Goal: Task Accomplishment & Management: Manage account settings

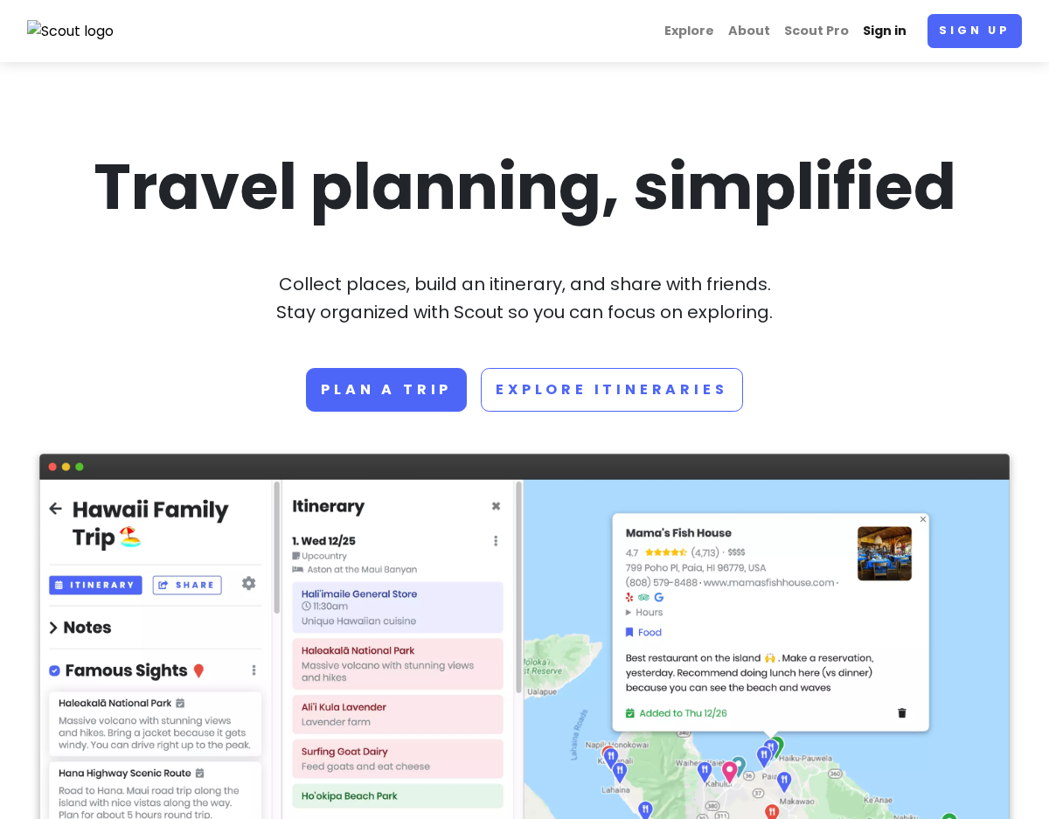
click at [910, 26] on link "Sign in" at bounding box center [885, 31] width 58 height 34
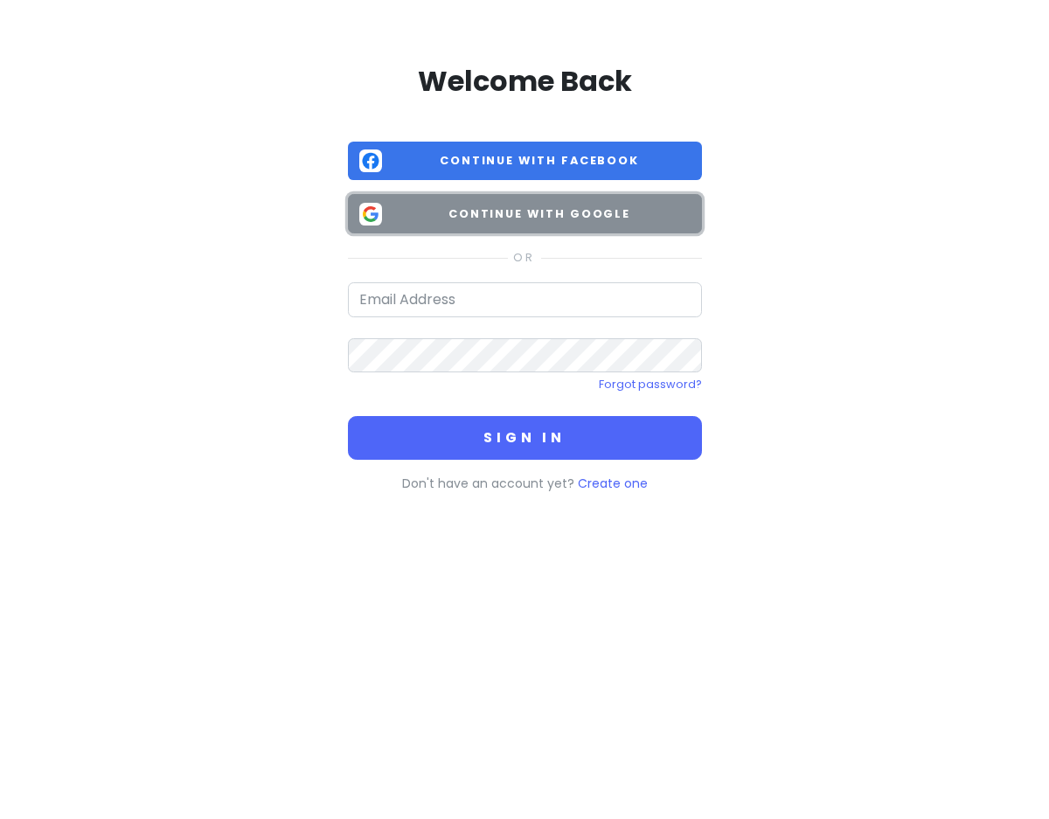
click at [601, 212] on span "Continue with Google" at bounding box center [540, 213] width 302 height 17
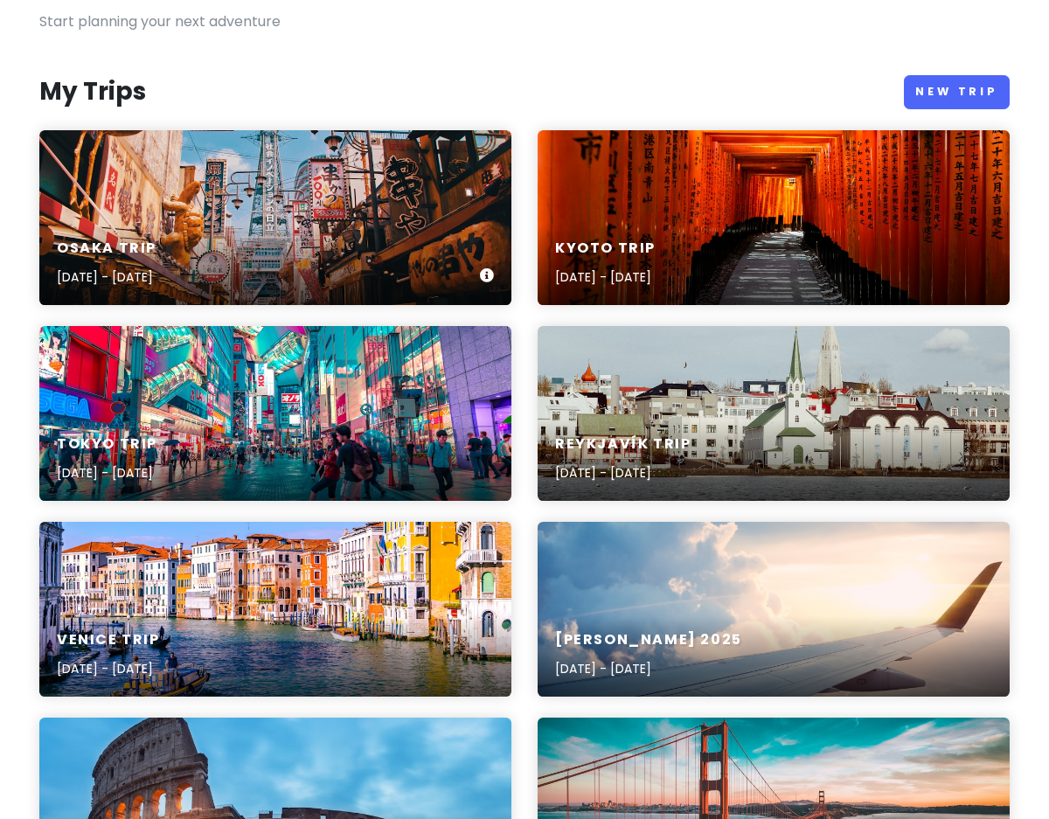
scroll to position [178, 0]
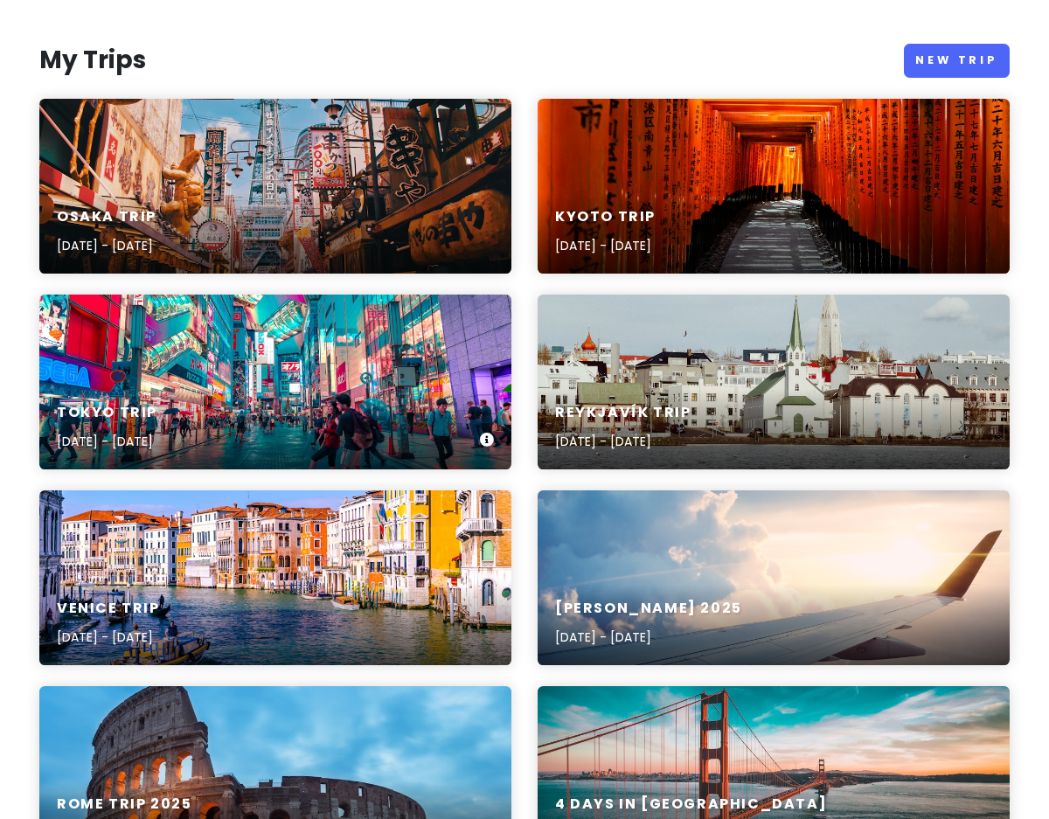
click at [255, 394] on div "Tokyo Trip [DATE] - [DATE]" at bounding box center [275, 427] width 472 height 83
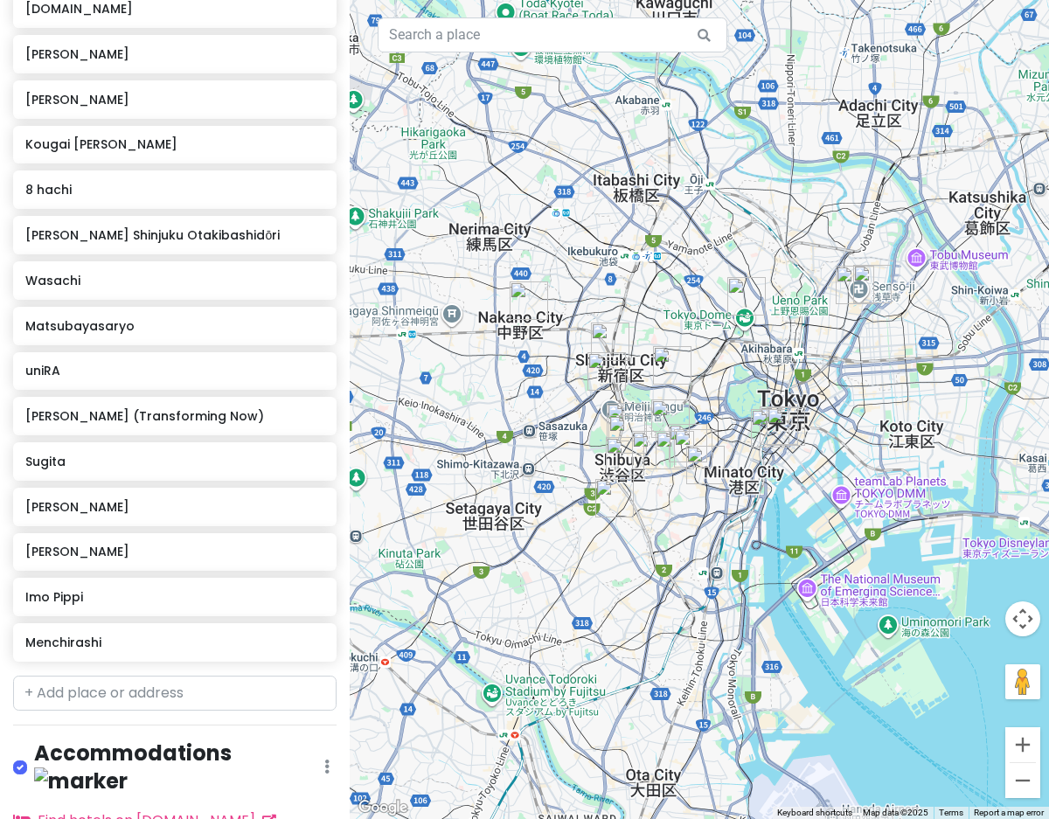
scroll to position [678, 0]
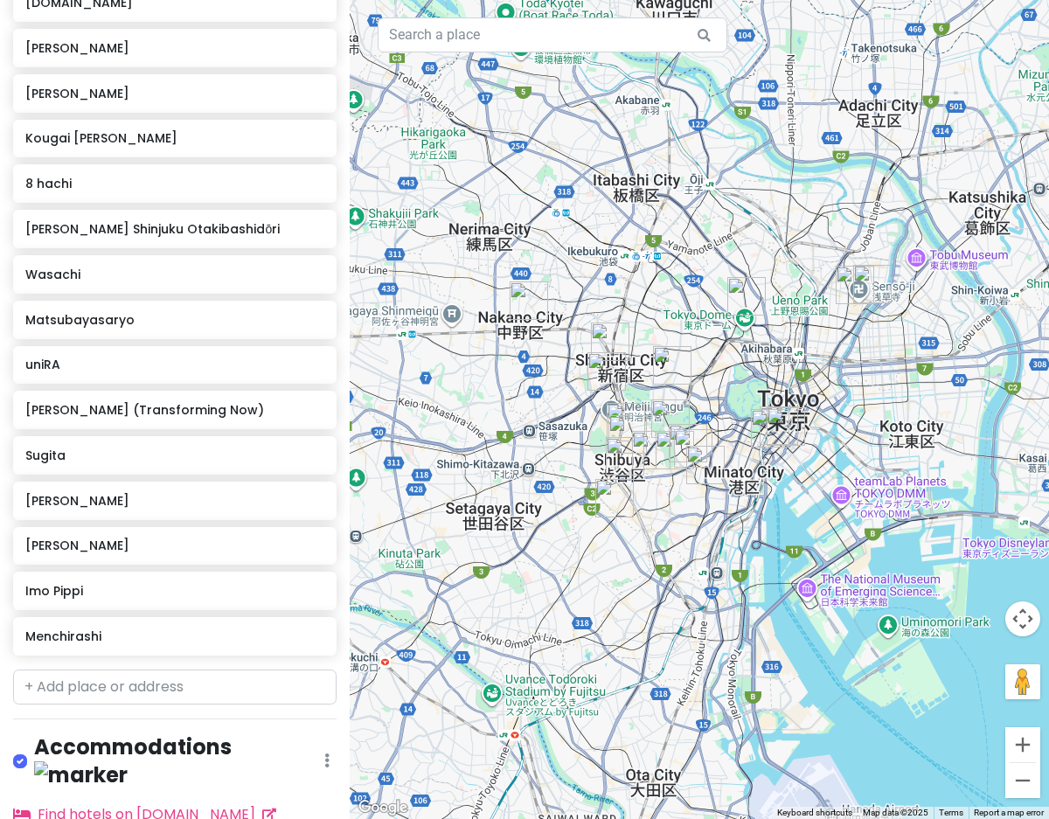
click at [530, 293] on img "Tadaima Henshinchu (Transforming Now)" at bounding box center [529, 301] width 38 height 38
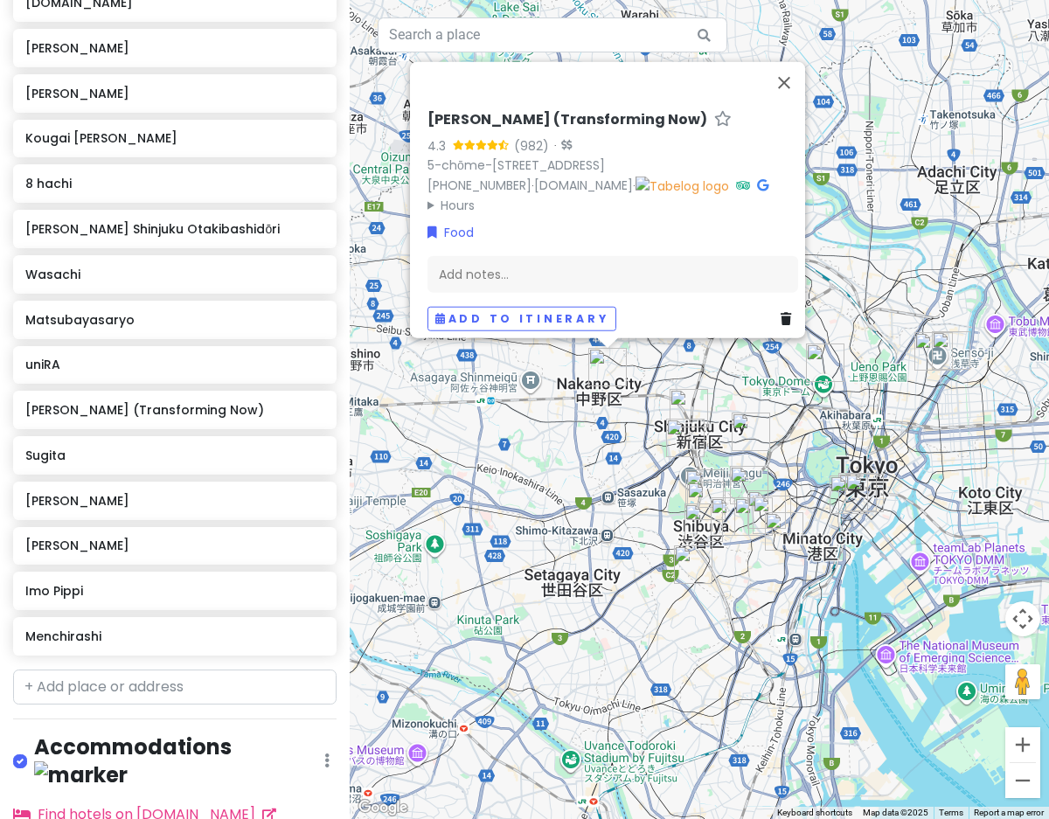
click at [921, 358] on img "Imo Pippi" at bounding box center [933, 351] width 38 height 38
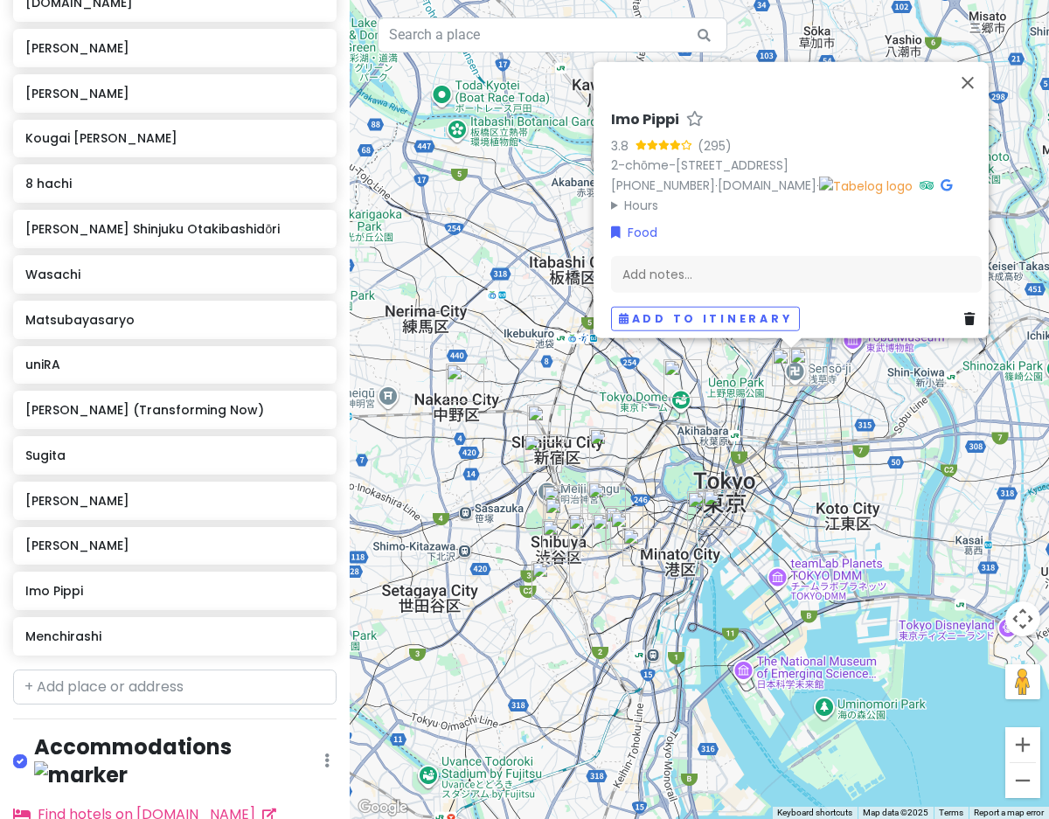
click at [810, 377] on img "Hatoya Asakusa" at bounding box center [808, 366] width 38 height 38
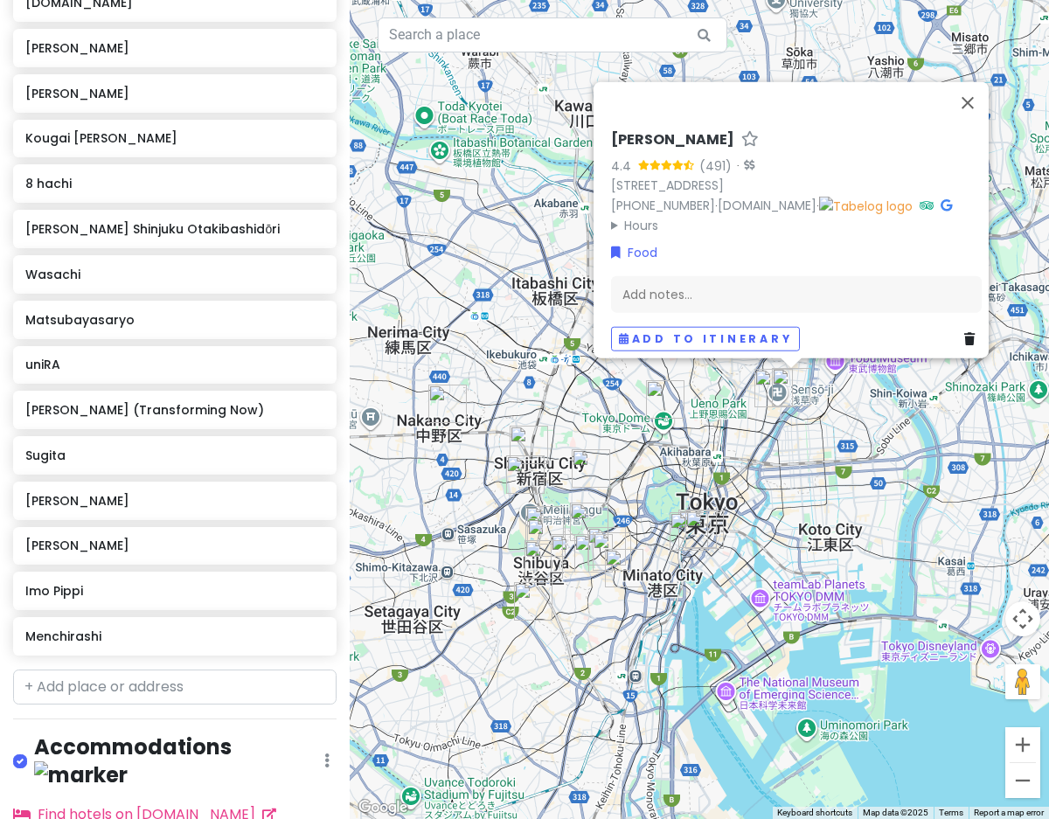
click at [663, 396] on img "Ramen Gyorai" at bounding box center [665, 399] width 38 height 38
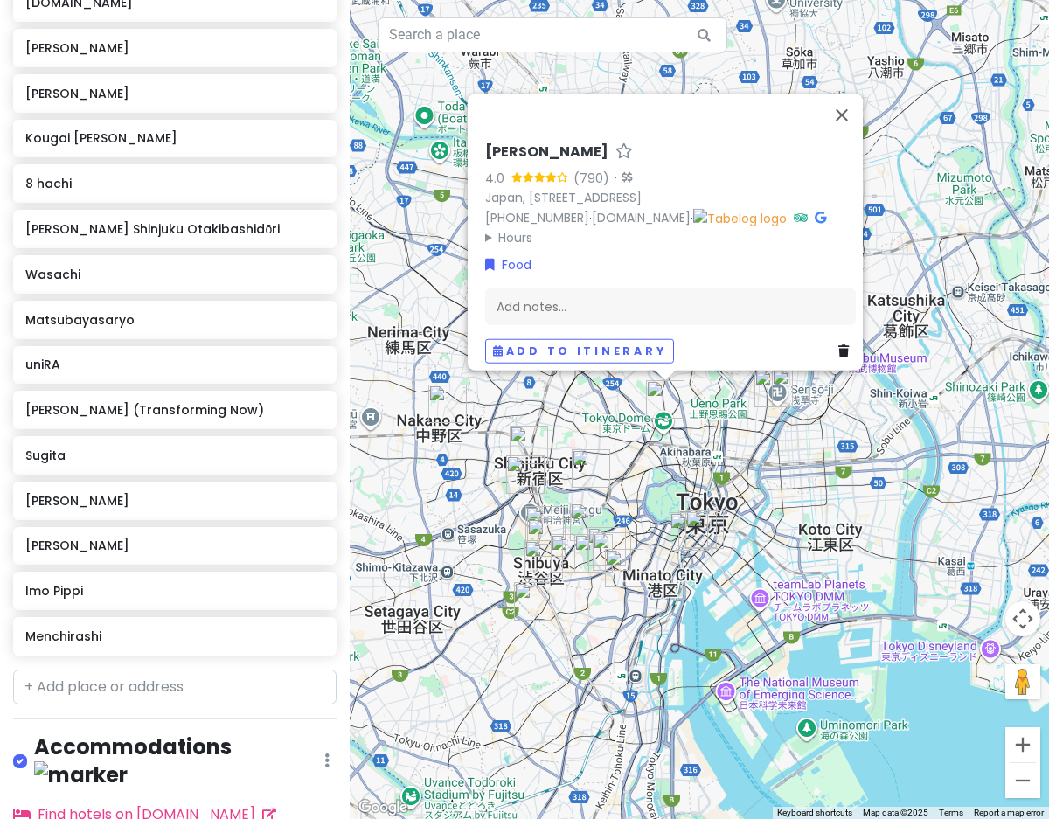
click at [718, 428] on div "[PERSON_NAME] 4.0 (790) · [GEOGRAPHIC_DATA], [STREET_ADDRESS] [PHONE_NUMBER] · …" at bounding box center [699, 409] width 699 height 819
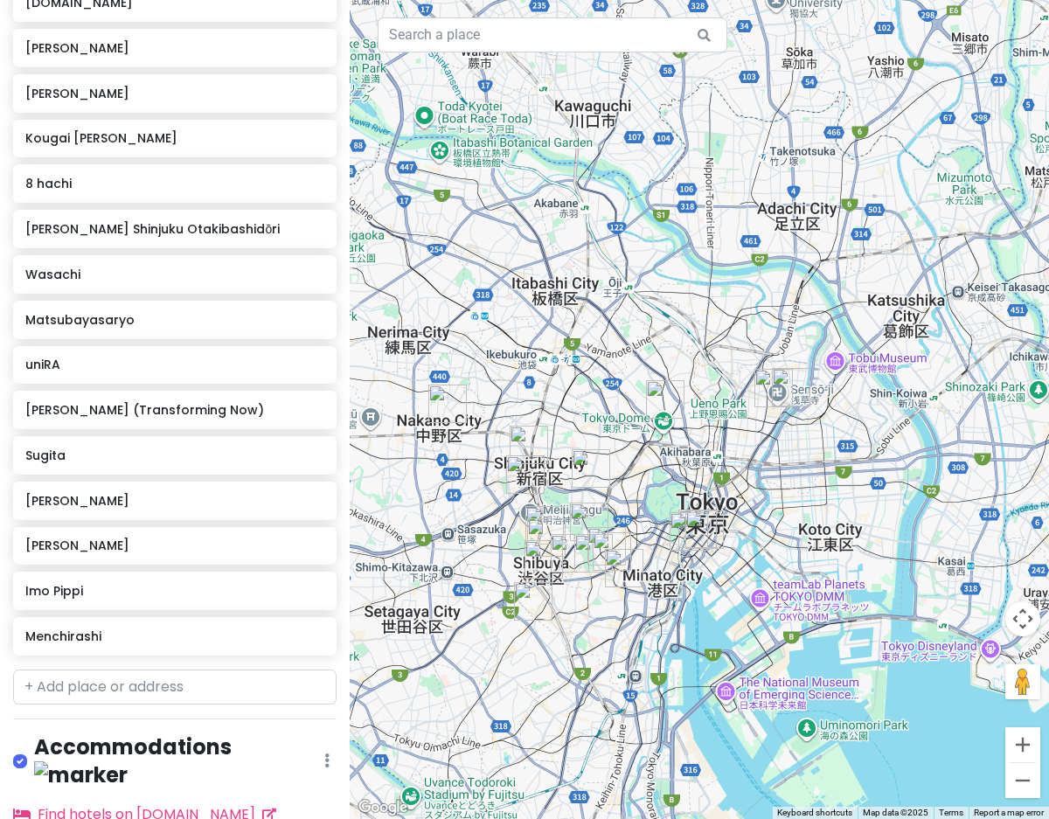
click at [691, 523] on img "Ginza Kyūbey Honten" at bounding box center [689, 531] width 38 height 38
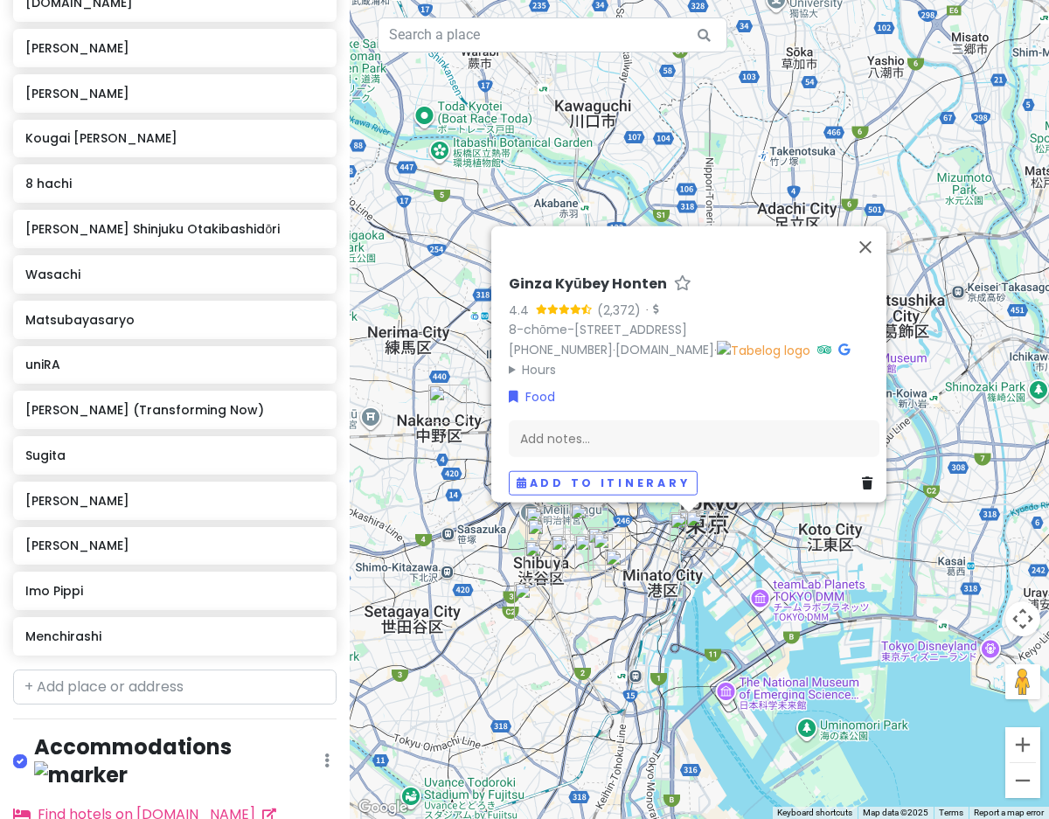
click at [716, 526] on img "Sushi Ginza Onodera Touryumon" at bounding box center [704, 530] width 38 height 38
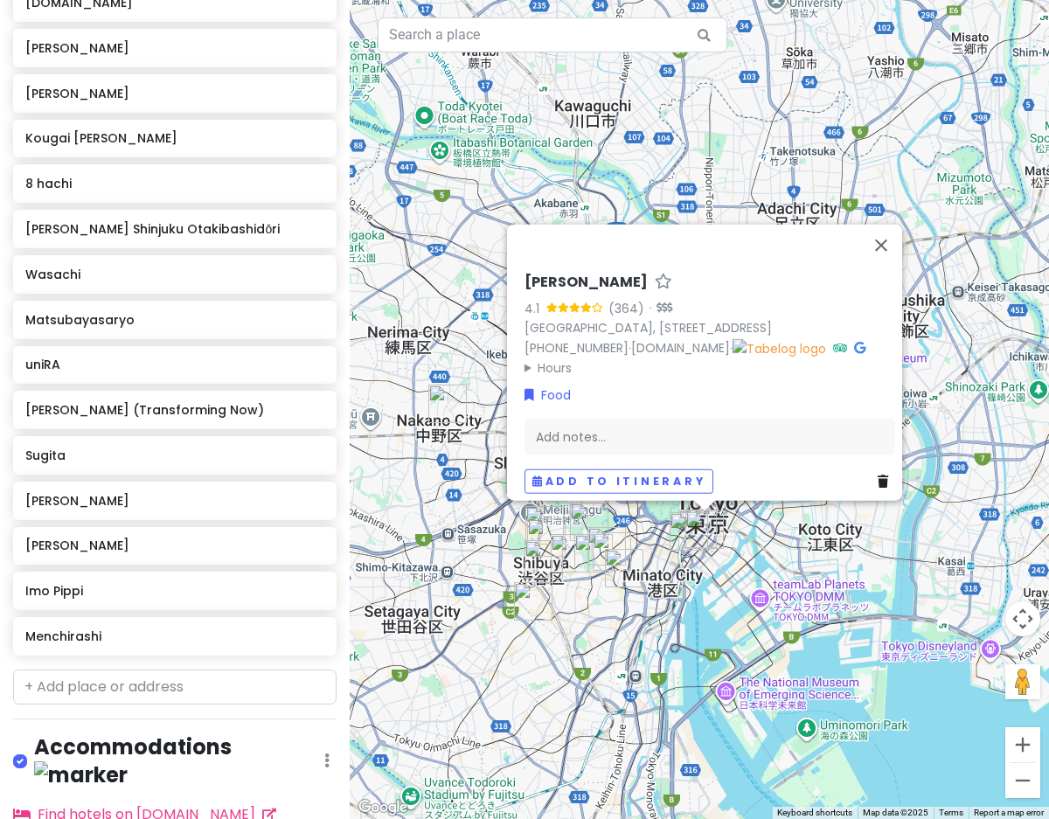
click at [583, 519] on img "Narisawa" at bounding box center [589, 522] width 38 height 38
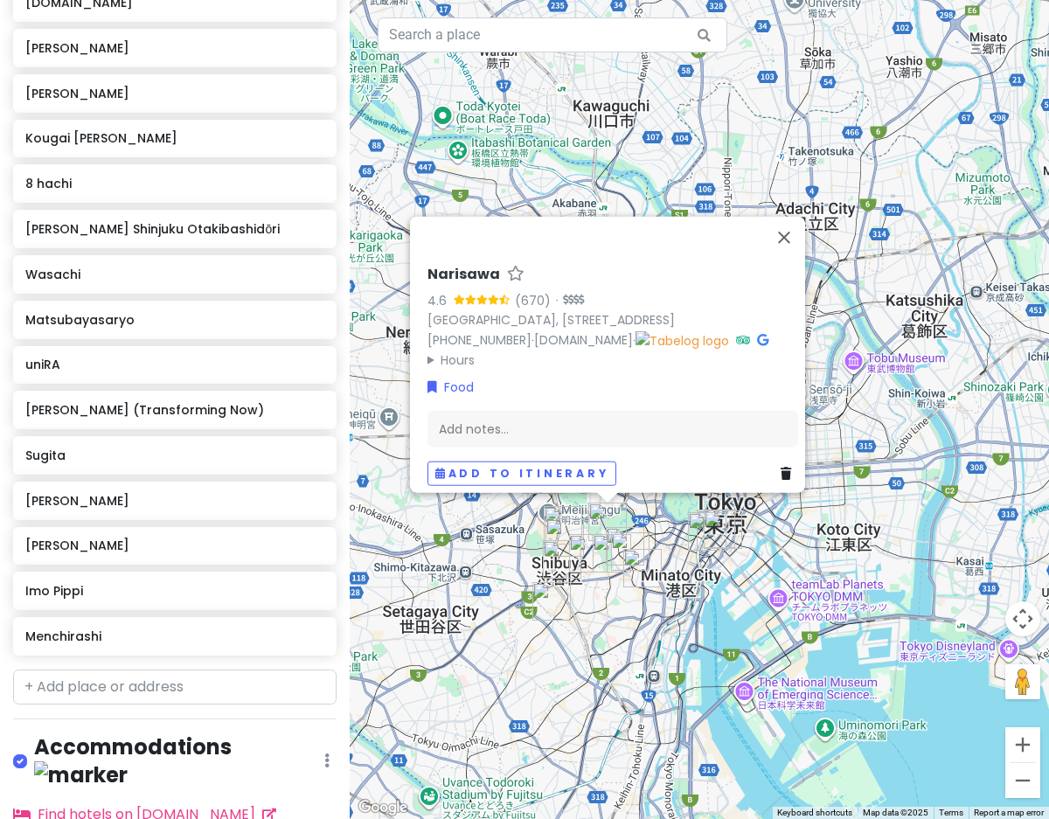
click at [585, 546] on img "Matsubayasaryo" at bounding box center [588, 553] width 38 height 38
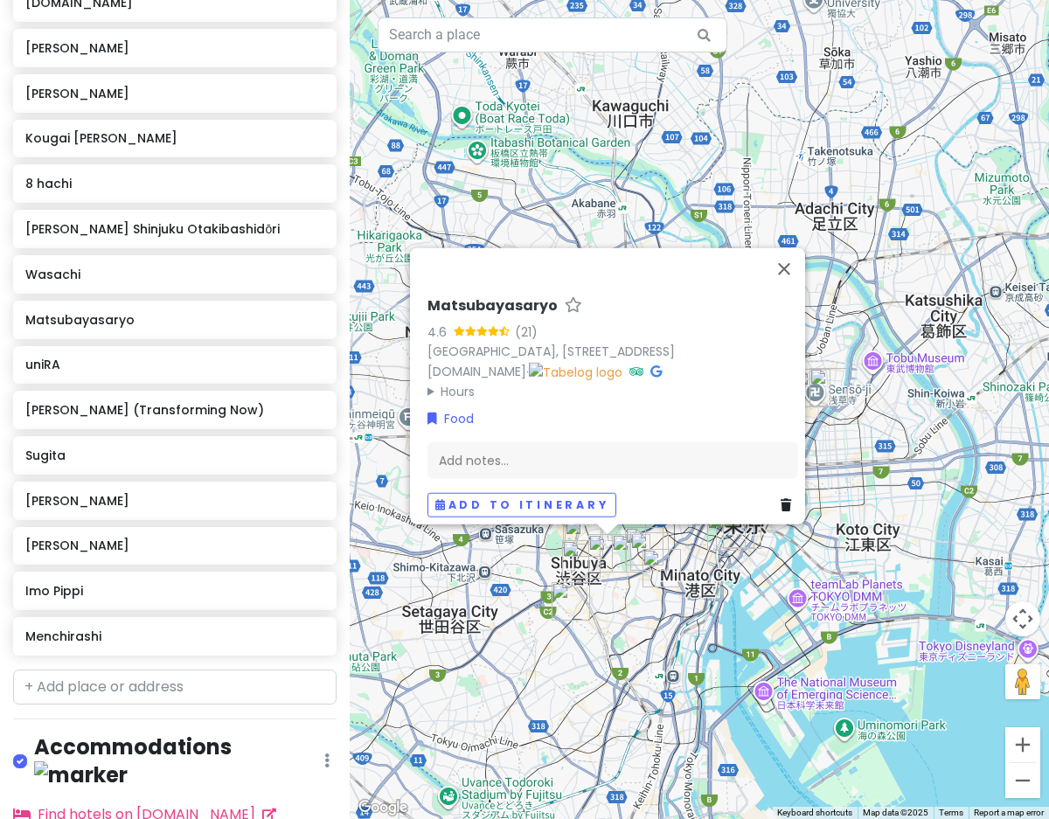
click at [605, 554] on img "Matsubayasaryo" at bounding box center [607, 553] width 38 height 38
click at [648, 552] on img "Yoshikawa Azabujuban" at bounding box center [662, 568] width 38 height 38
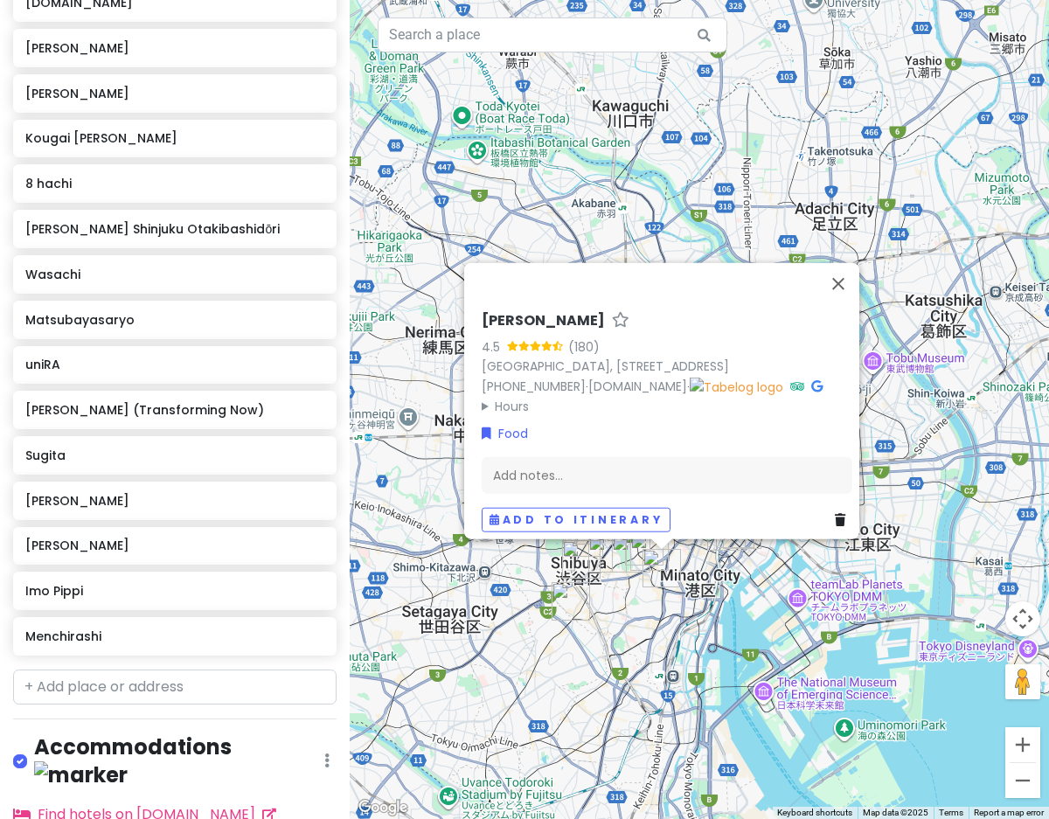
click at [657, 567] on img "Yoshikawa Azabujuban" at bounding box center [662, 568] width 38 height 38
click at [562, 594] on img "Kougai Ken" at bounding box center [571, 601] width 38 height 38
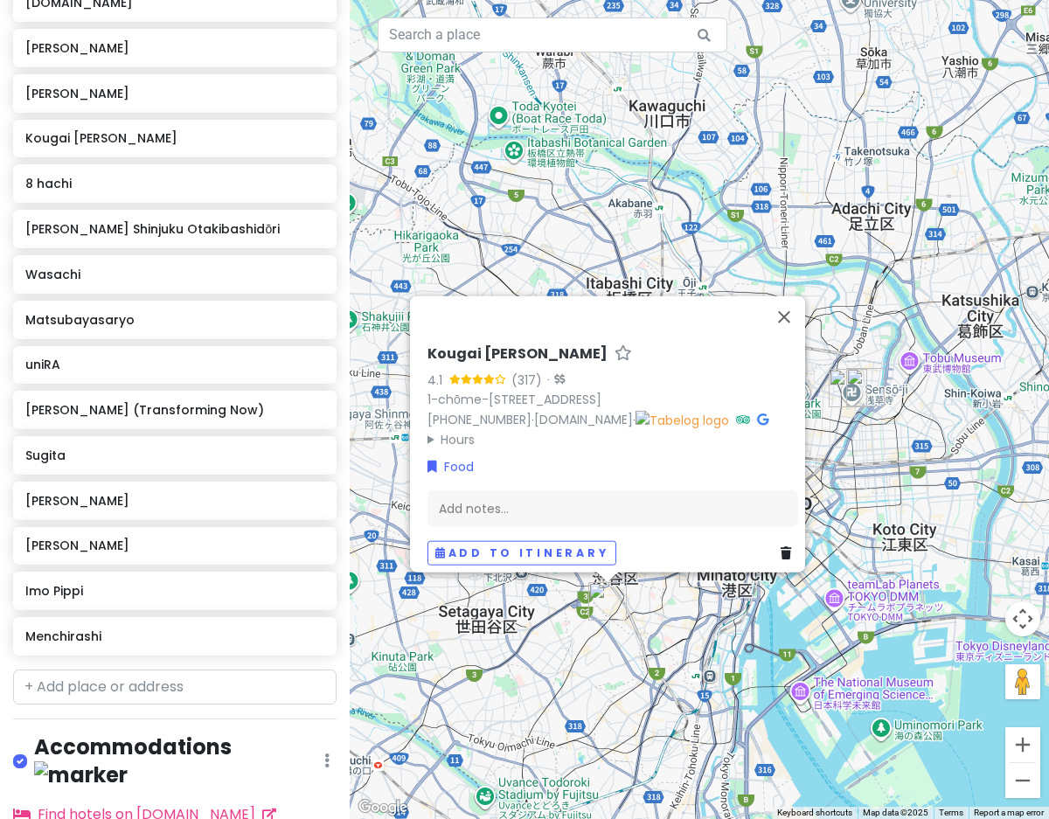
click at [562, 687] on div "Kougai [PERSON_NAME] 4.1 (317) · 1-chōme-8-29 [GEOGRAPHIC_DATA], [GEOGRAPHIC_DA…" at bounding box center [699, 409] width 699 height 819
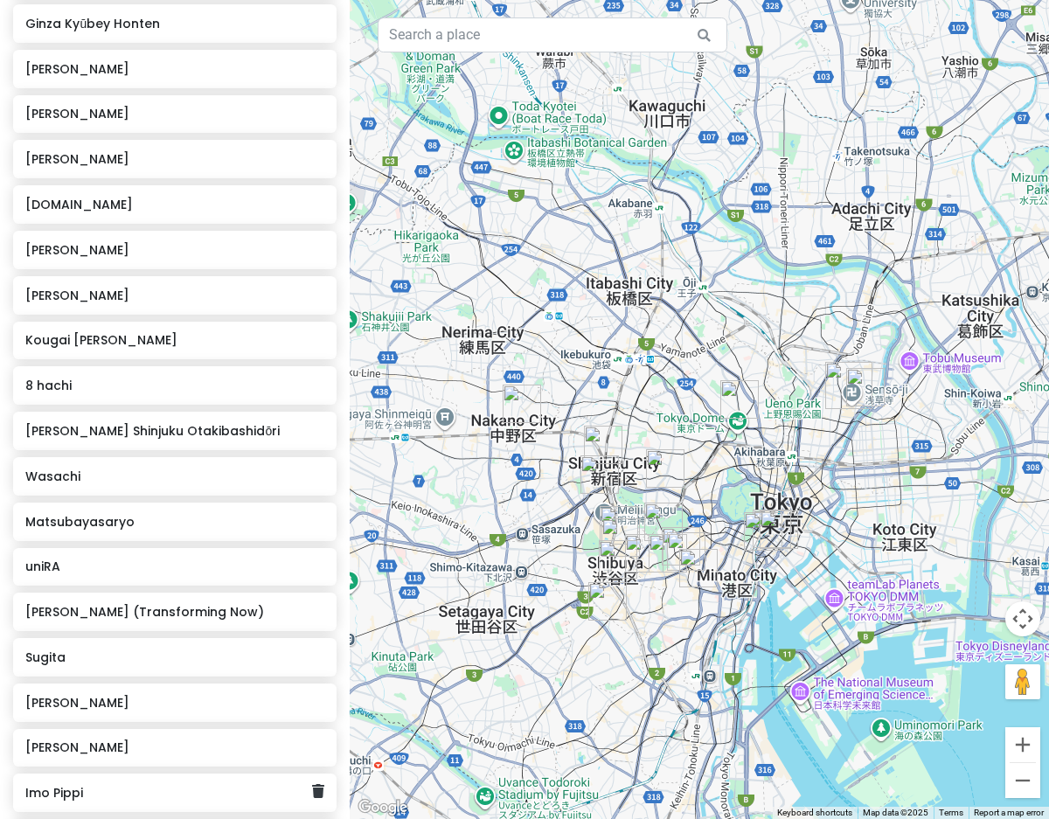
scroll to position [0, 0]
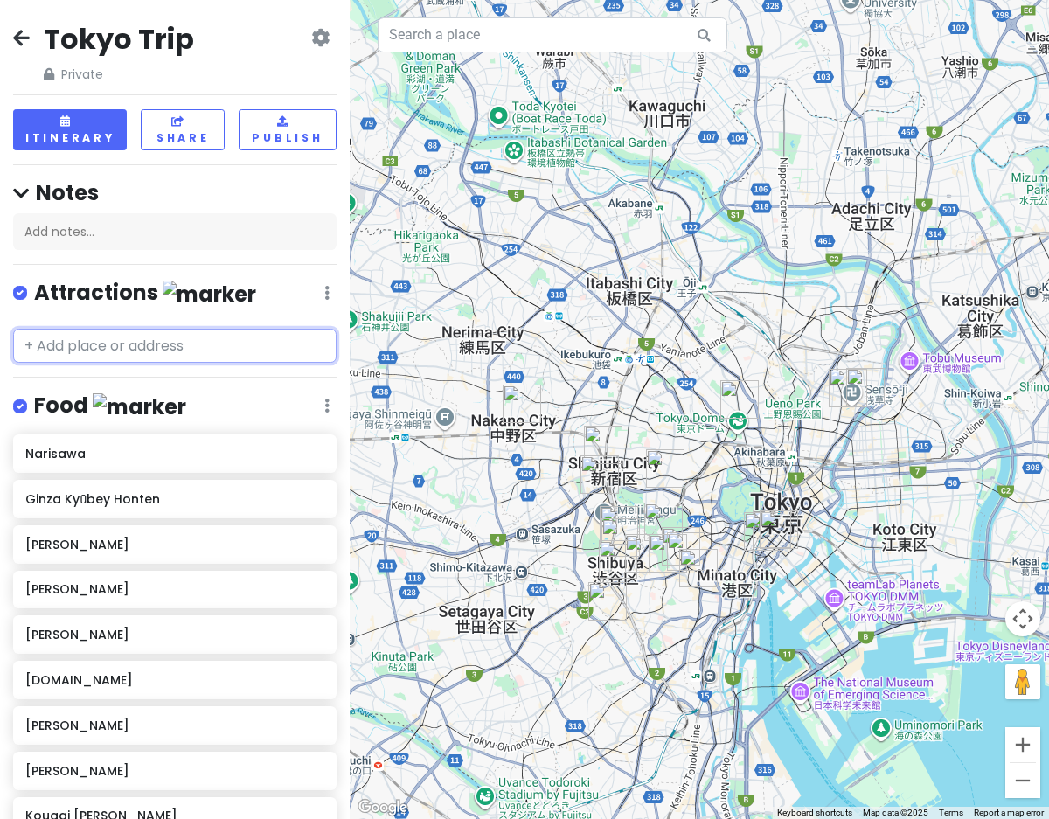
click at [288, 344] on input "text" at bounding box center [174, 346] width 323 height 35
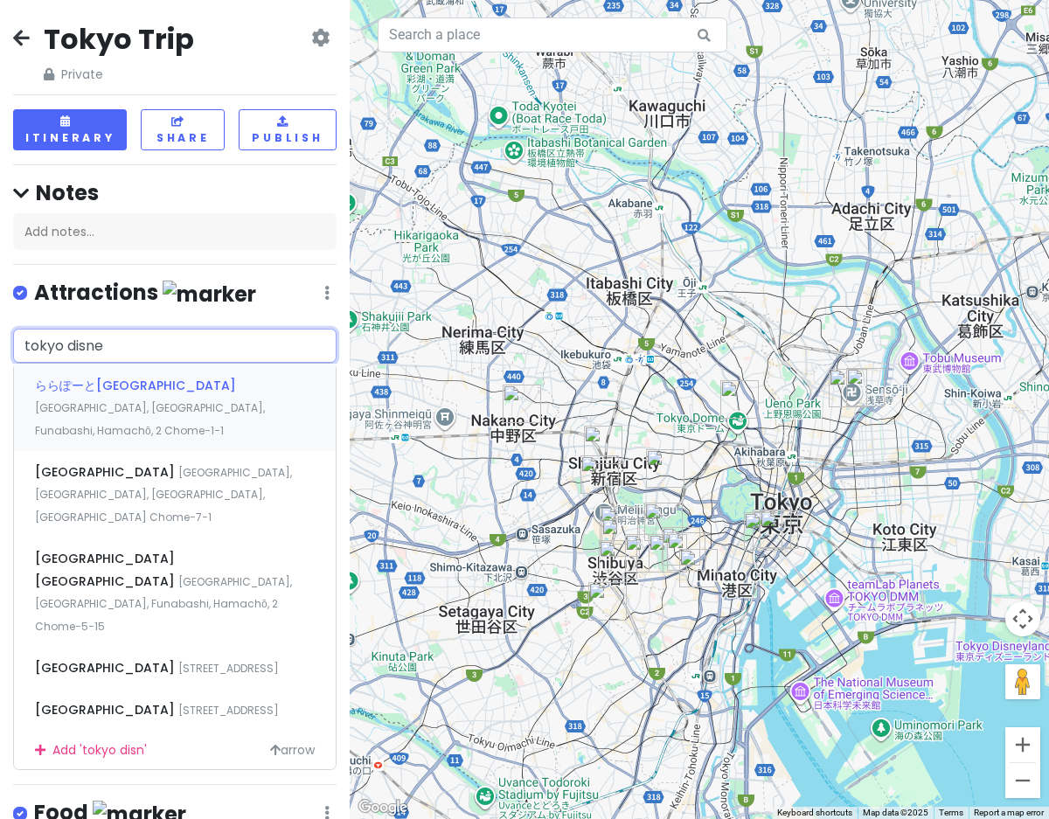
type input "tokyo disney"
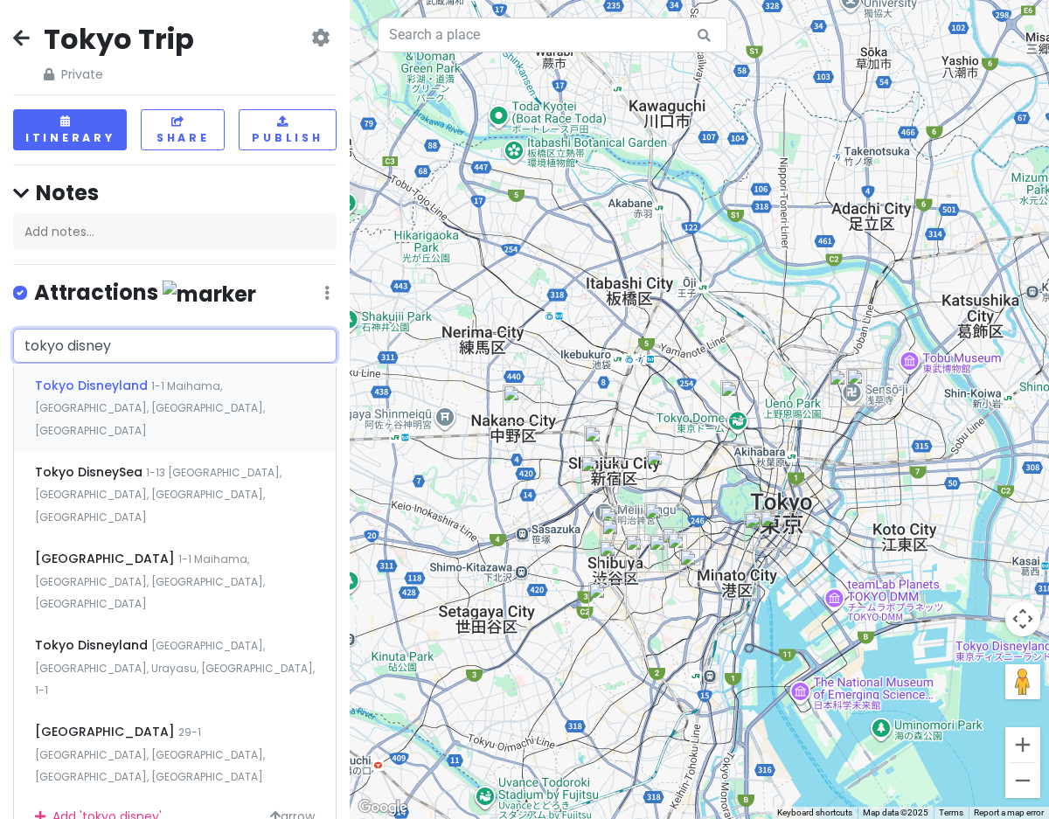
click at [240, 388] on span "1-1 Maihama, [GEOGRAPHIC_DATA], [GEOGRAPHIC_DATA], [GEOGRAPHIC_DATA]" at bounding box center [150, 408] width 230 height 59
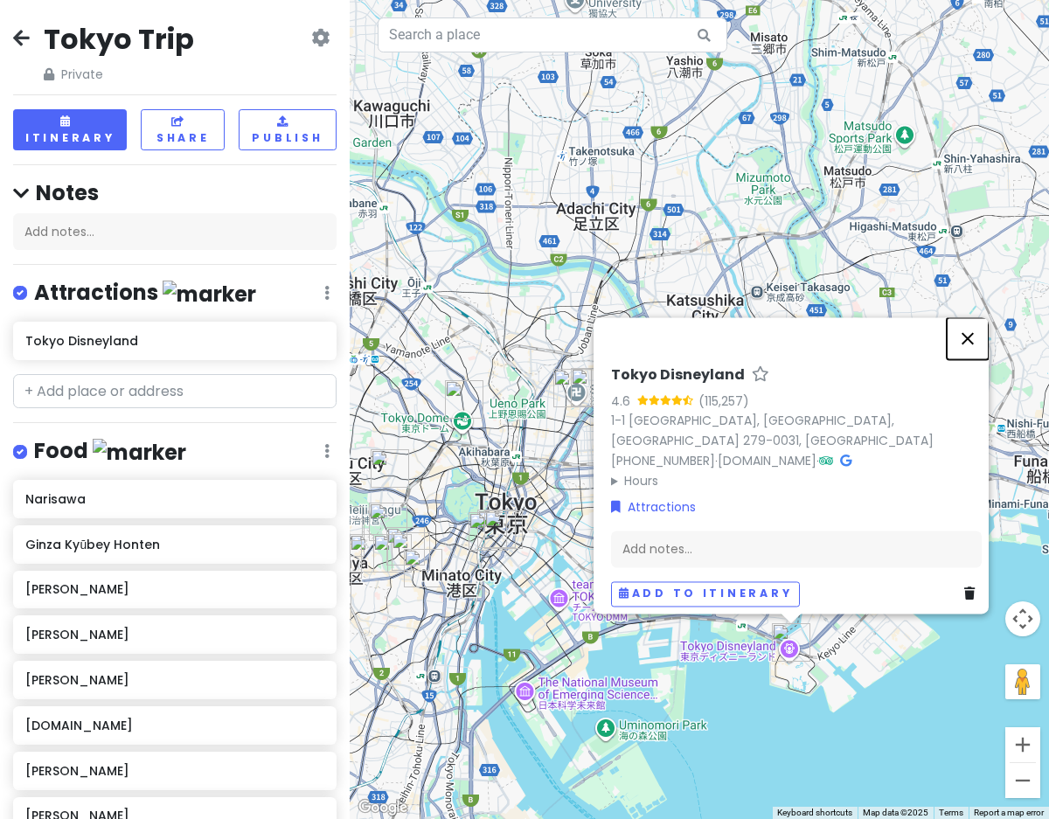
click at [974, 343] on button "Close" at bounding box center [968, 338] width 42 height 42
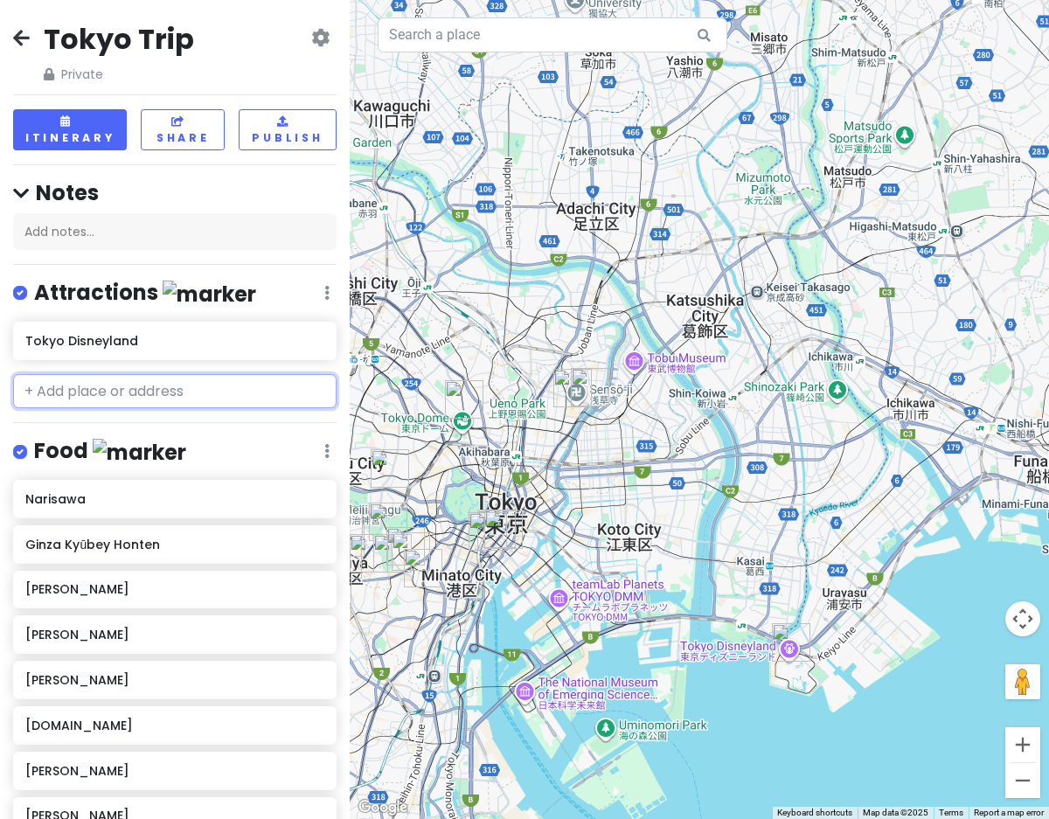
click at [212, 394] on input "text" at bounding box center [174, 391] width 323 height 35
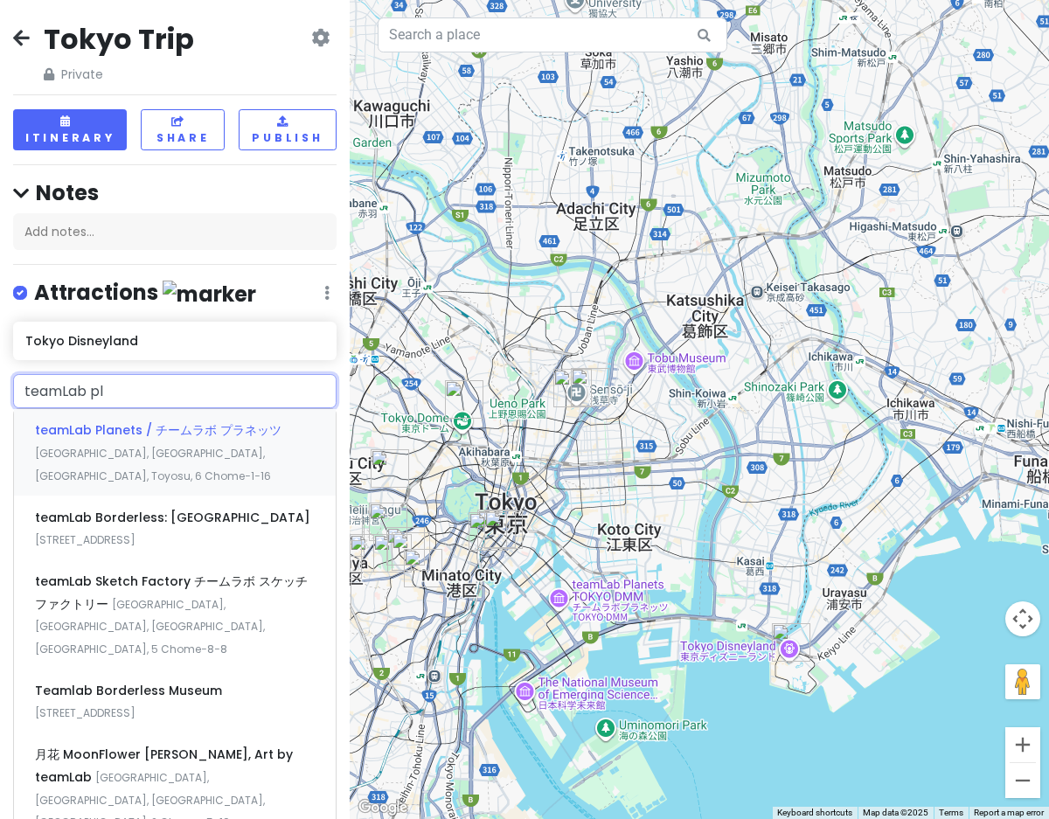
type input "teamLab pla"
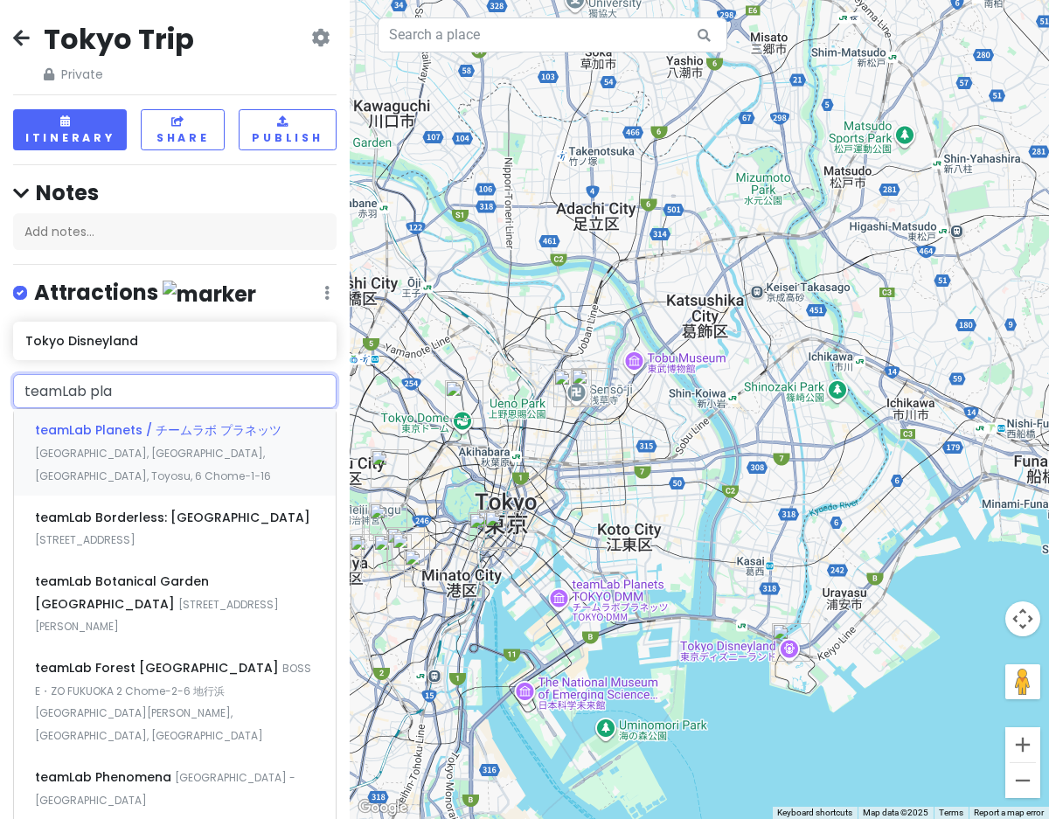
click at [219, 441] on div "teamLab Planets / チームラボ プラネッツ [GEOGRAPHIC_DATA], [GEOGRAPHIC_DATA], [GEOGRAPHIC…" at bounding box center [175, 452] width 322 height 87
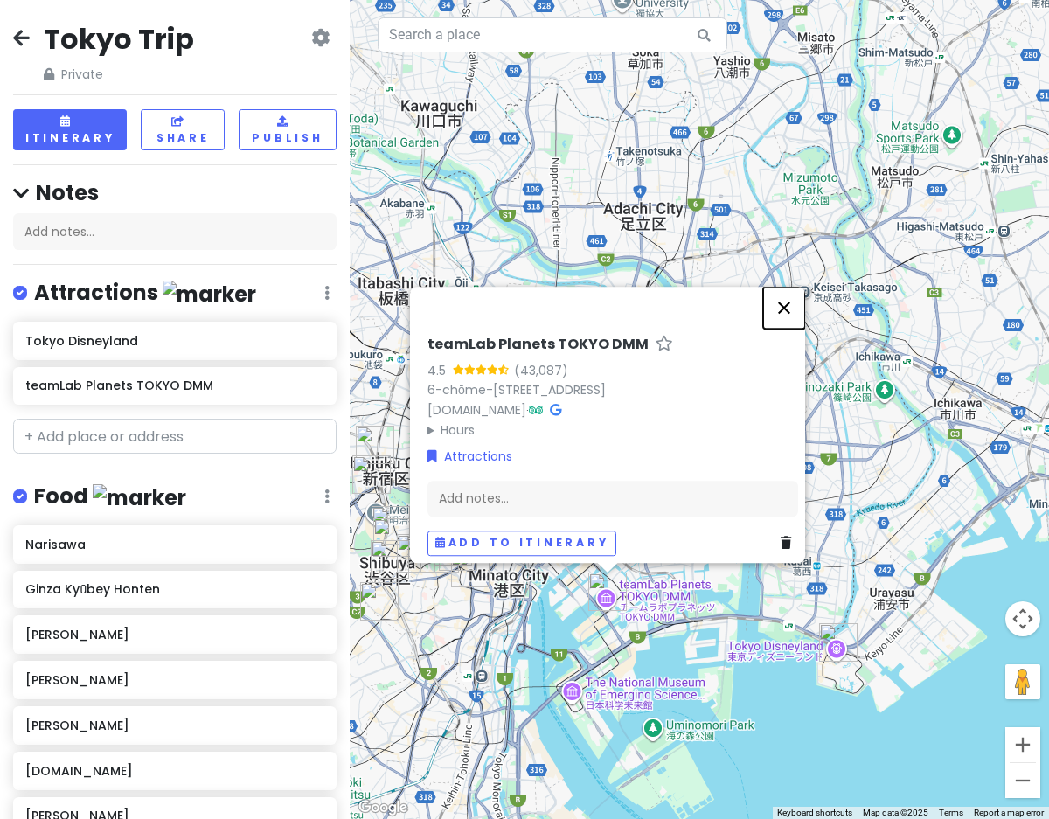
click at [789, 302] on button "Close" at bounding box center [784, 308] width 42 height 42
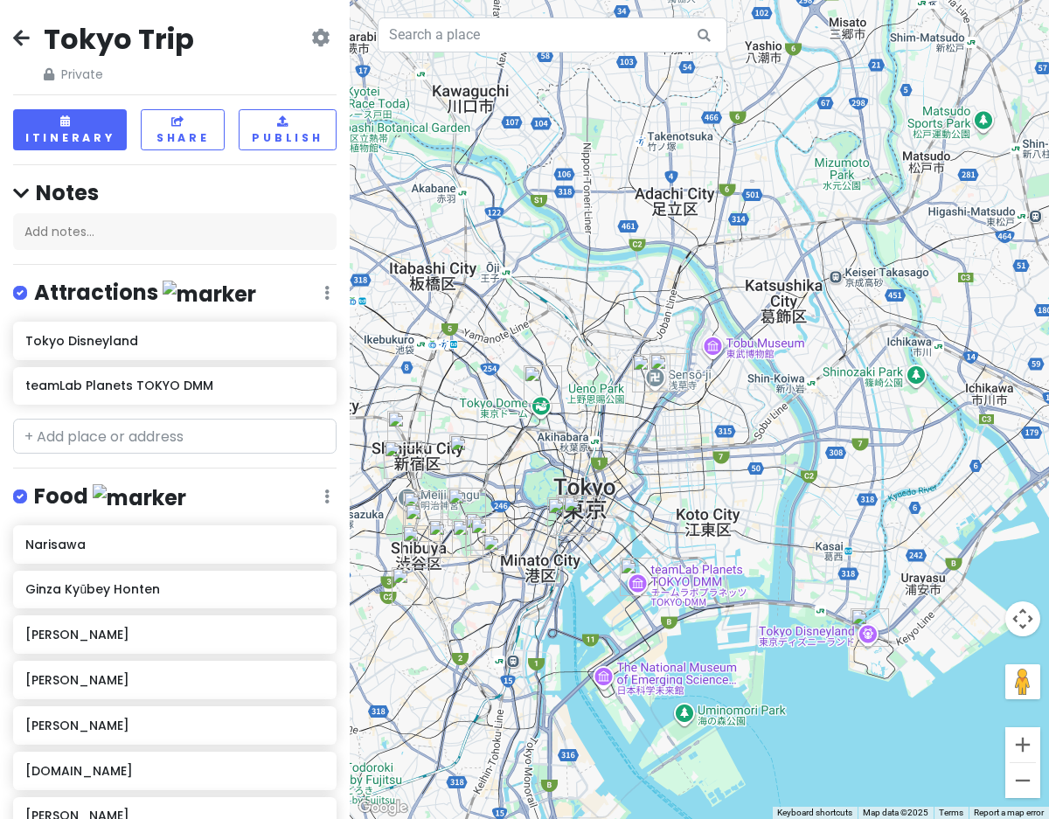
drag, startPoint x: 675, startPoint y: 305, endPoint x: 751, endPoint y: 266, distance: 85.6
click at [754, 266] on div at bounding box center [699, 409] width 699 height 819
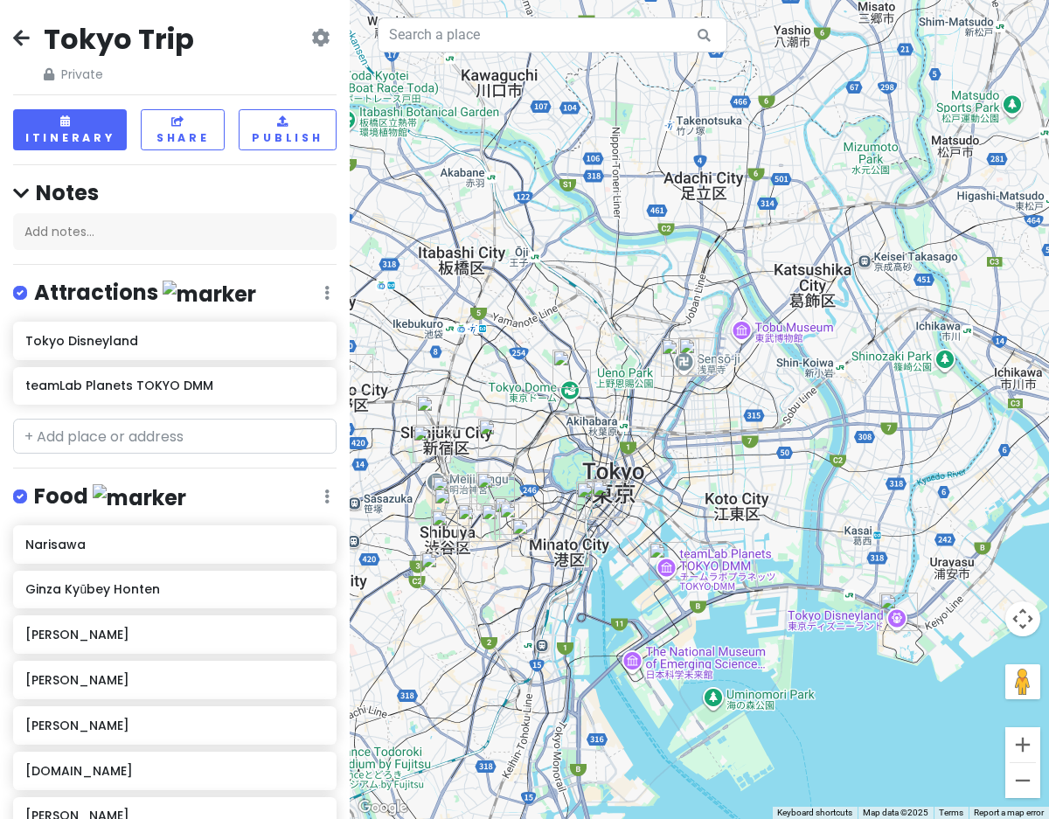
click at [746, 343] on div at bounding box center [699, 409] width 699 height 819
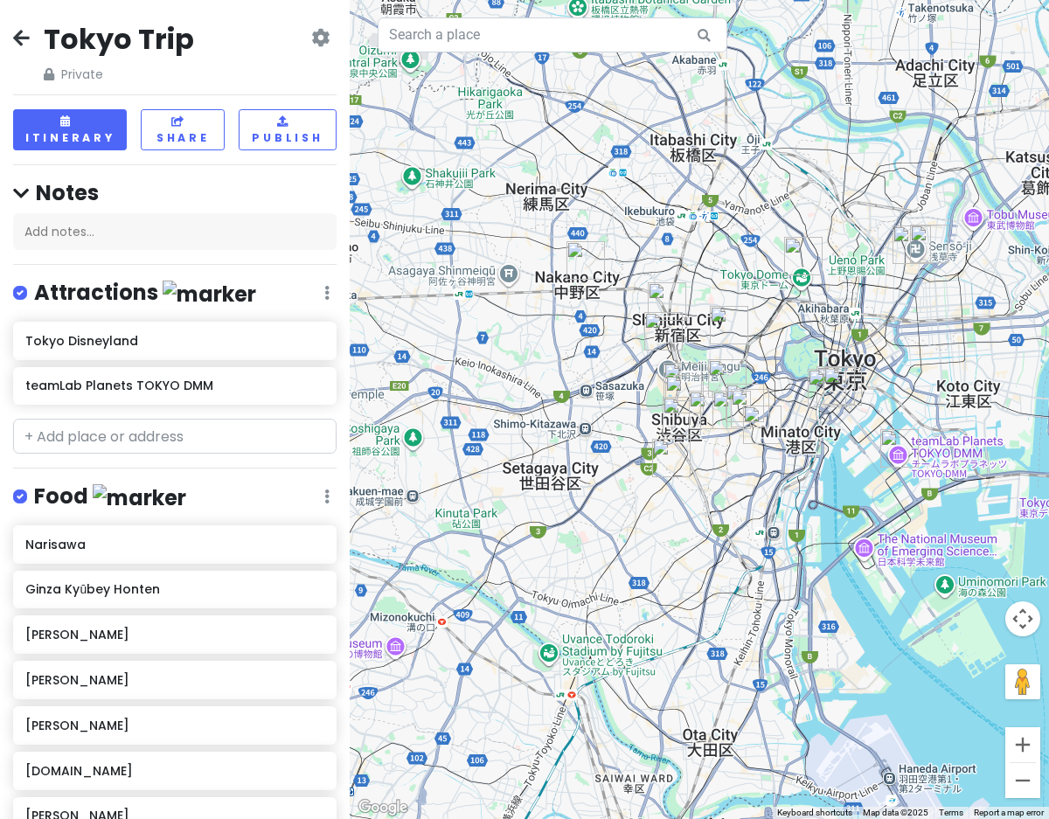
drag, startPoint x: 635, startPoint y: 509, endPoint x: 869, endPoint y: 394, distance: 260.8
click at [871, 394] on div at bounding box center [699, 409] width 699 height 819
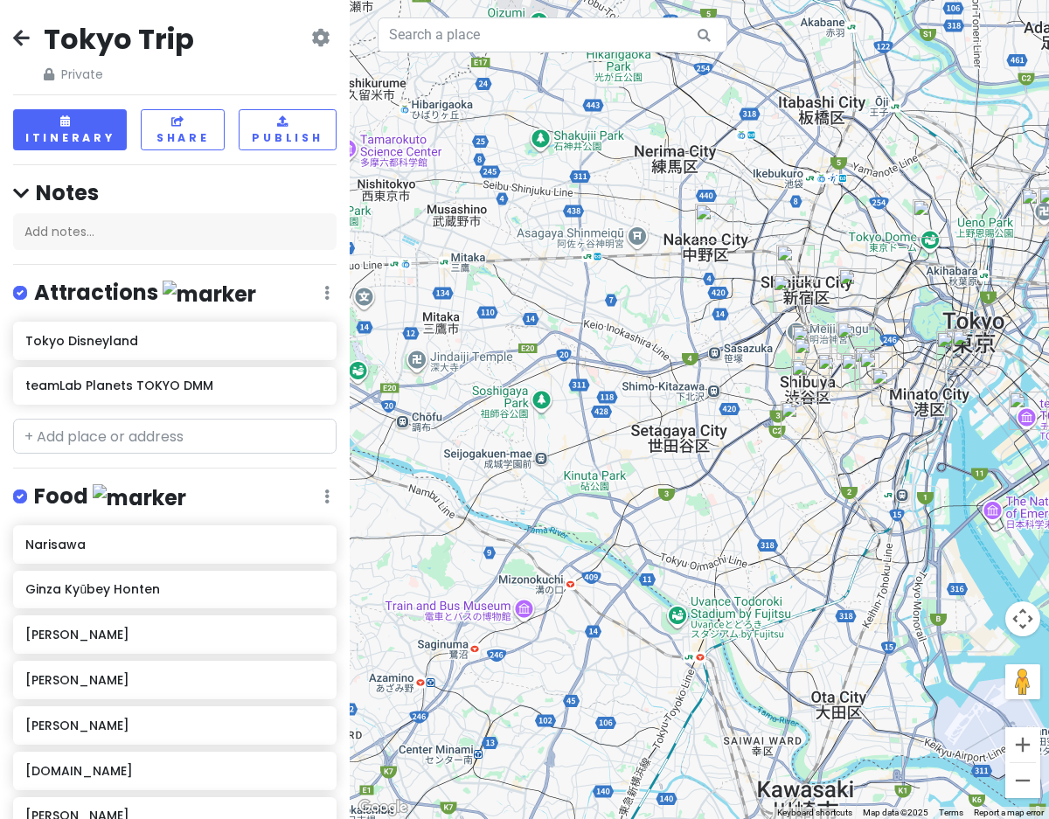
drag, startPoint x: 687, startPoint y: 512, endPoint x: 820, endPoint y: 475, distance: 138.1
click at [820, 475] on div at bounding box center [699, 409] width 699 height 819
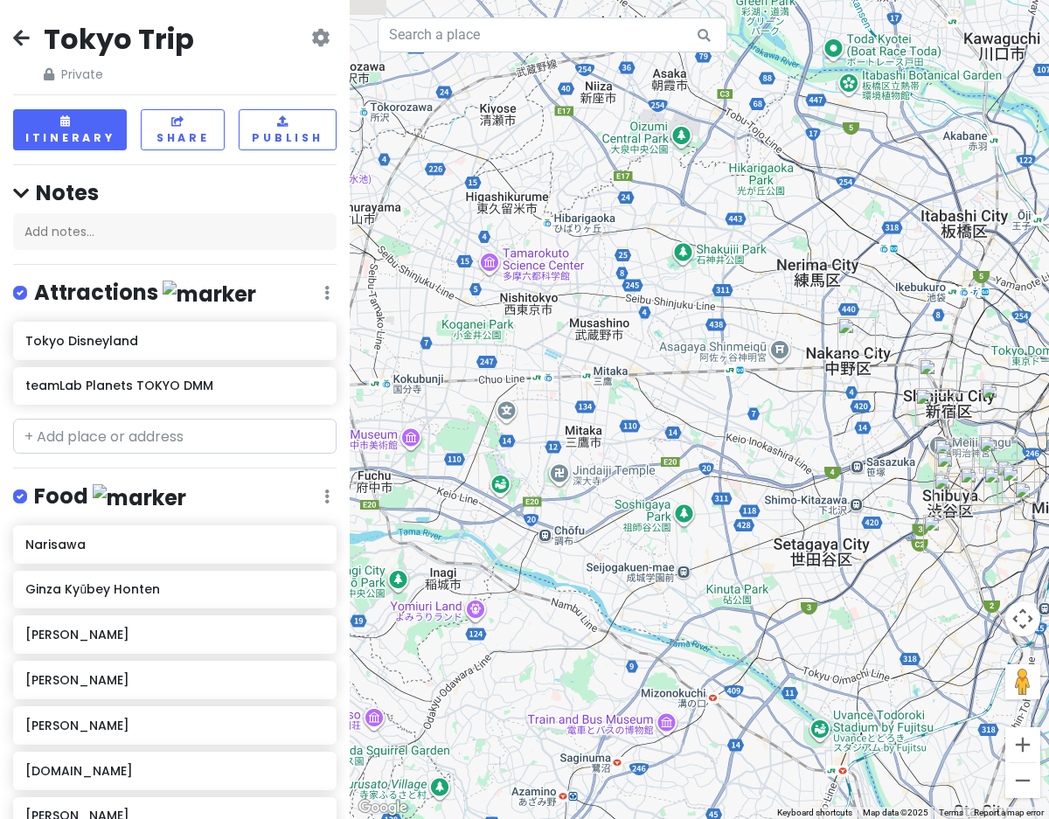
drag, startPoint x: 626, startPoint y: 357, endPoint x: 764, endPoint y: 467, distance: 176.7
click at [768, 469] on div at bounding box center [699, 409] width 699 height 819
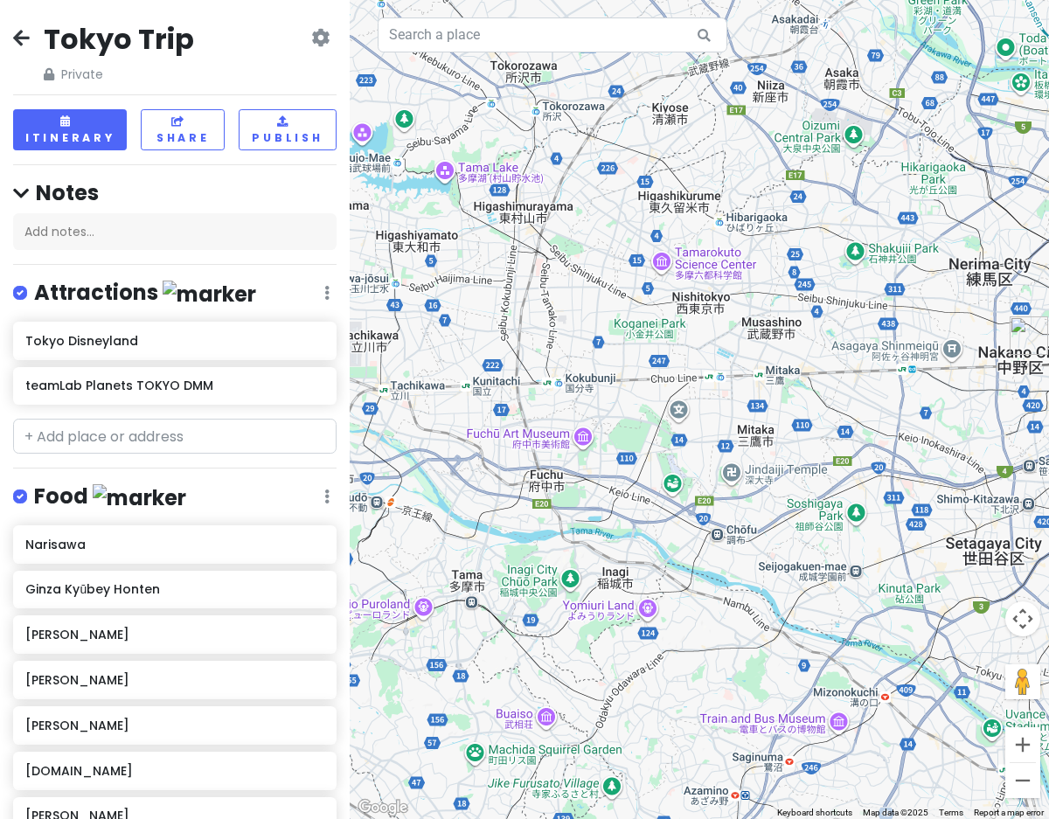
drag, startPoint x: 761, startPoint y: 467, endPoint x: 948, endPoint y: 468, distance: 187.1
click at [948, 468] on div at bounding box center [699, 409] width 699 height 819
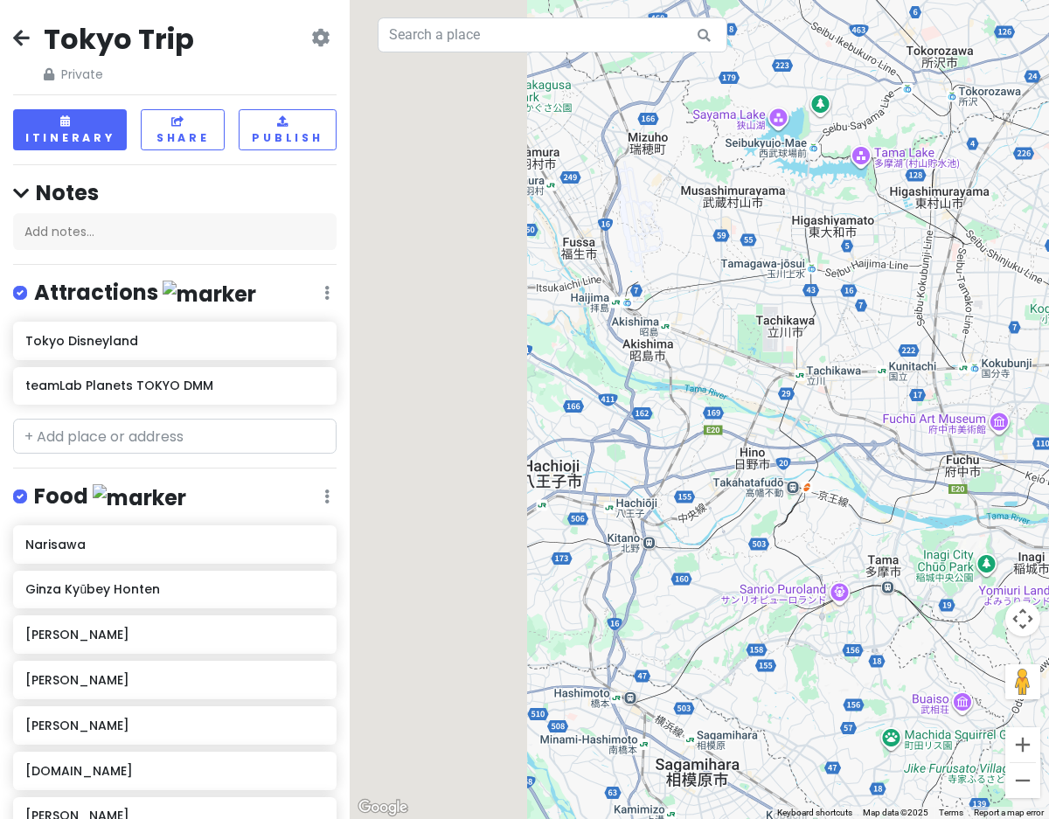
drag, startPoint x: 569, startPoint y: 497, endPoint x: 992, endPoint y: 481, distance: 423.4
click at [995, 483] on div at bounding box center [699, 409] width 699 height 819
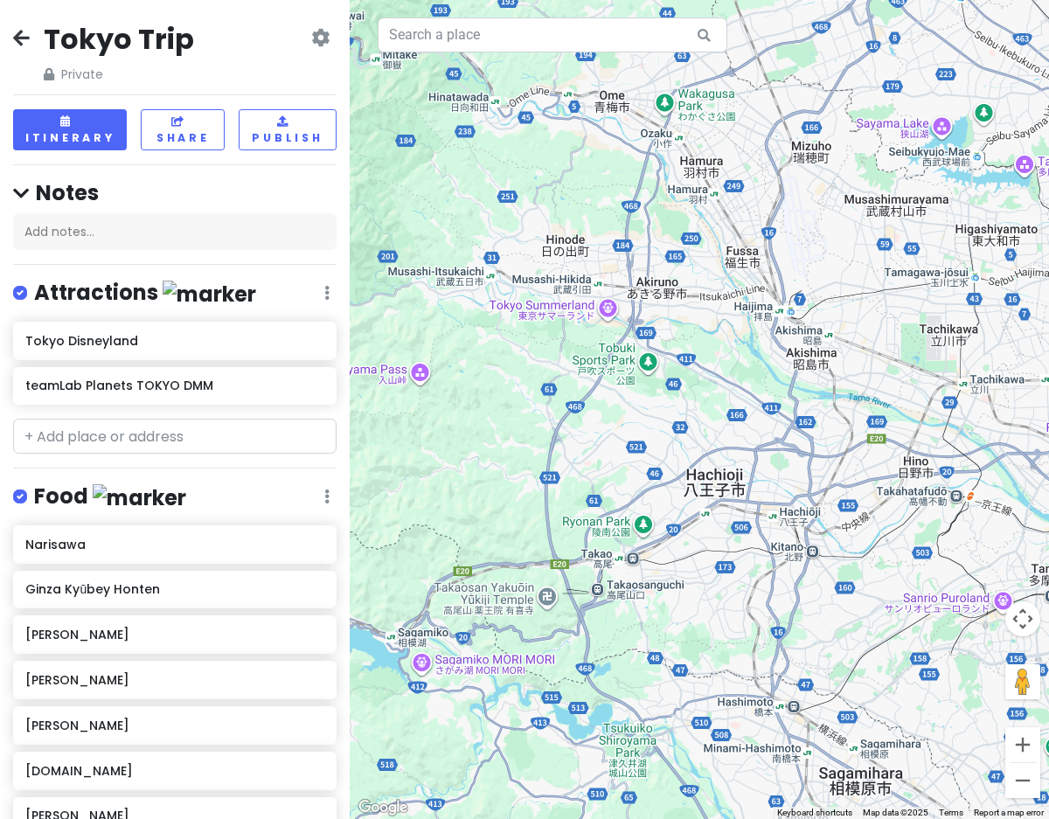
drag, startPoint x: 550, startPoint y: 482, endPoint x: 721, endPoint y: 490, distance: 171.5
click at [721, 490] on div at bounding box center [699, 409] width 699 height 819
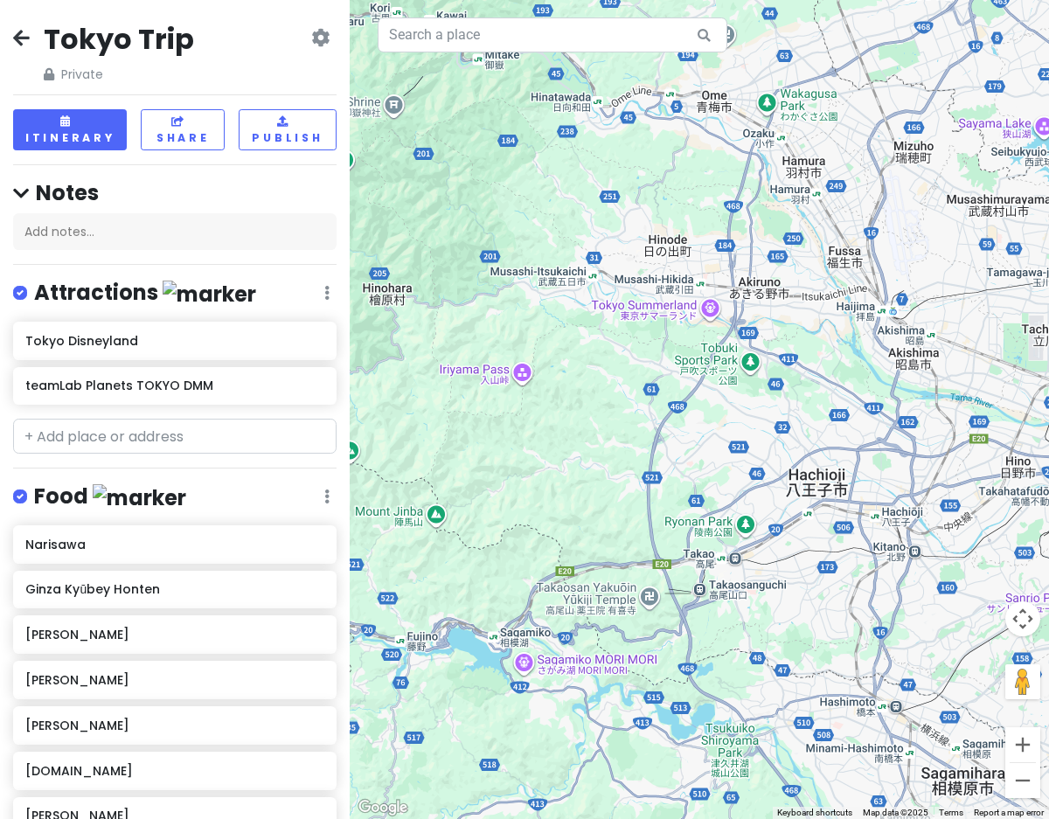
drag, startPoint x: 532, startPoint y: 452, endPoint x: 643, endPoint y: 450, distance: 110.2
click at [643, 451] on div at bounding box center [699, 409] width 699 height 819
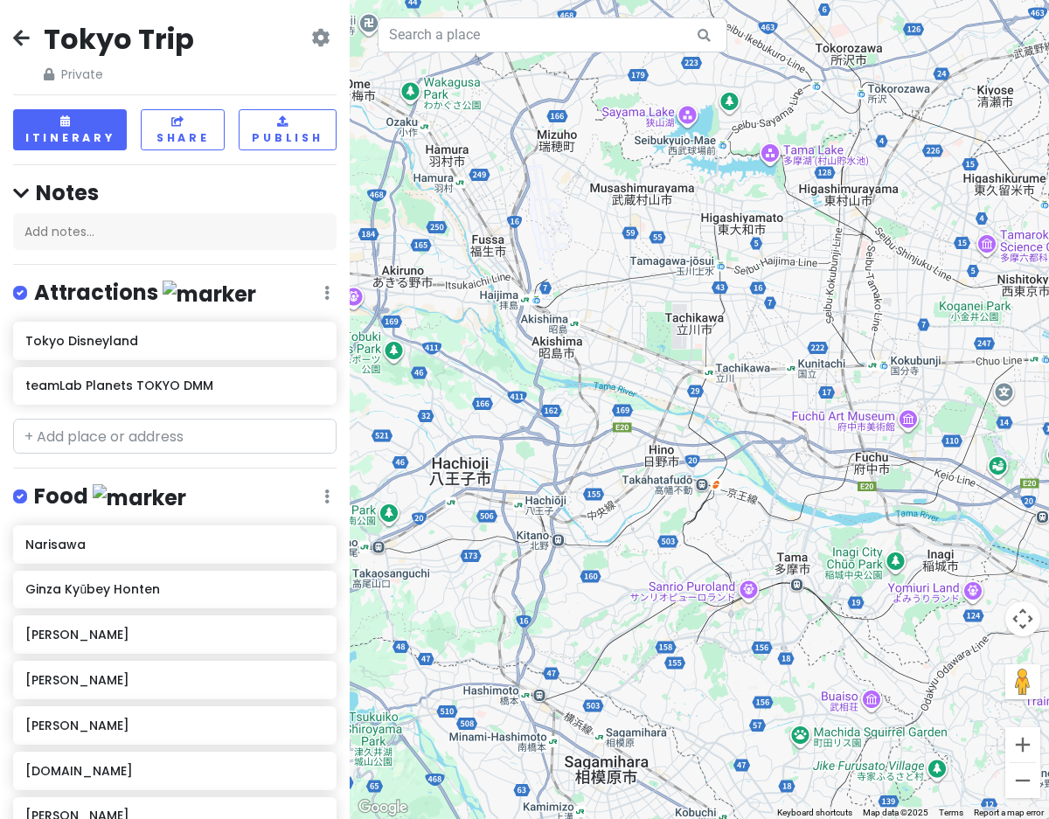
drag, startPoint x: 815, startPoint y: 465, endPoint x: 344, endPoint y: 452, distance: 471.4
click at [352, 457] on div at bounding box center [699, 409] width 699 height 819
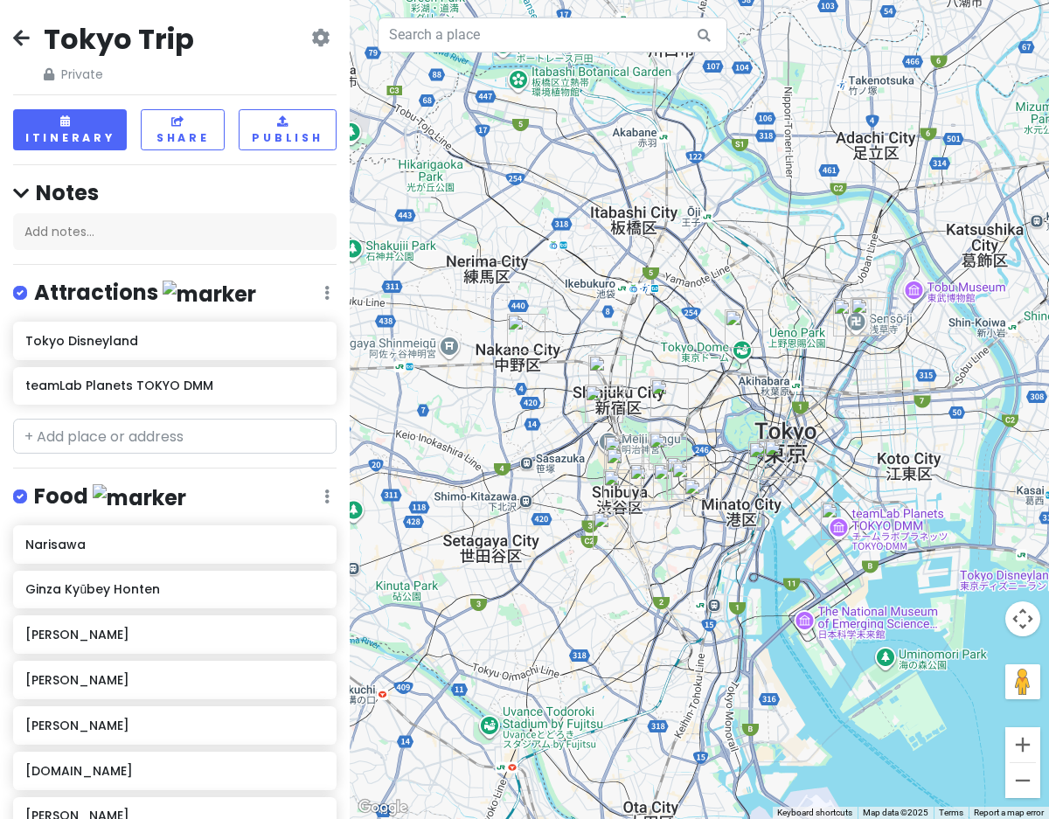
drag, startPoint x: 814, startPoint y: 393, endPoint x: 696, endPoint y: 392, distance: 118.0
click at [696, 392] on div at bounding box center [699, 409] width 699 height 819
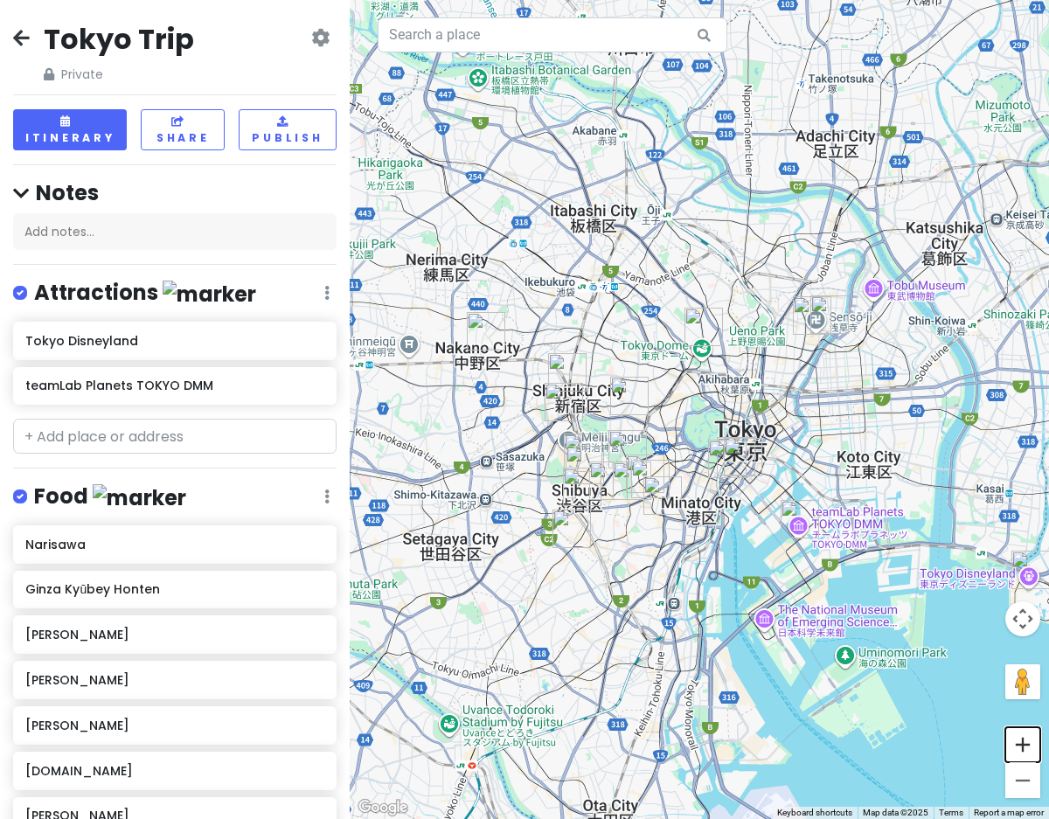
click at [1031, 747] on button "Zoom in" at bounding box center [1022, 744] width 35 height 35
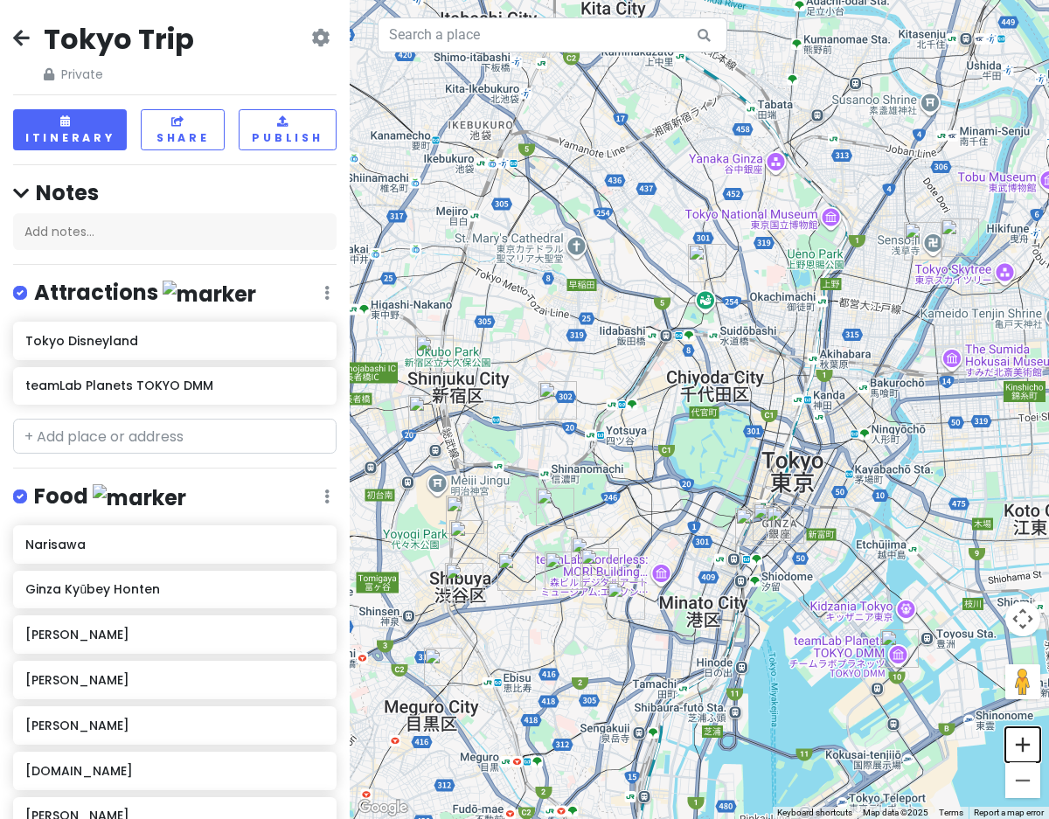
click at [1031, 747] on button "Zoom in" at bounding box center [1022, 744] width 35 height 35
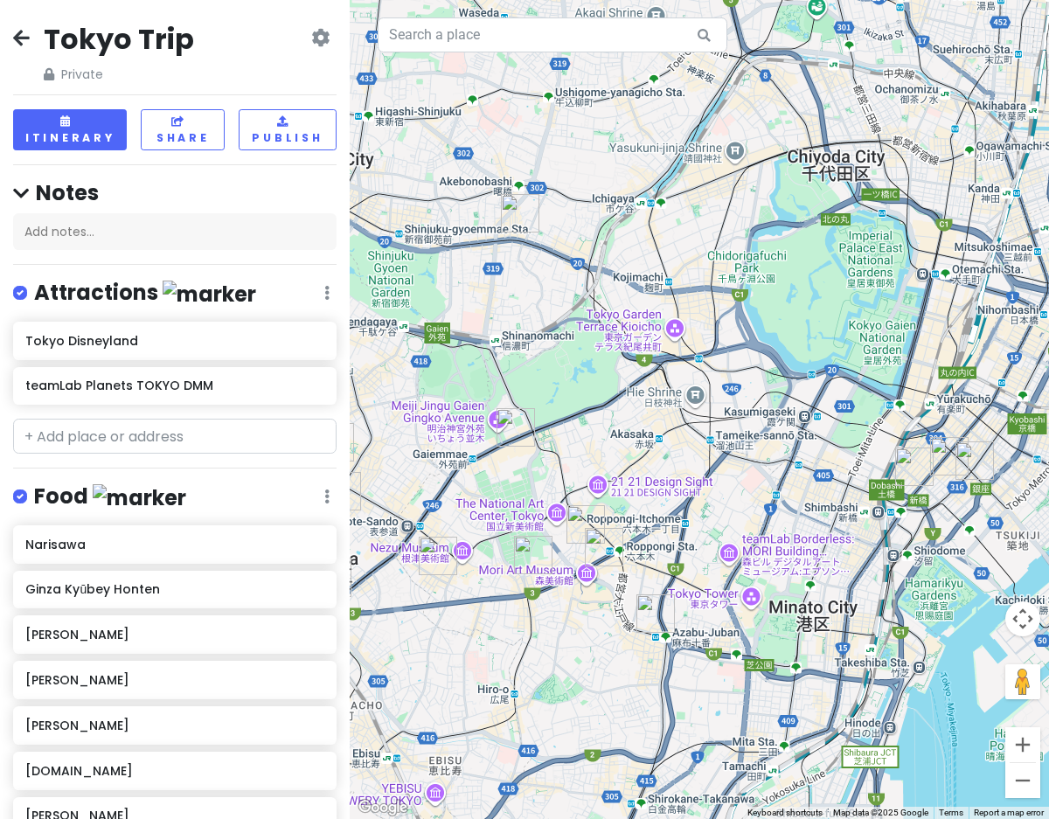
drag, startPoint x: 732, startPoint y: 593, endPoint x: 838, endPoint y: 394, distance: 225.3
click at [838, 394] on div at bounding box center [699, 409] width 699 height 819
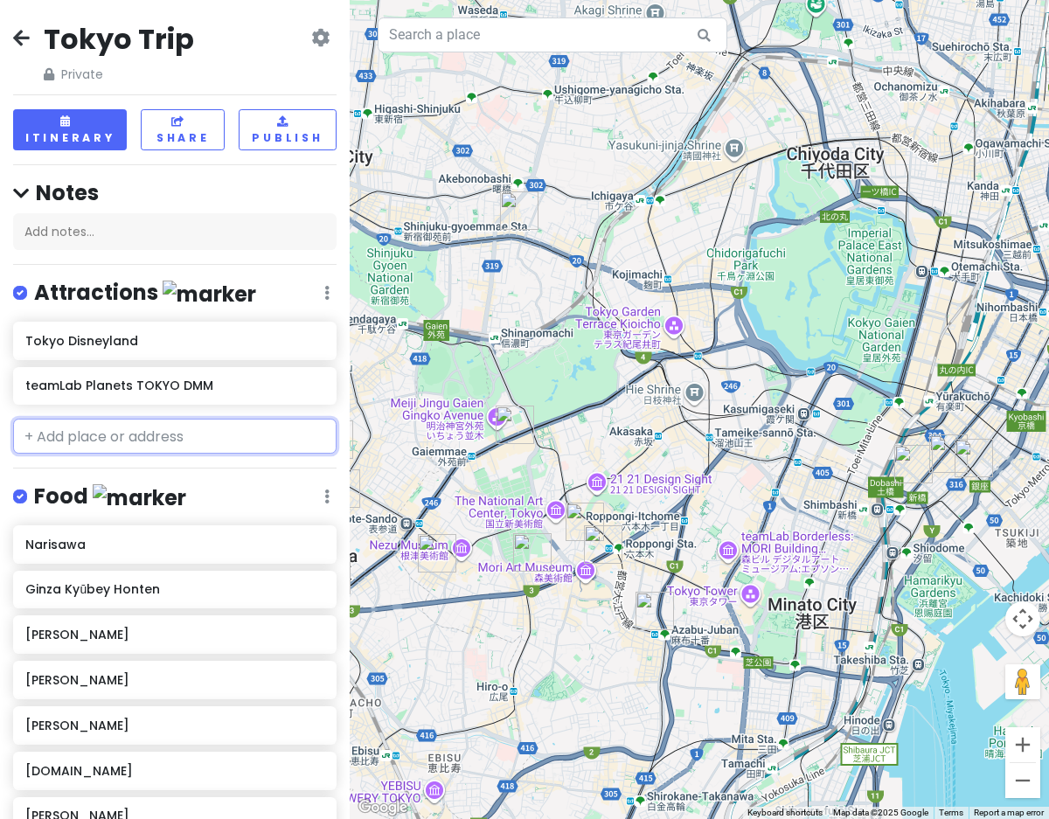
click at [90, 434] on input "text" at bounding box center [174, 436] width 323 height 35
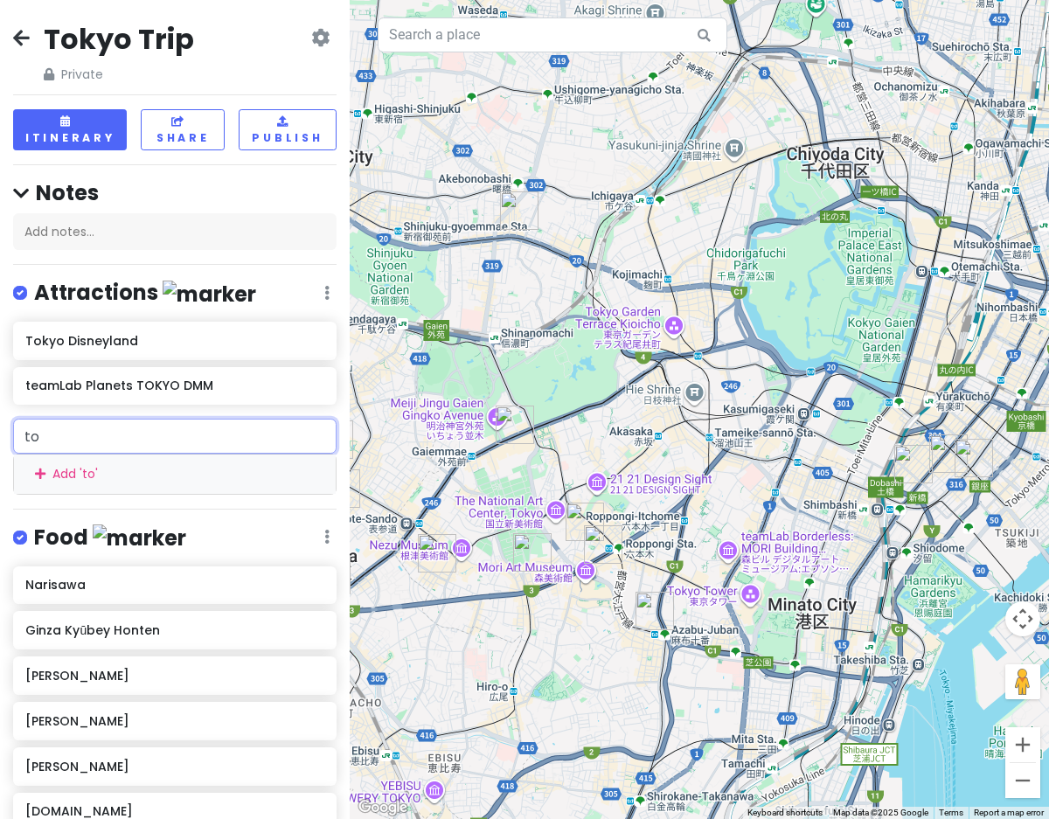
type input "tok"
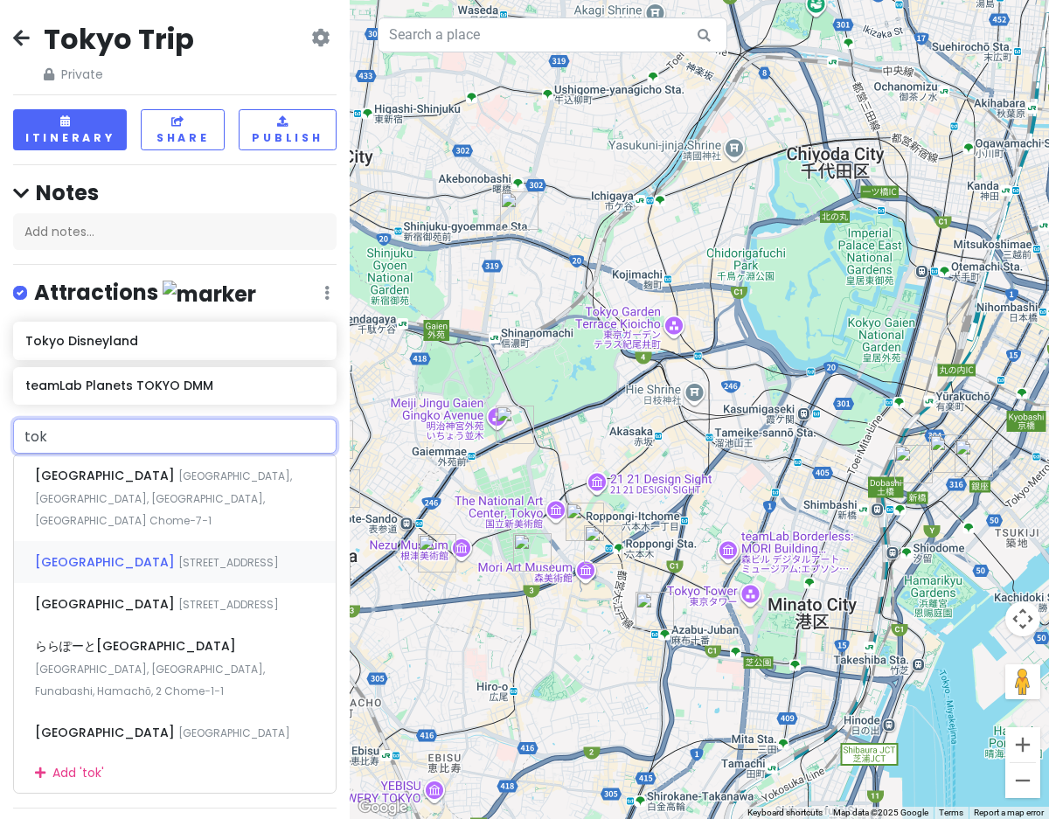
click at [96, 484] on span "[GEOGRAPHIC_DATA]" at bounding box center [106, 475] width 143 height 17
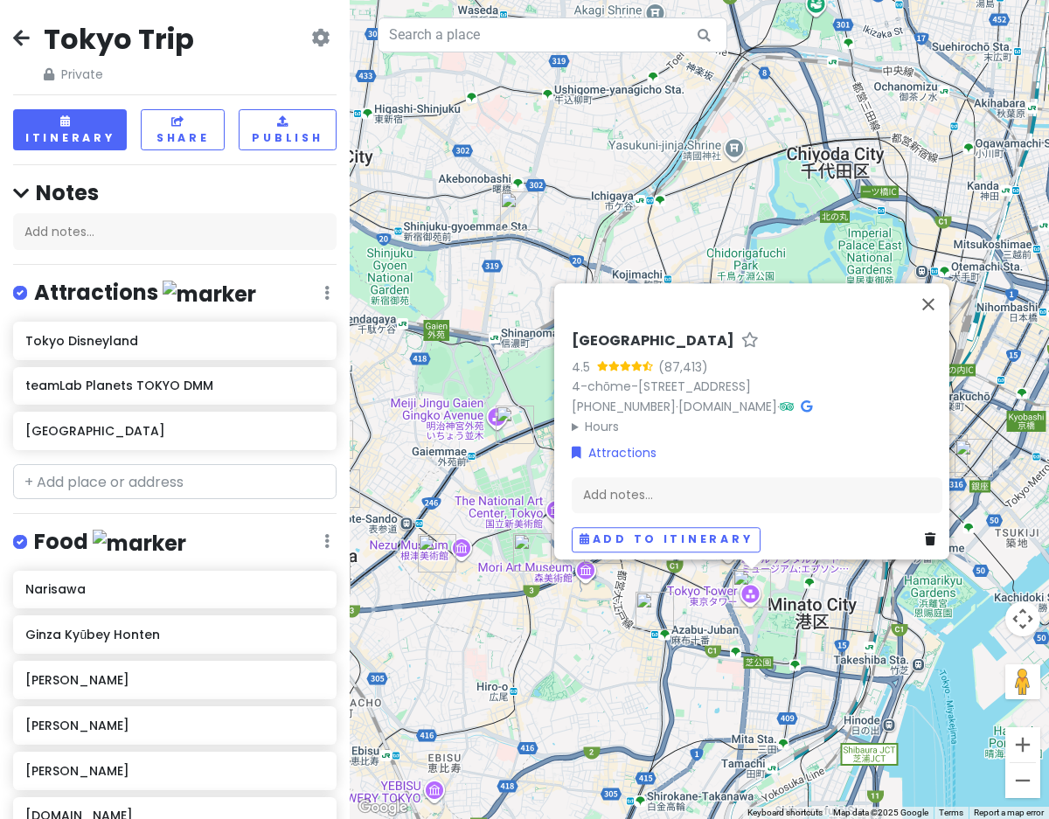
click at [622, 692] on div "[GEOGRAPHIC_DATA] 4.5 (87,413) 4-chōme-2-8 [GEOGRAPHIC_DATA], [GEOGRAPHIC_DATA]…" at bounding box center [699, 409] width 699 height 819
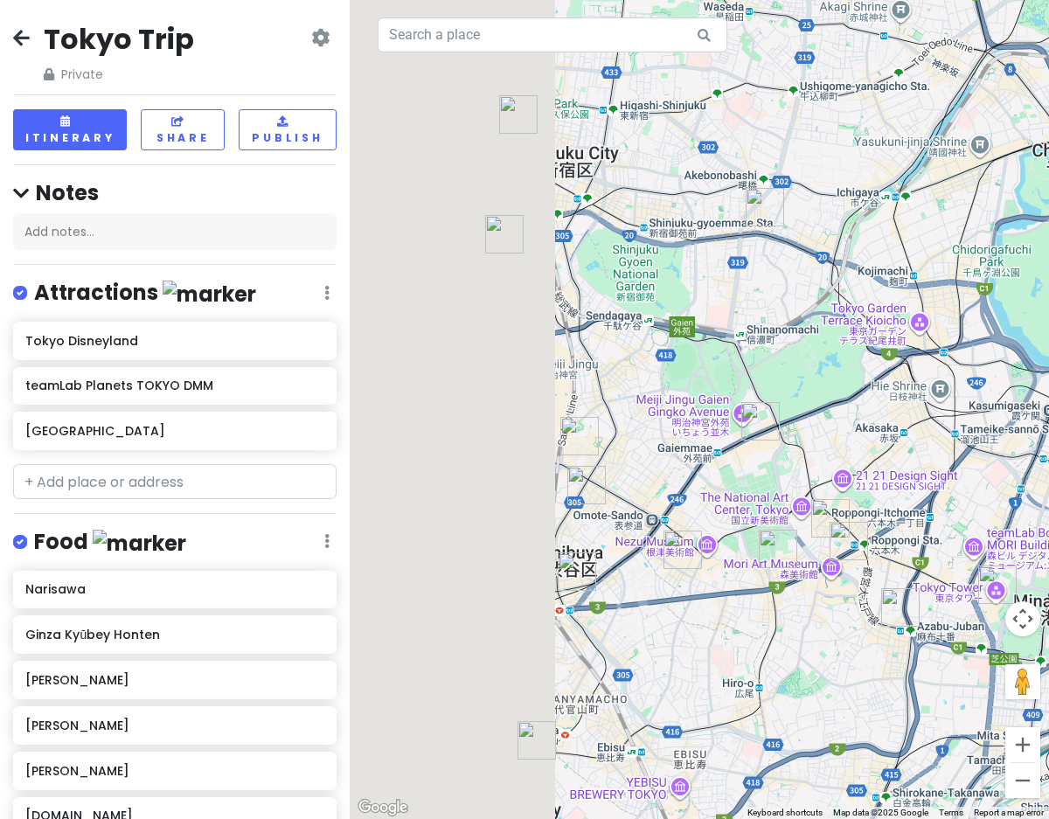
drag, startPoint x: 554, startPoint y: 365, endPoint x: 808, endPoint y: 360, distance: 253.6
click at [808, 360] on div at bounding box center [699, 409] width 699 height 819
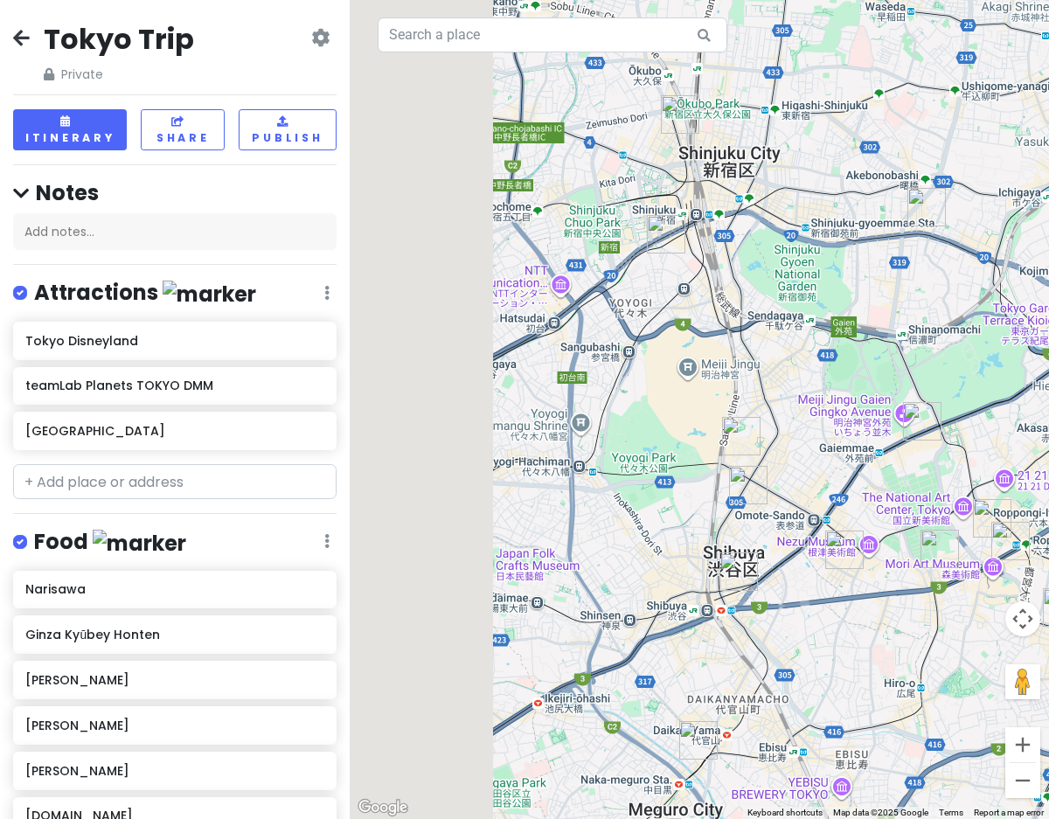
drag, startPoint x: 451, startPoint y: 567, endPoint x: 616, endPoint y: 567, distance: 165.2
click at [616, 567] on div at bounding box center [699, 409] width 699 height 819
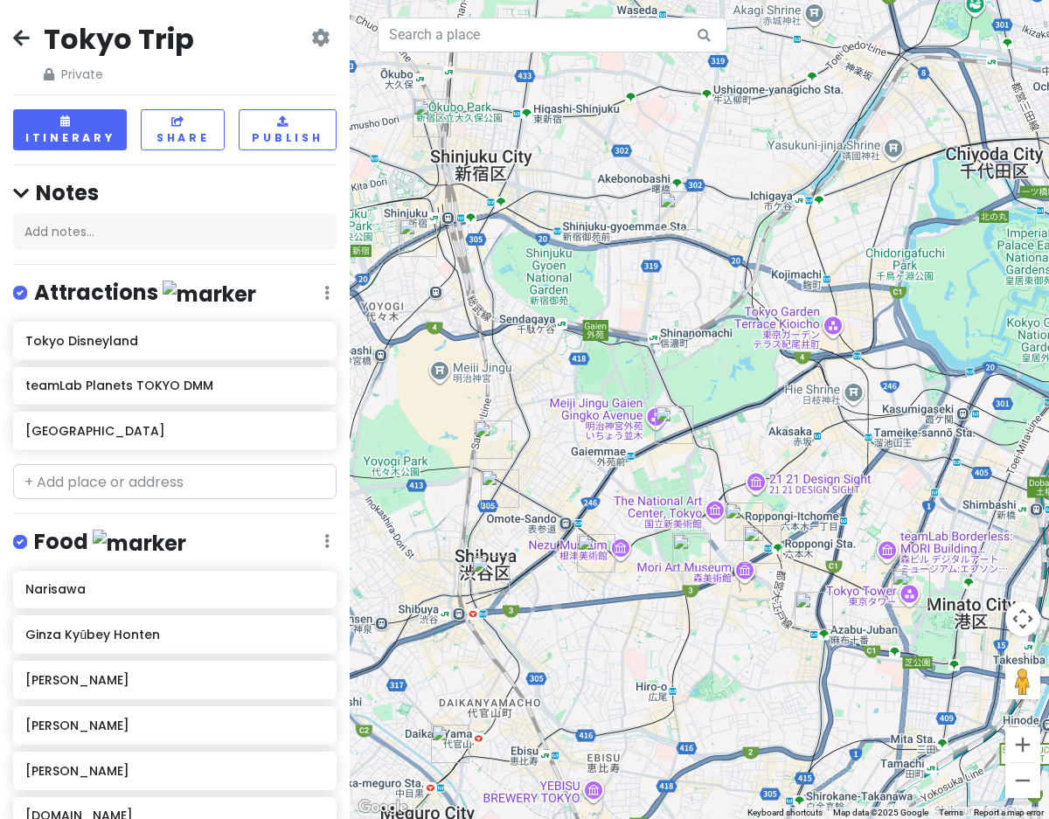
drag, startPoint x: 857, startPoint y: 236, endPoint x: 573, endPoint y: 235, distance: 284.1
click at [573, 236] on div at bounding box center [699, 409] width 699 height 819
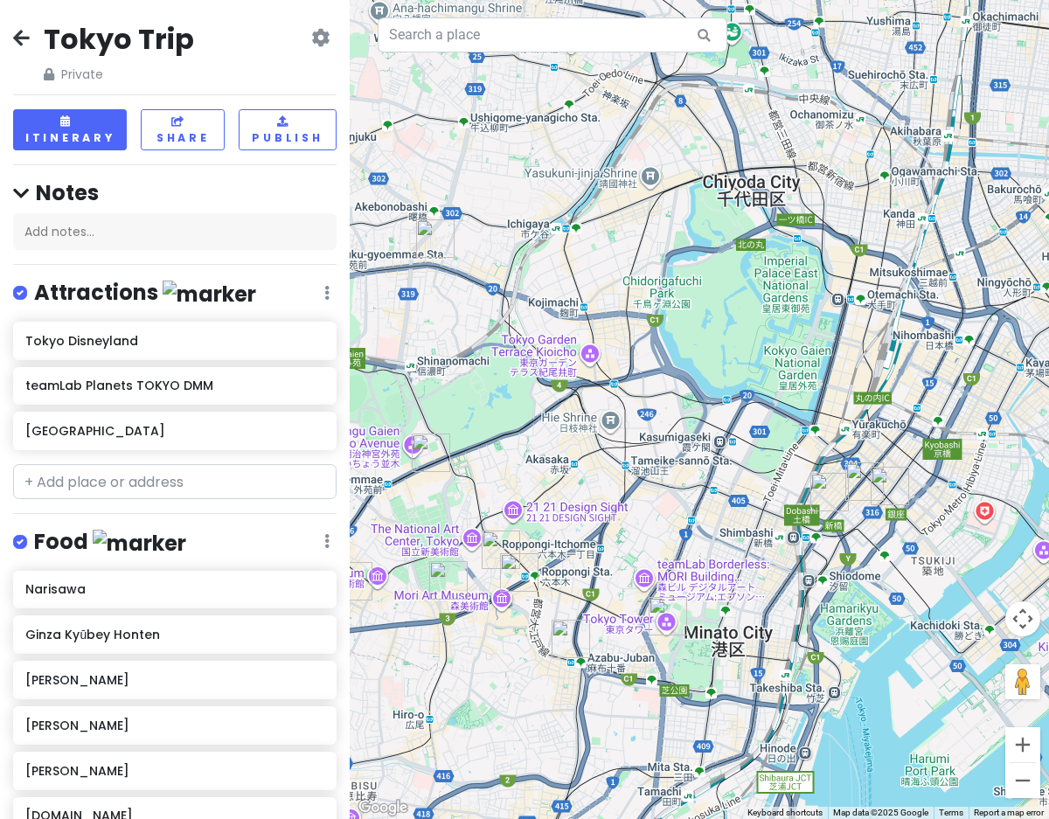
drag, startPoint x: 852, startPoint y: 238, endPoint x: 591, endPoint y: 272, distance: 263.6
click at [591, 272] on div at bounding box center [699, 409] width 699 height 819
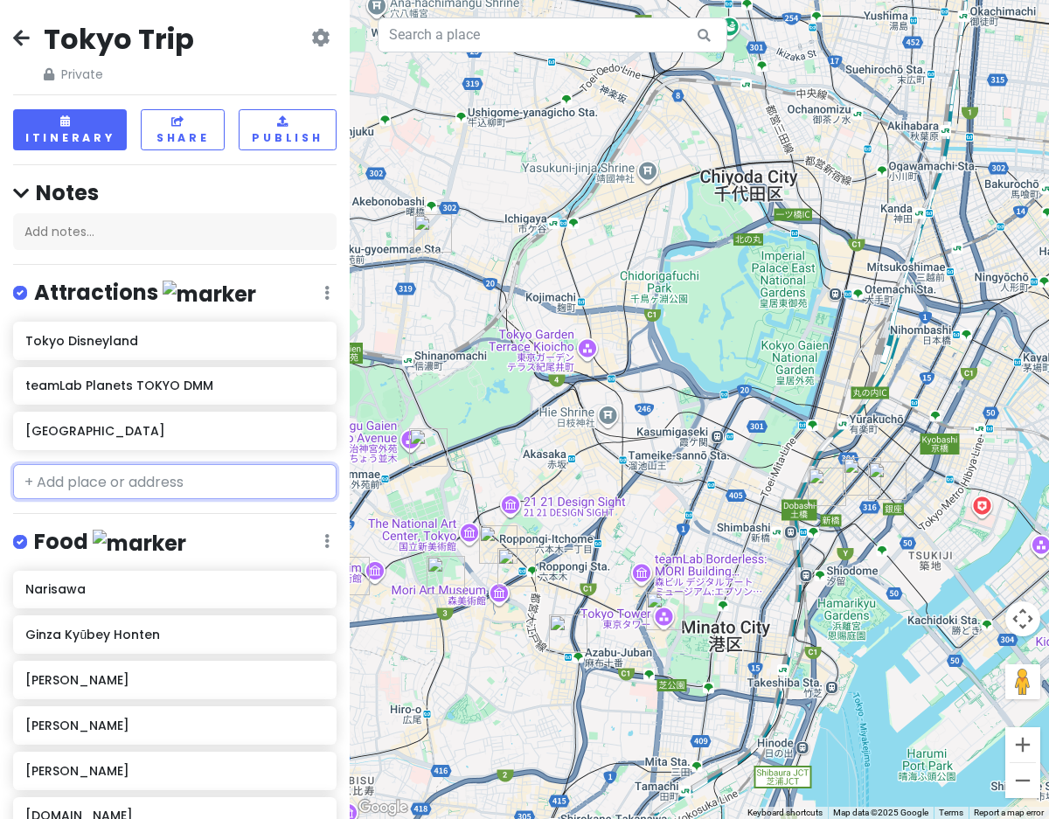
click at [143, 497] on input "text" at bounding box center [174, 481] width 323 height 35
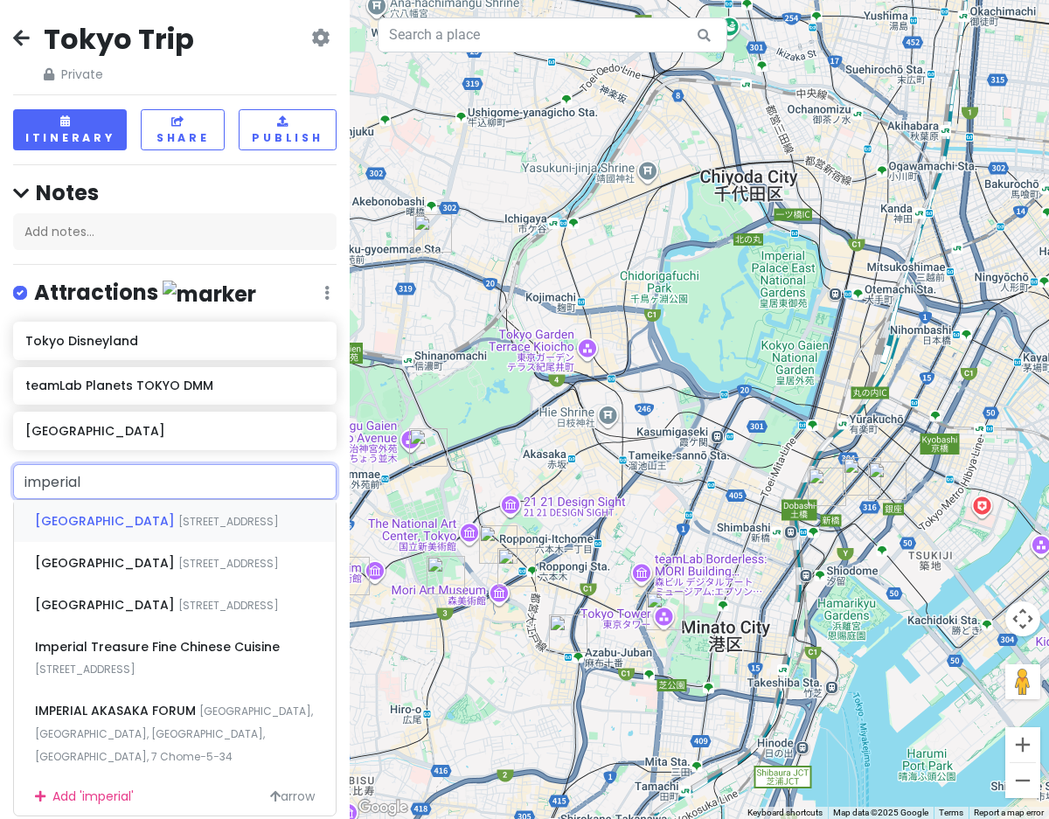
type input "imperial"
click at [155, 532] on div "[GEOGRAPHIC_DATA] [STREET_ADDRESS]" at bounding box center [175, 521] width 322 height 42
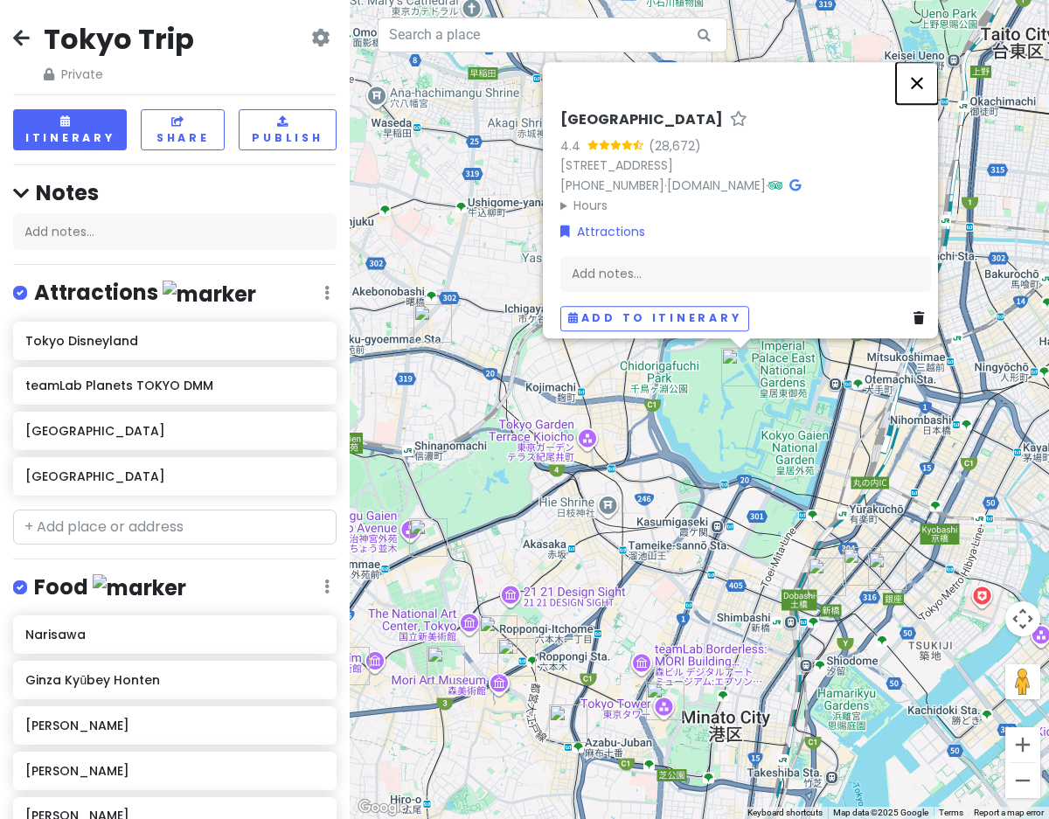
click at [919, 74] on button "Close" at bounding box center [917, 83] width 42 height 42
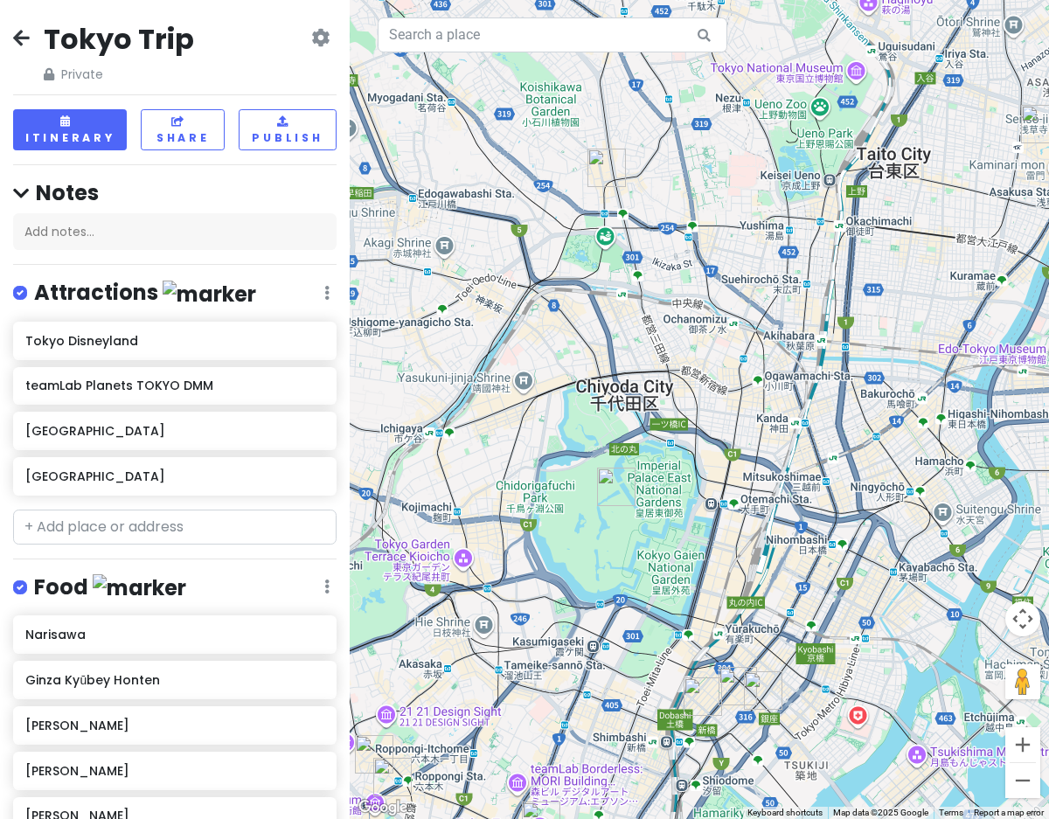
drag, startPoint x: 897, startPoint y: 80, endPoint x: 768, endPoint y: 203, distance: 178.7
click at [768, 203] on div at bounding box center [699, 409] width 699 height 819
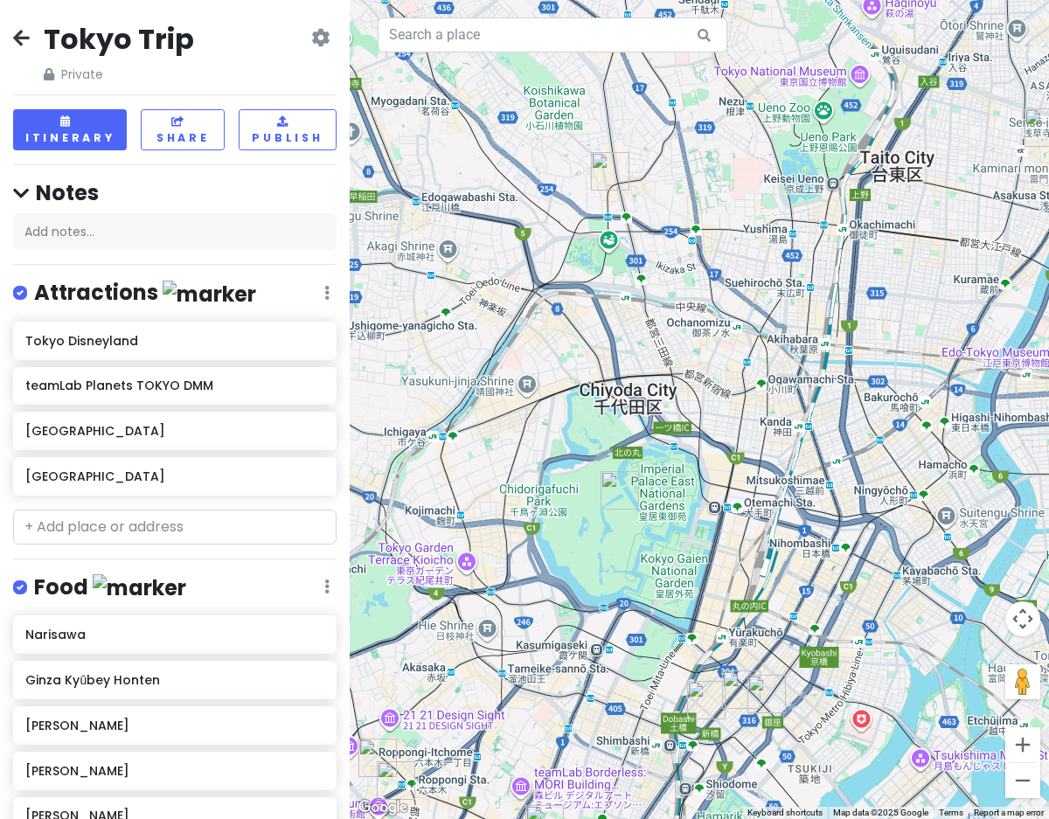
click at [728, 185] on div at bounding box center [699, 409] width 699 height 819
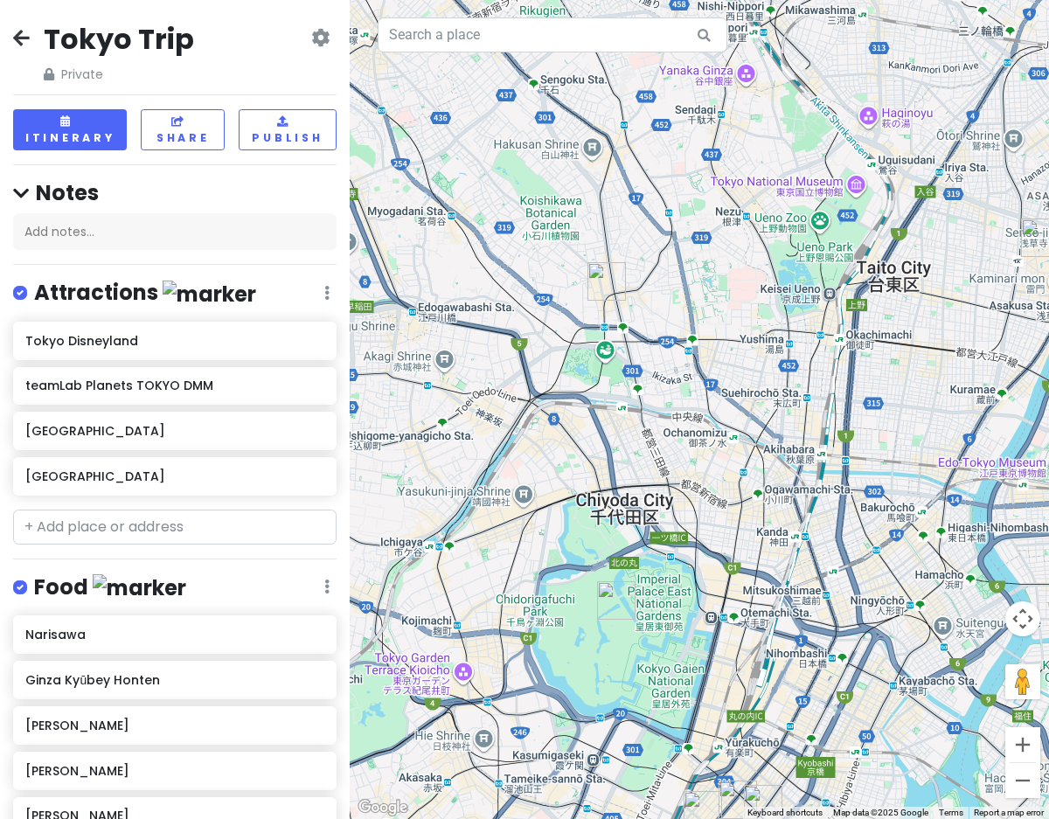
drag, startPoint x: 731, startPoint y: 189, endPoint x: 725, endPoint y: 315, distance: 126.0
click at [726, 317] on div at bounding box center [699, 409] width 699 height 819
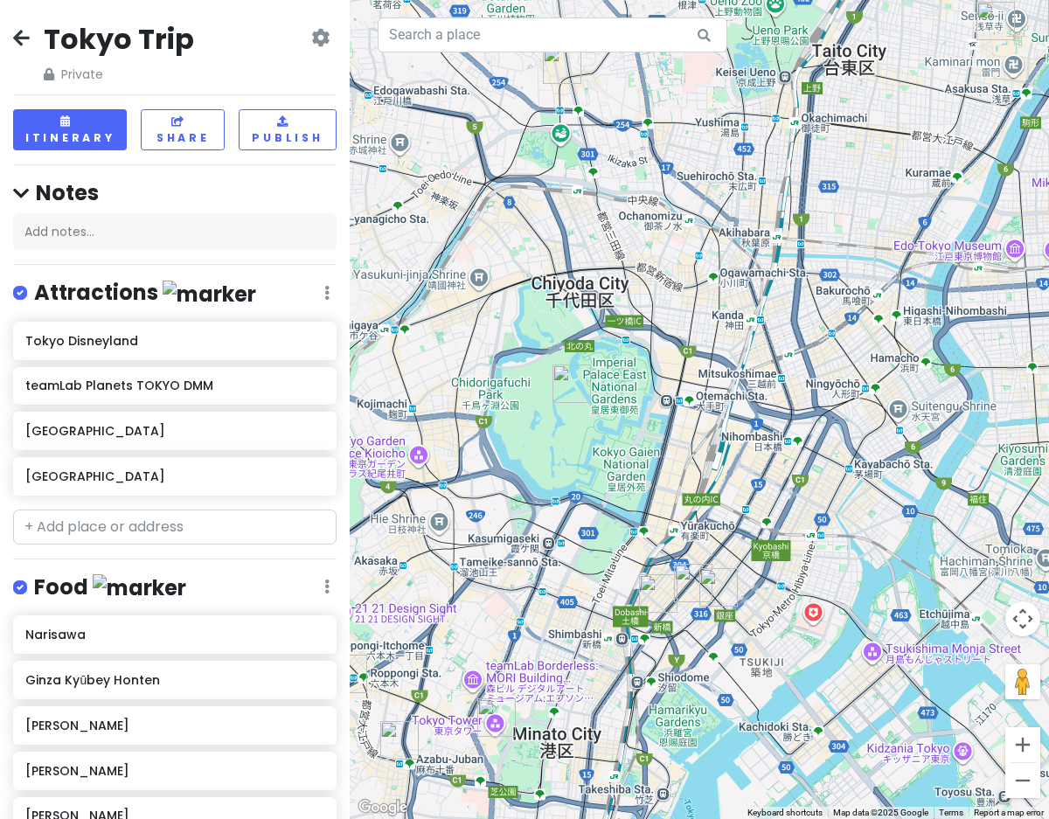
drag, startPoint x: 722, startPoint y: 309, endPoint x: 685, endPoint y: 95, distance: 217.5
click at [685, 95] on div at bounding box center [699, 409] width 699 height 819
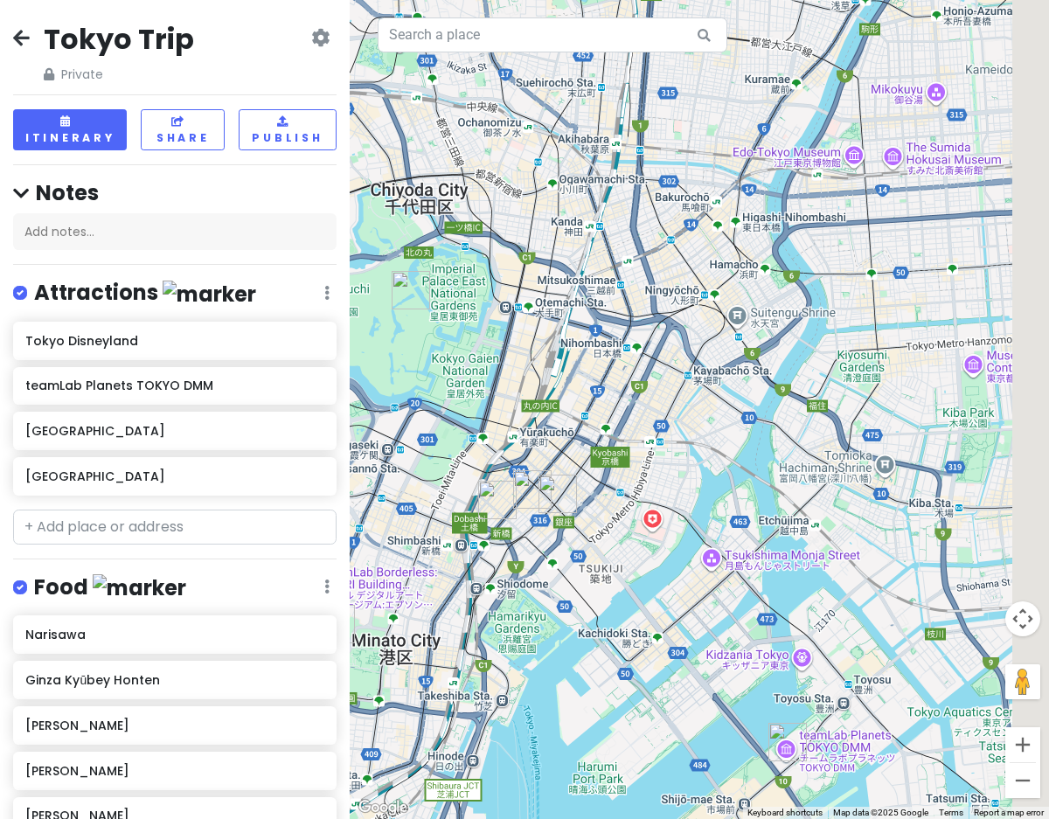
drag, startPoint x: 929, startPoint y: 476, endPoint x: 756, endPoint y: 379, distance: 198.9
click at [757, 379] on div at bounding box center [699, 409] width 699 height 819
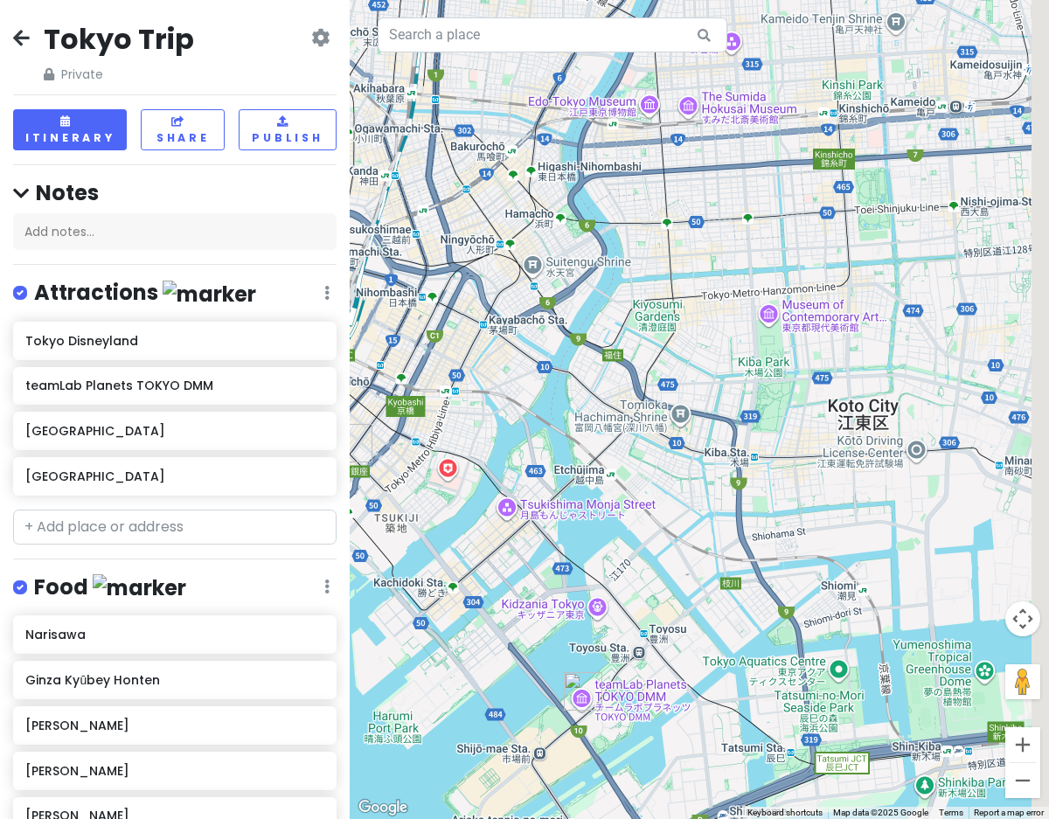
drag, startPoint x: 798, startPoint y: 403, endPoint x: 597, endPoint y: 353, distance: 207.2
click at [597, 353] on div at bounding box center [699, 409] width 699 height 819
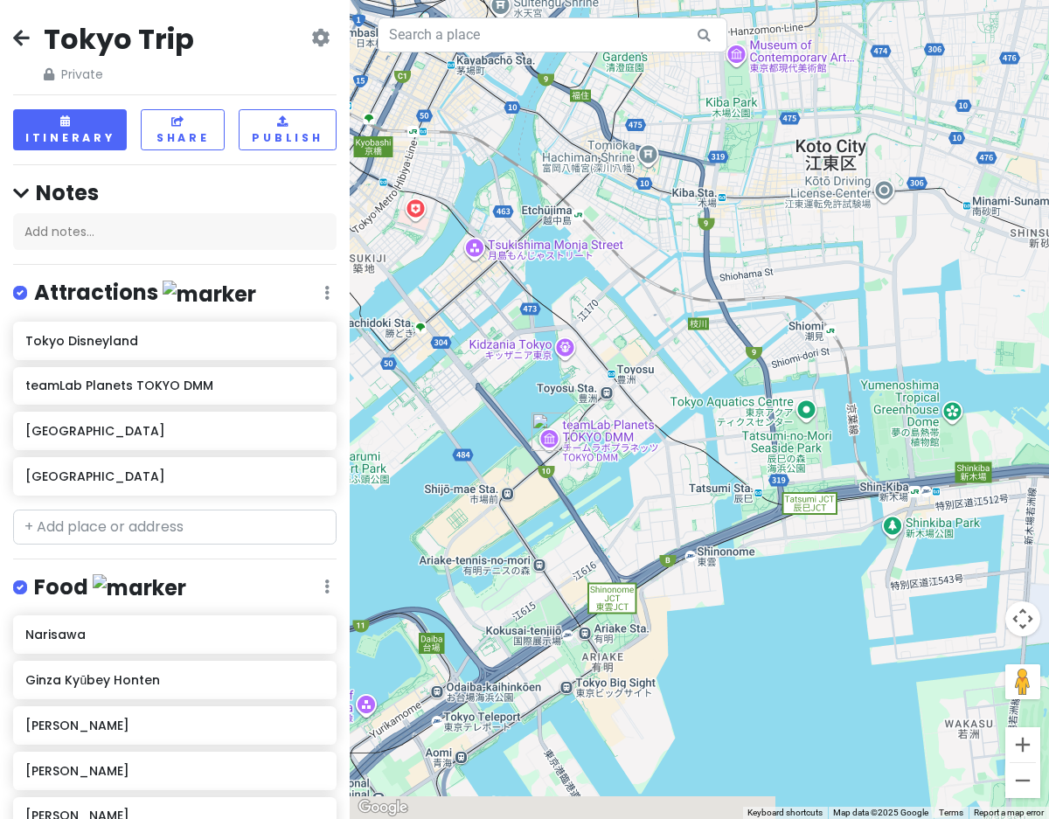
drag, startPoint x: 614, startPoint y: 486, endPoint x: 581, endPoint y: 214, distance: 273.8
click at [581, 214] on div at bounding box center [699, 409] width 699 height 819
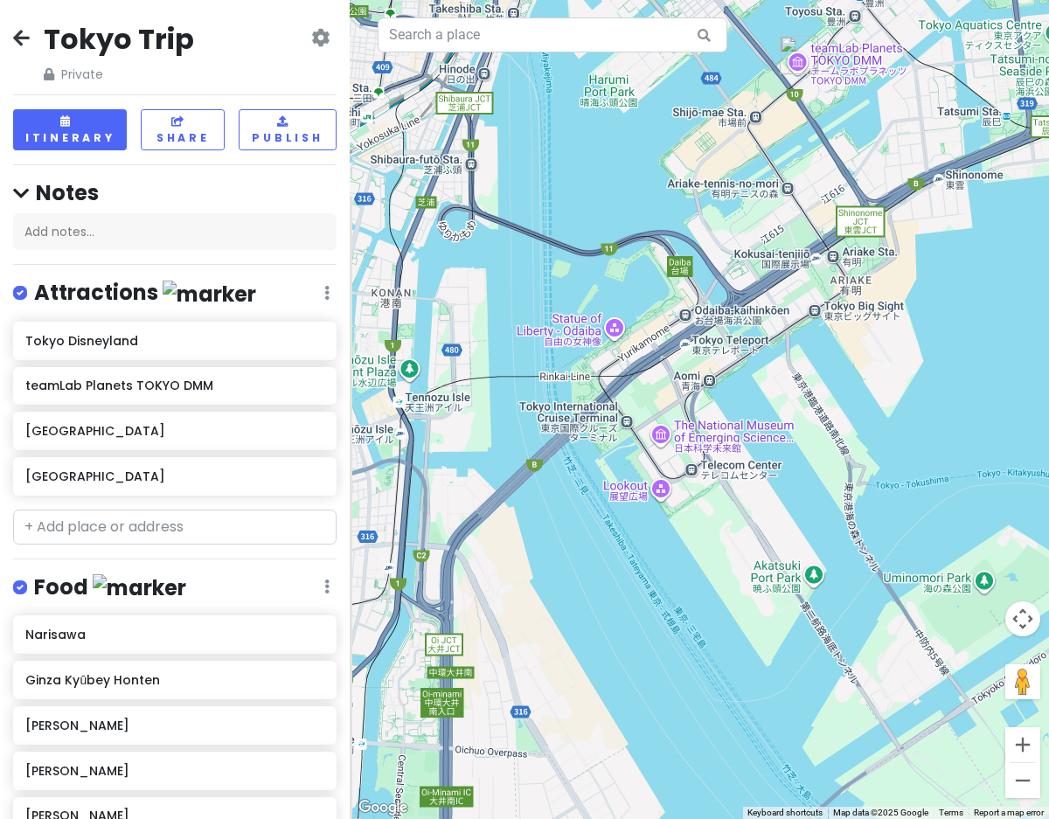
drag, startPoint x: 507, startPoint y: 567, endPoint x: 755, endPoint y: 189, distance: 452.7
click at [755, 189] on div at bounding box center [699, 409] width 699 height 819
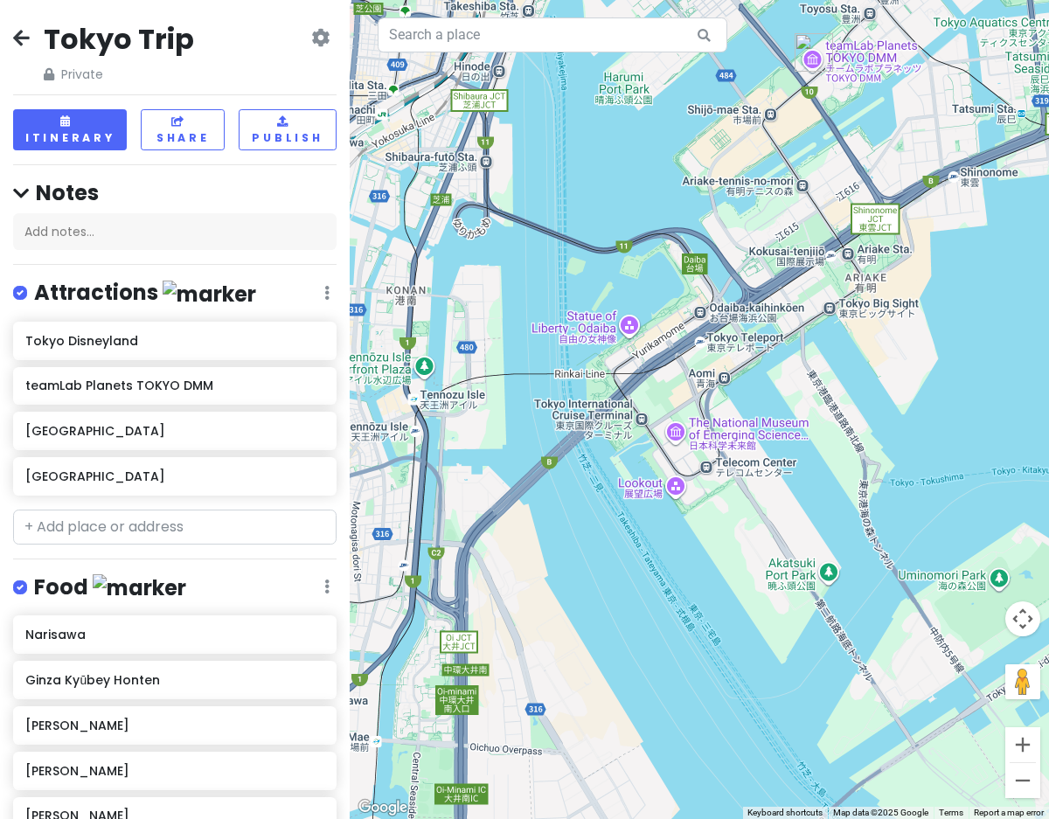
drag, startPoint x: 541, startPoint y: 229, endPoint x: 565, endPoint y: 226, distance: 23.9
click at [566, 226] on div at bounding box center [699, 409] width 699 height 819
click at [631, 329] on div at bounding box center [699, 409] width 699 height 819
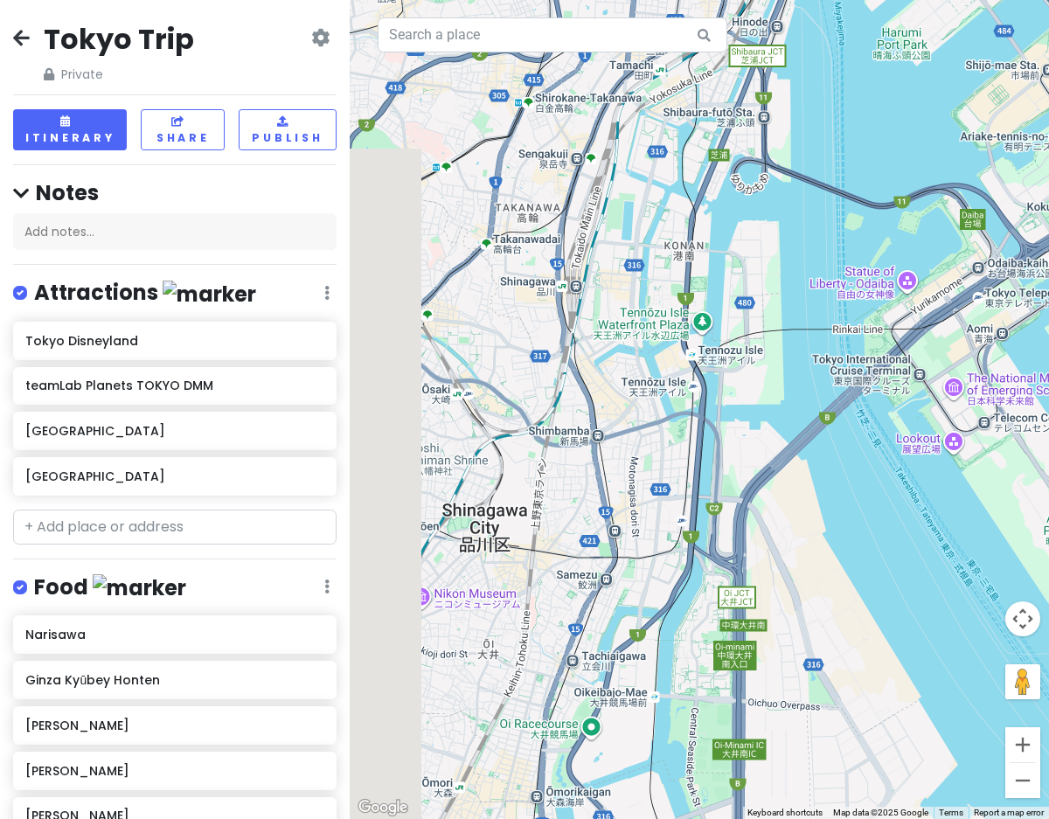
drag, startPoint x: 533, startPoint y: 308, endPoint x: 821, endPoint y: 262, distance: 291.2
click at [821, 263] on div at bounding box center [699, 409] width 699 height 819
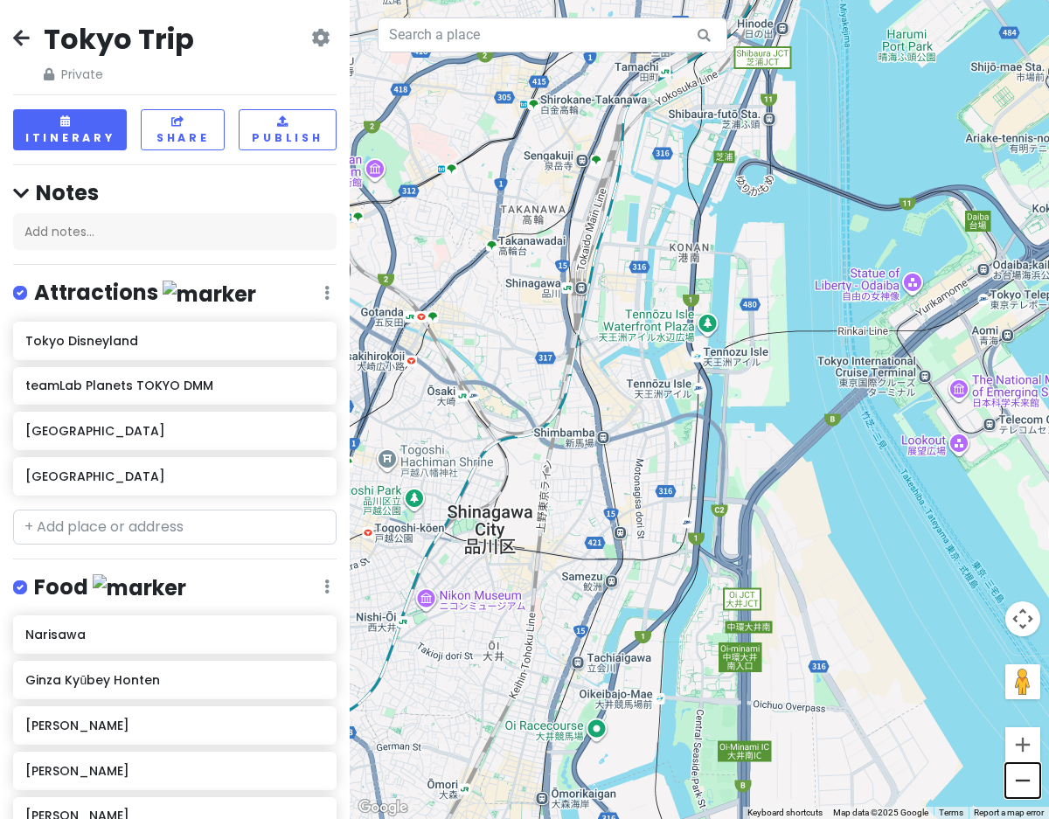
click at [1019, 781] on button "Zoom out" at bounding box center [1022, 780] width 35 height 35
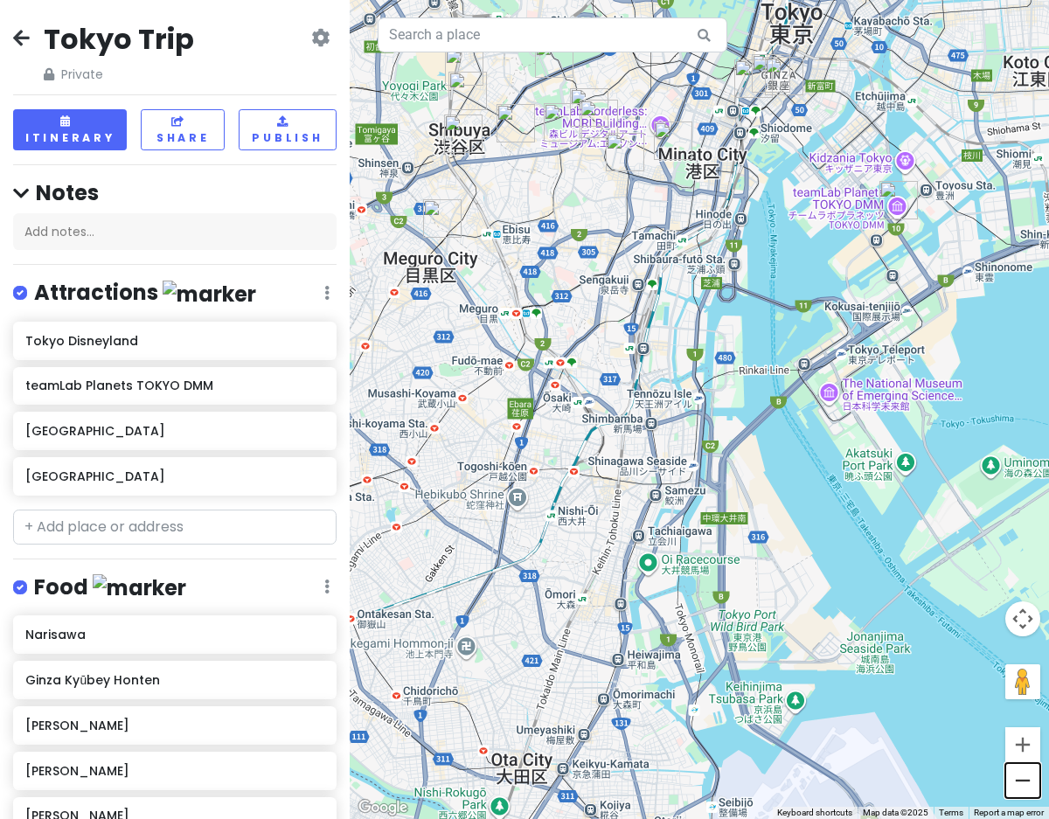
click at [1019, 781] on button "Zoom out" at bounding box center [1022, 780] width 35 height 35
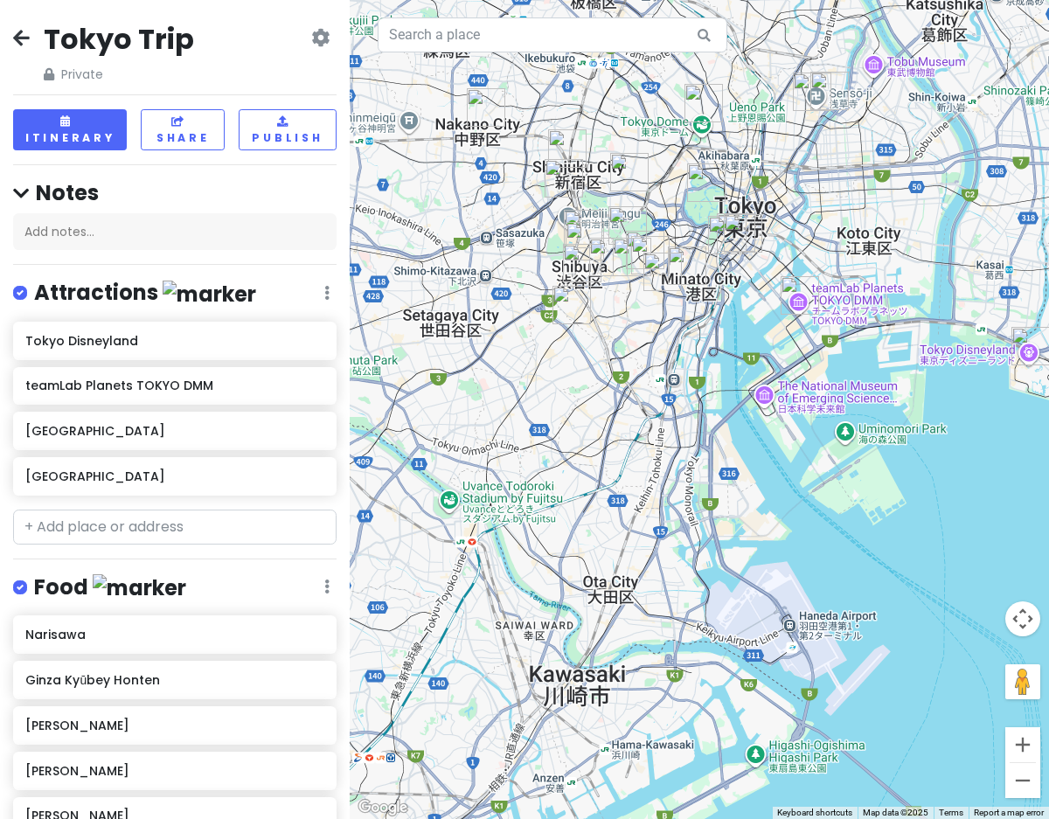
drag, startPoint x: 601, startPoint y: 620, endPoint x: 886, endPoint y: 727, distance: 305.4
click at [886, 726] on div at bounding box center [699, 409] width 699 height 819
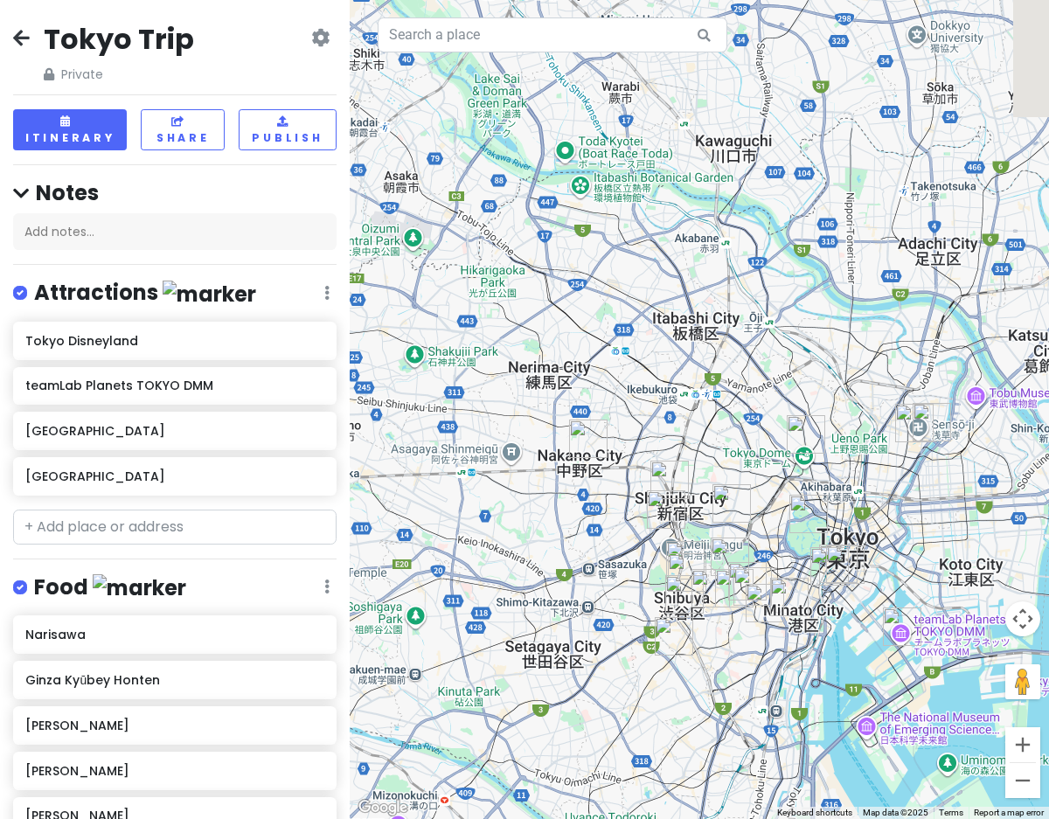
drag, startPoint x: 873, startPoint y: 443, endPoint x: 484, endPoint y: 579, distance: 411.1
click at [484, 579] on div at bounding box center [699, 409] width 699 height 819
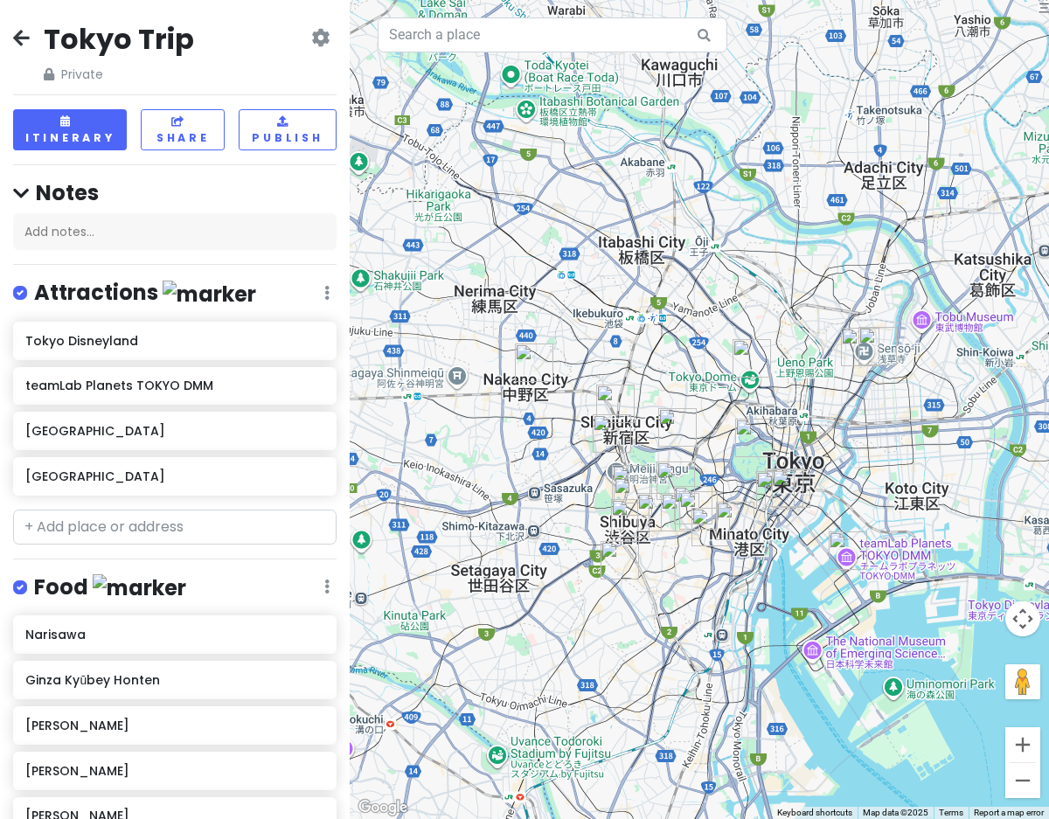
drag, startPoint x: 671, startPoint y: 495, endPoint x: 682, endPoint y: 406, distance: 89.8
click at [684, 408] on img "uniRA" at bounding box center [677, 427] width 38 height 38
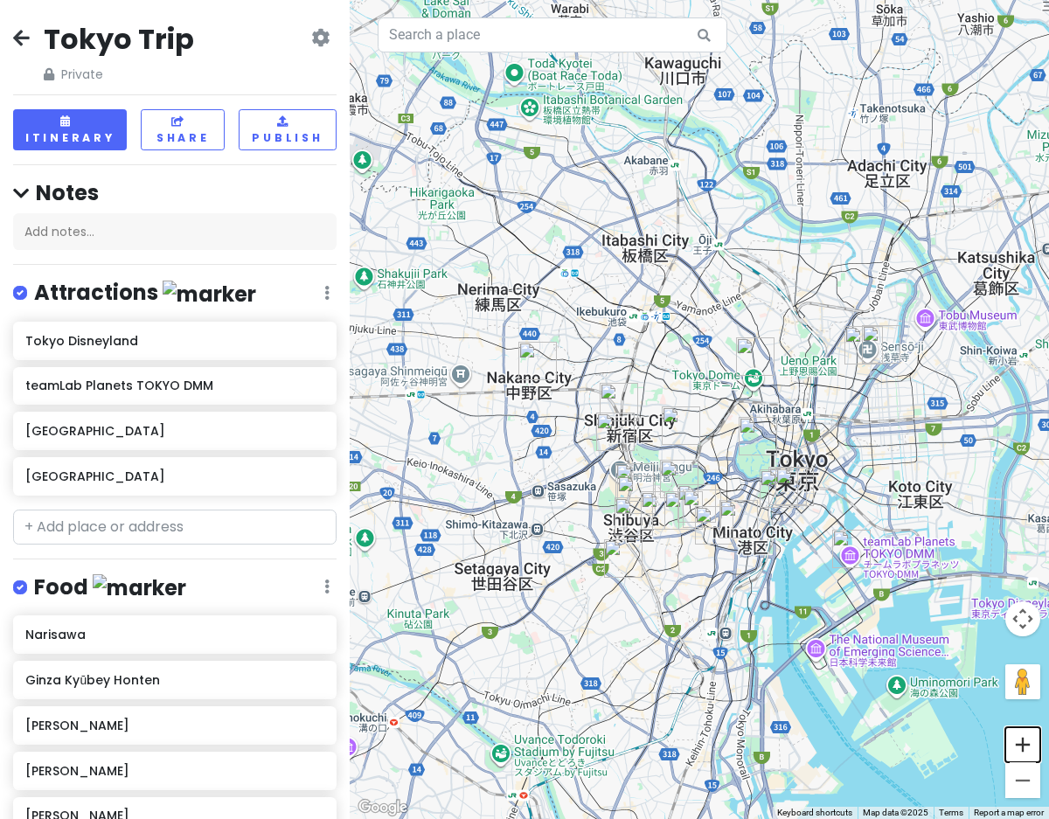
click at [1023, 753] on button "Zoom in" at bounding box center [1022, 744] width 35 height 35
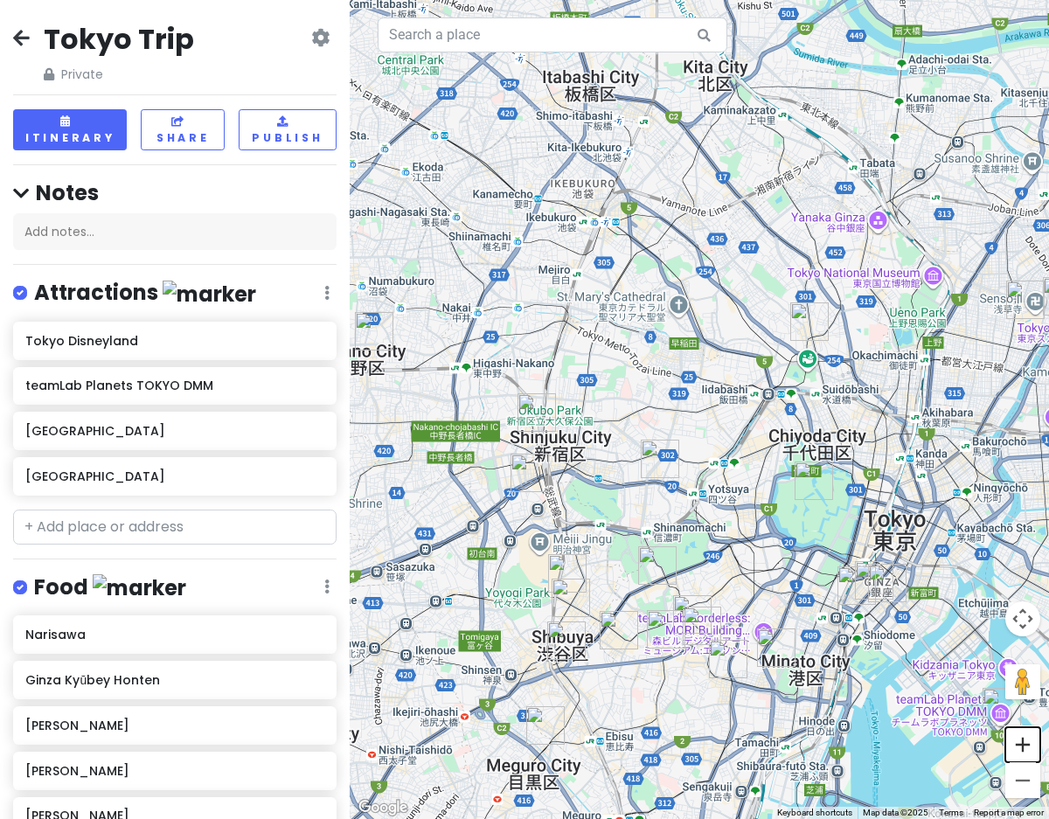
click at [1023, 747] on button "Zoom in" at bounding box center [1022, 744] width 35 height 35
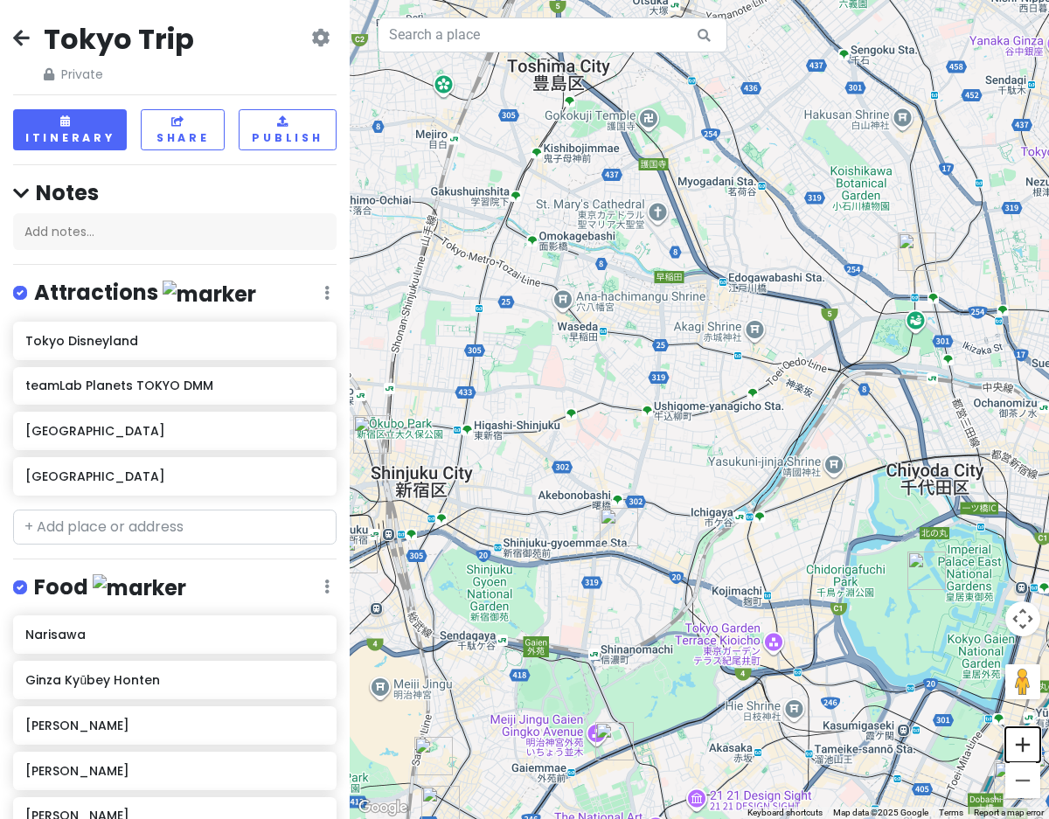
click at [1023, 745] on button "Zoom in" at bounding box center [1022, 744] width 35 height 35
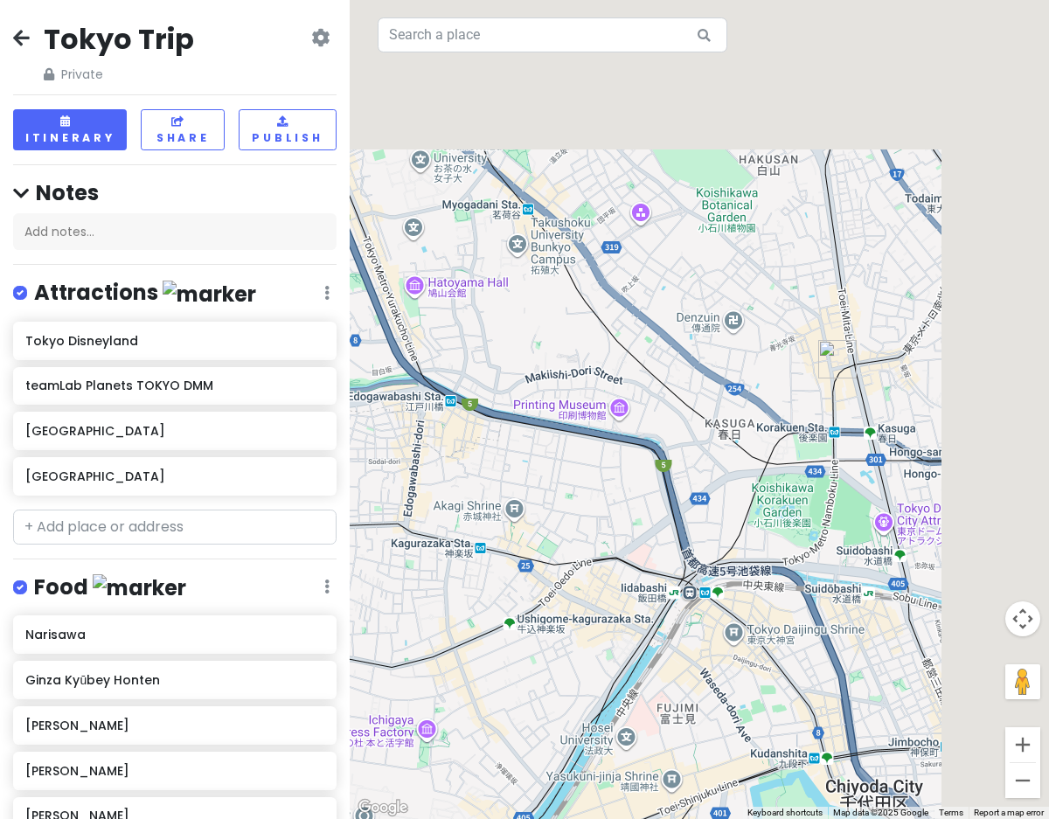
drag, startPoint x: 984, startPoint y: 263, endPoint x: 683, endPoint y: 510, distance: 389.6
click at [683, 510] on div at bounding box center [699, 409] width 699 height 819
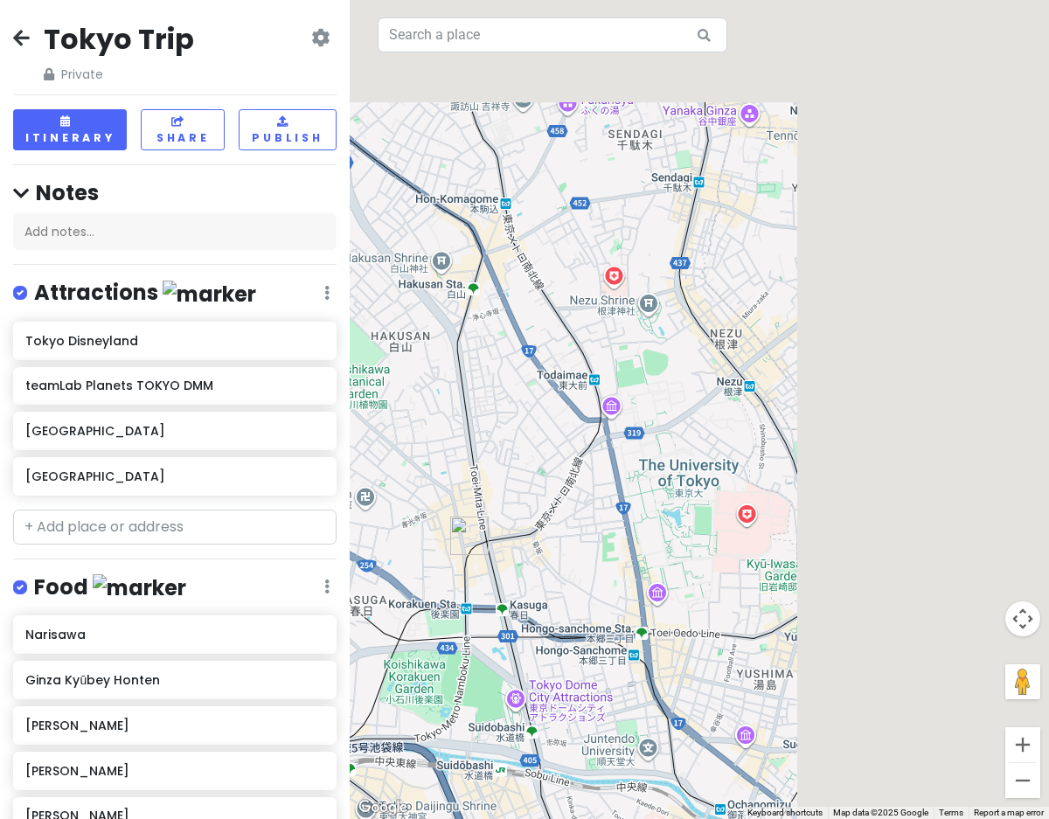
drag, startPoint x: 830, startPoint y: 365, endPoint x: 462, endPoint y: 541, distance: 408.2
click at [462, 541] on img "Ramen Gyorai" at bounding box center [469, 536] width 38 height 38
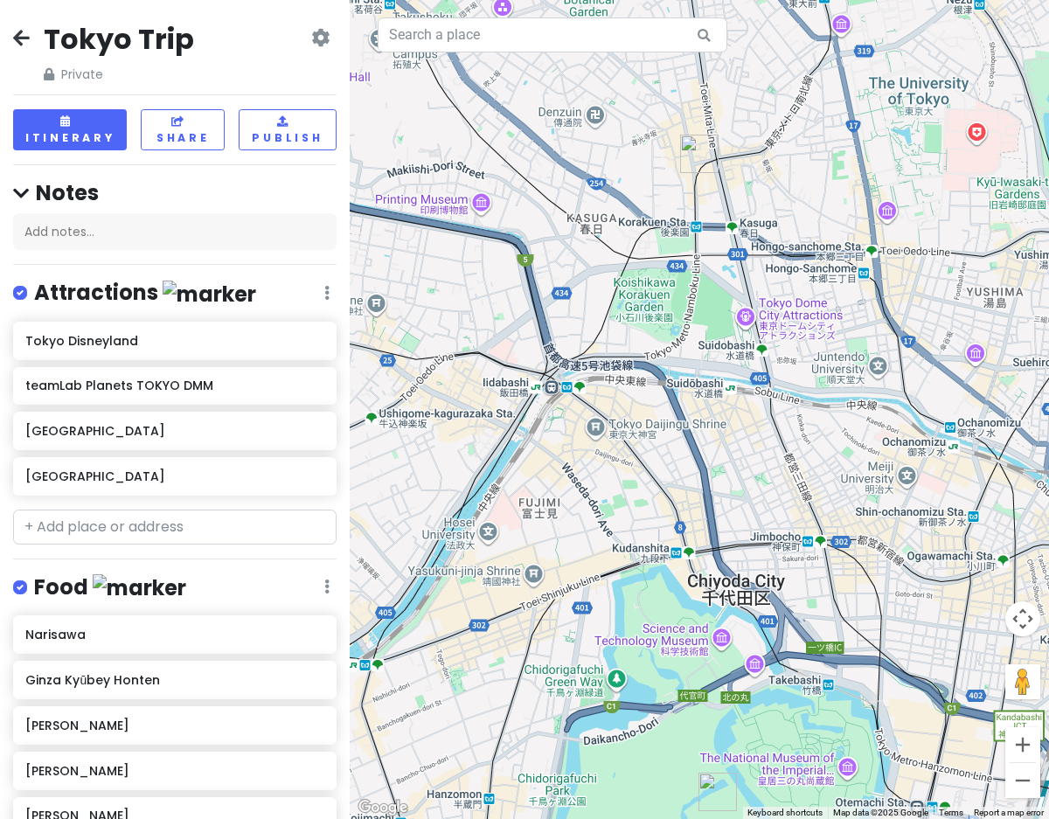
drag, startPoint x: 732, startPoint y: 599, endPoint x: 970, endPoint y: 217, distance: 450.5
click at [970, 217] on div at bounding box center [699, 409] width 699 height 819
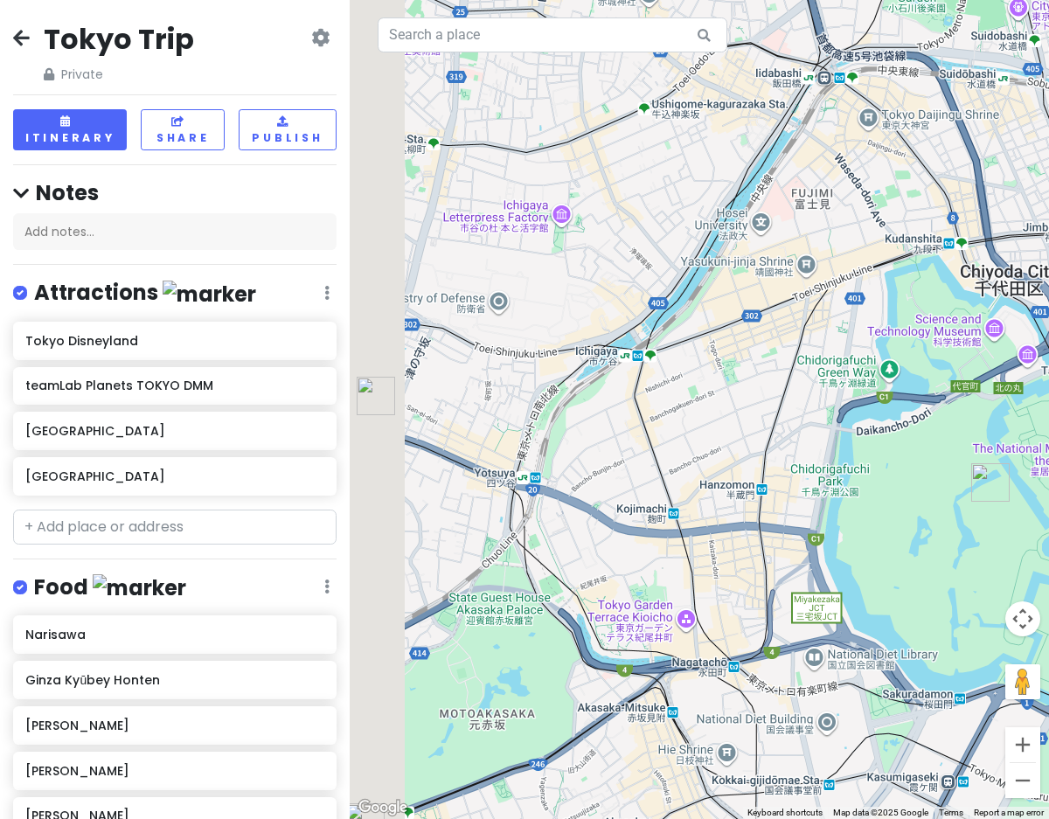
drag, startPoint x: 623, startPoint y: 490, endPoint x: 1019, endPoint y: 225, distance: 476.2
click at [1019, 225] on div at bounding box center [699, 409] width 699 height 819
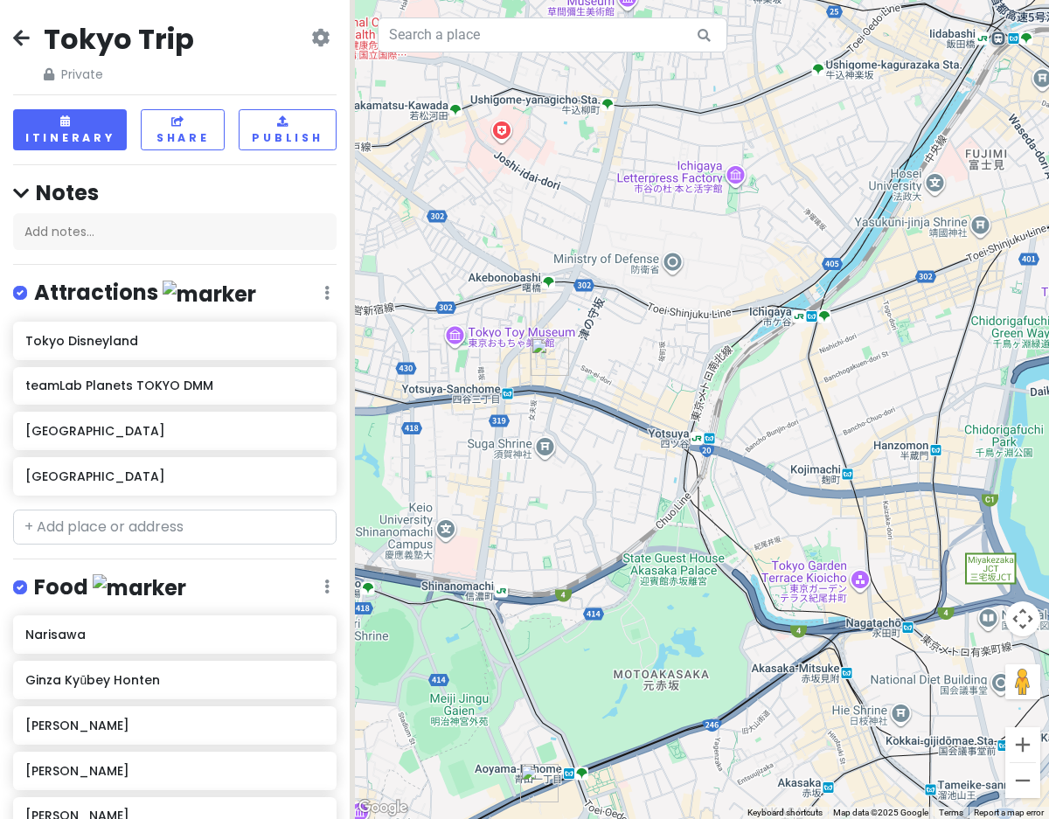
drag, startPoint x: 683, startPoint y: 407, endPoint x: 725, endPoint y: 306, distance: 108.9
click at [726, 306] on div at bounding box center [699, 409] width 699 height 819
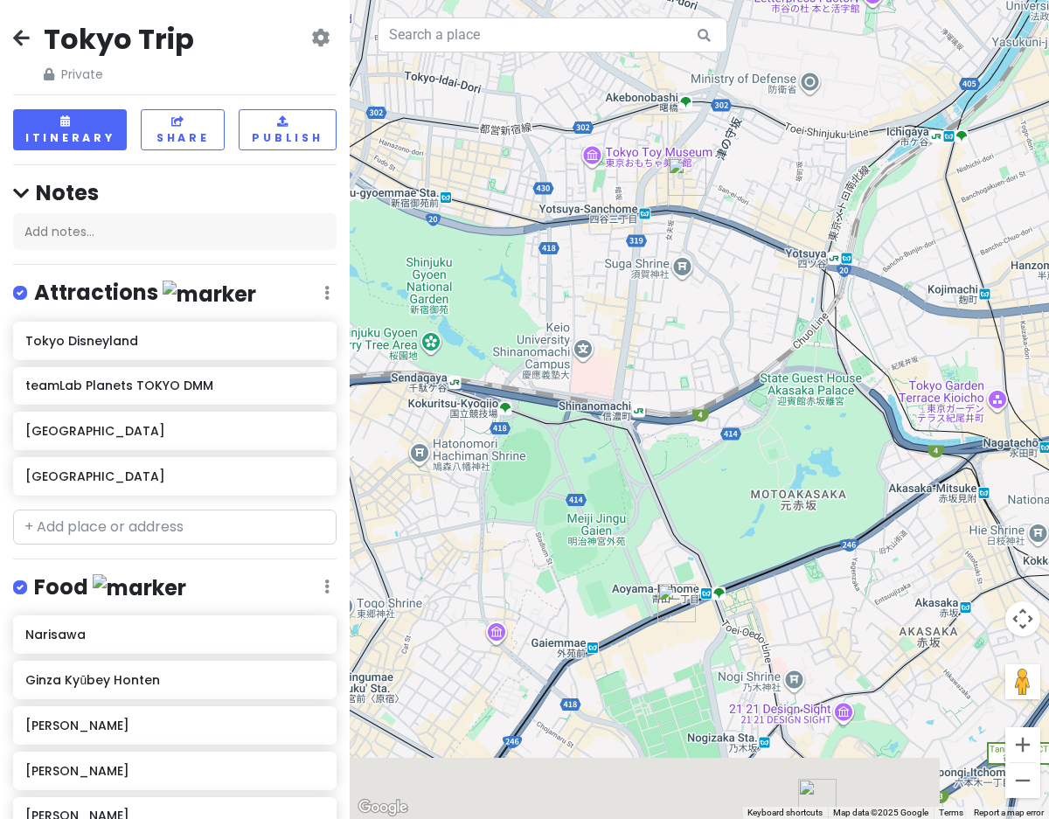
drag, startPoint x: 581, startPoint y: 418, endPoint x: 723, endPoint y: 227, distance: 238.0
click at [723, 227] on div at bounding box center [699, 409] width 699 height 819
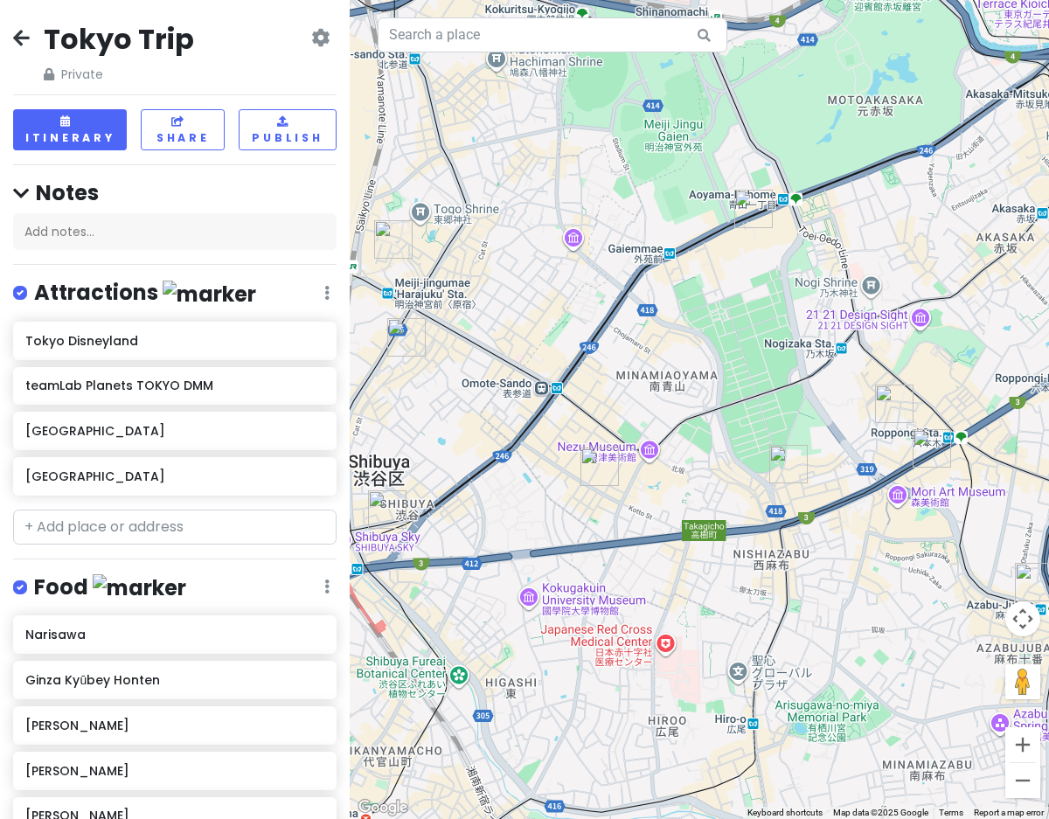
drag, startPoint x: 576, startPoint y: 342, endPoint x: 664, endPoint y: -50, distance: 401.5
click at [664, 0] on html "Tokyo Trip Private Change Dates Make a Copy Delete Trip Go Pro ⚡️ Give Feedback…" at bounding box center [524, 409] width 1049 height 819
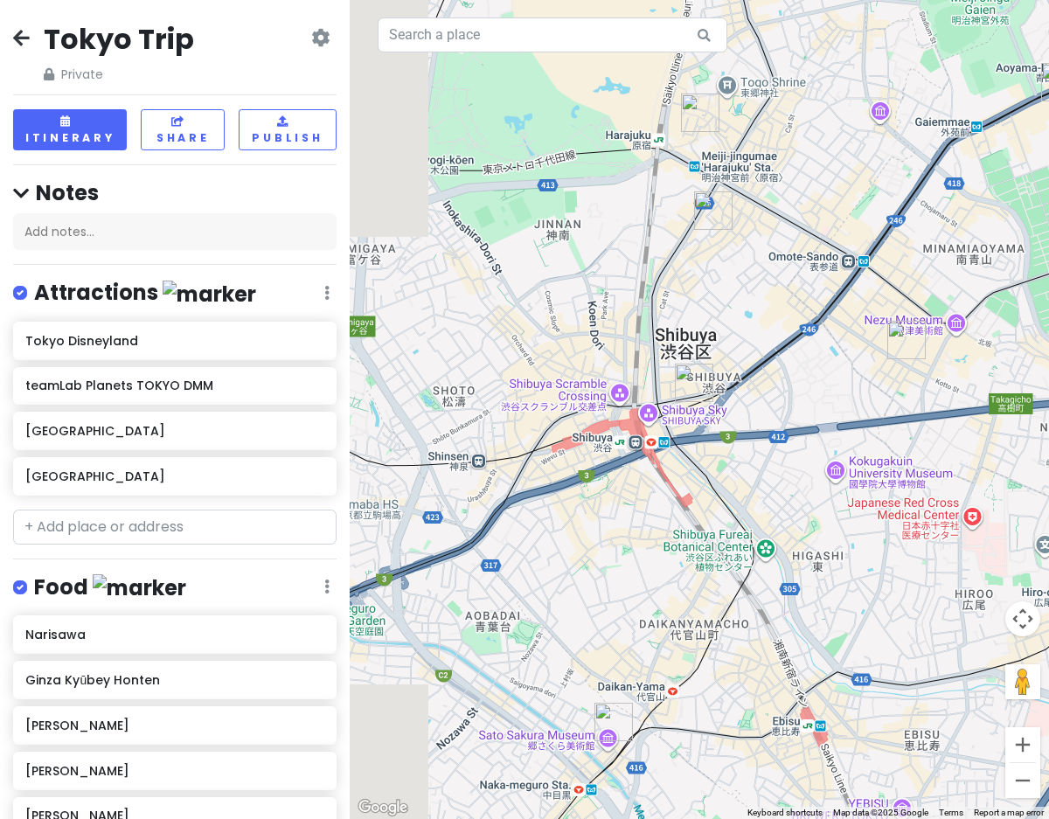
drag, startPoint x: 550, startPoint y: 273, endPoint x: 865, endPoint y: 145, distance: 339.6
click at [866, 146] on div at bounding box center [699, 409] width 699 height 819
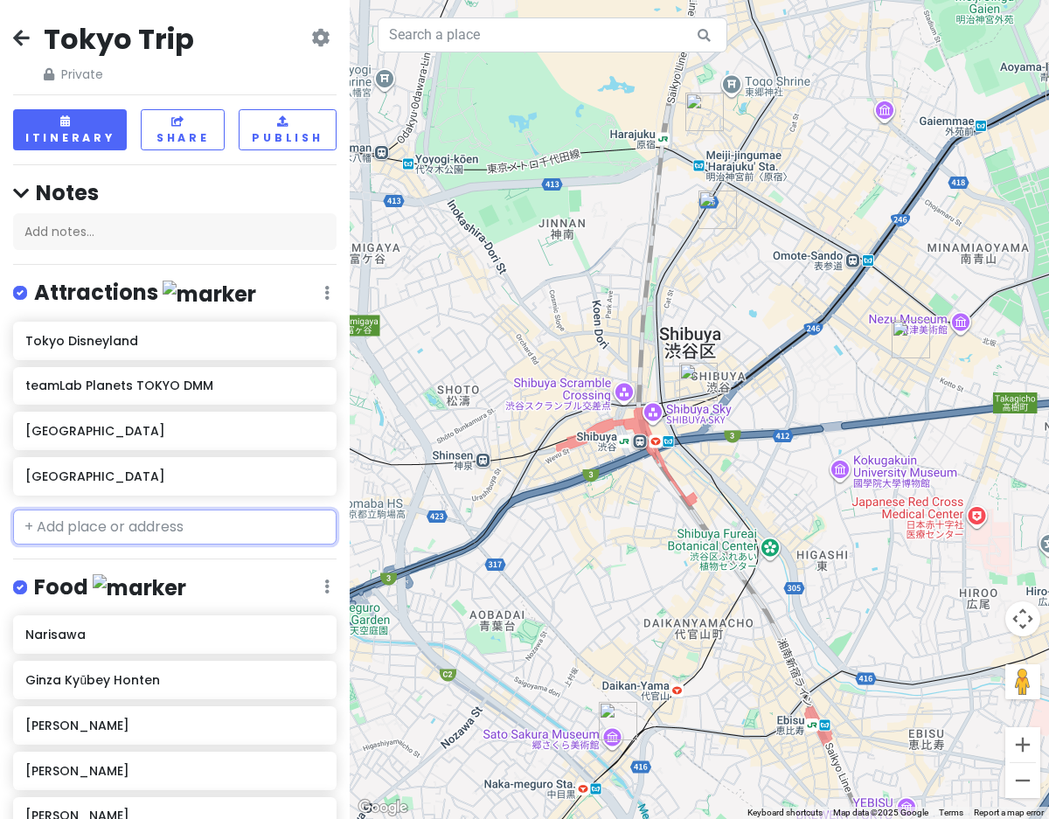
click at [213, 527] on input "text" at bounding box center [174, 527] width 323 height 35
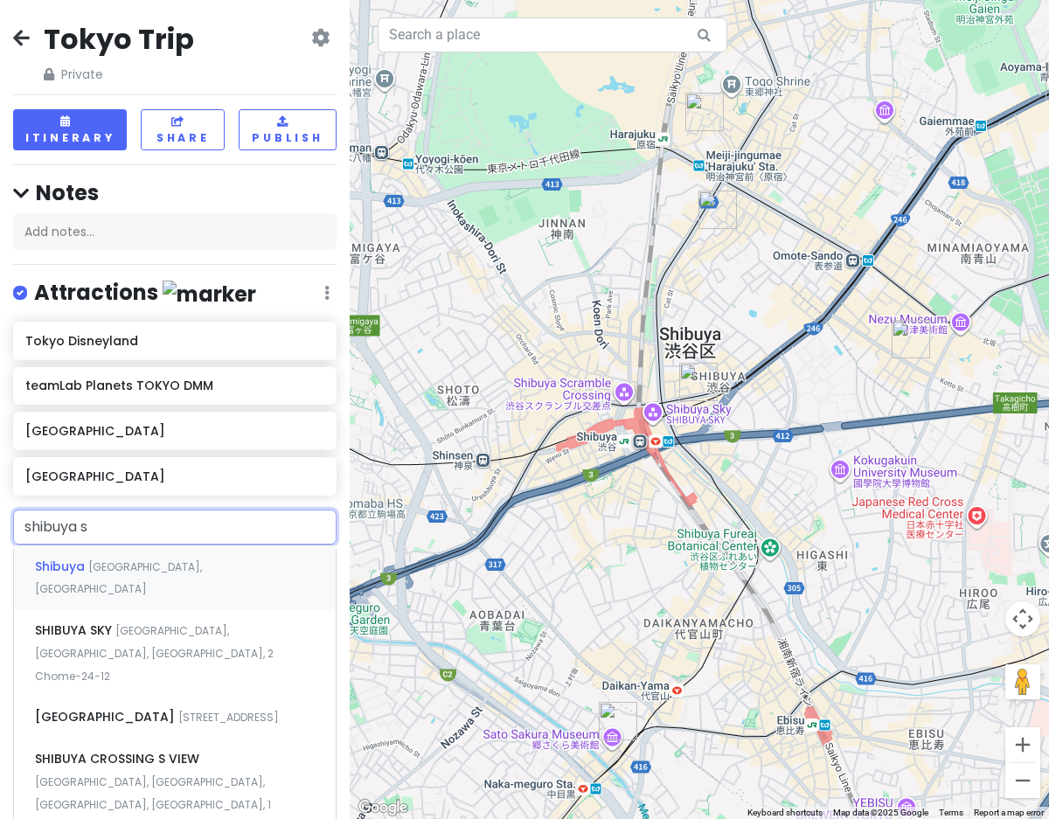
type input "shibuya sc"
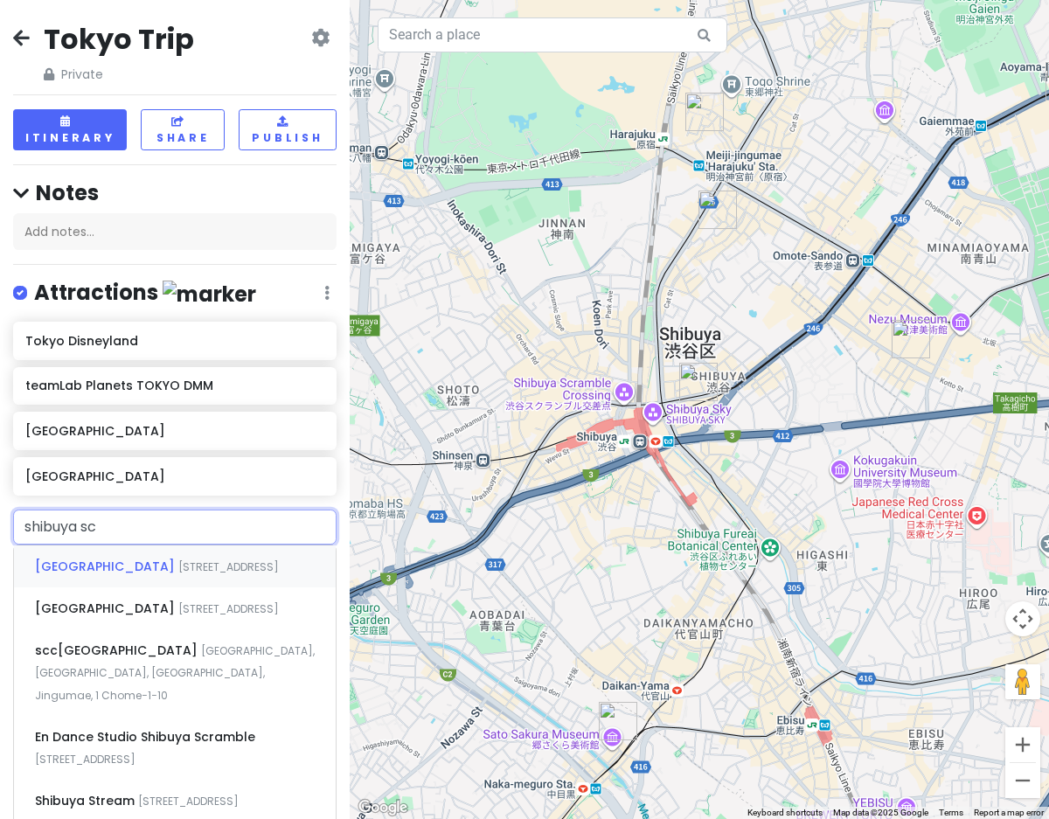
click at [214, 568] on span "[STREET_ADDRESS]" at bounding box center [228, 567] width 101 height 15
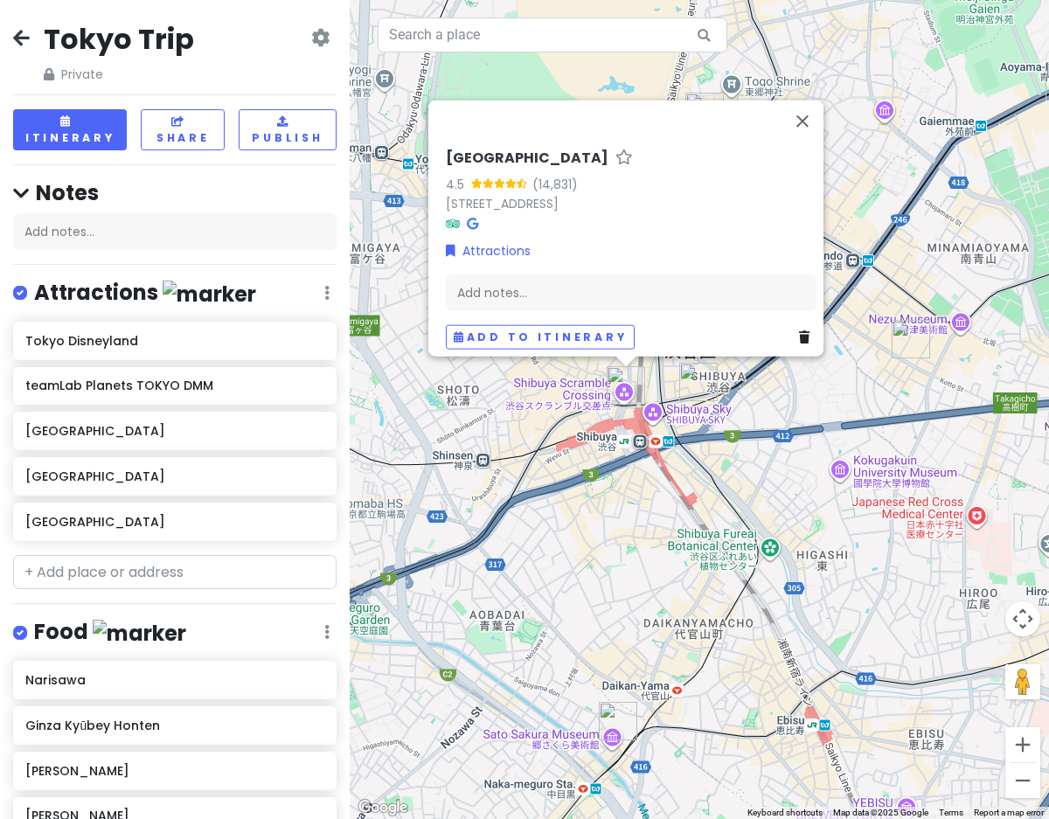
click at [559, 743] on div "[GEOGRAPHIC_DATA] 4.5 (14,831) [GEOGRAPHIC_DATA] 150-0042, [GEOGRAPHIC_DATA] At…" at bounding box center [699, 409] width 699 height 819
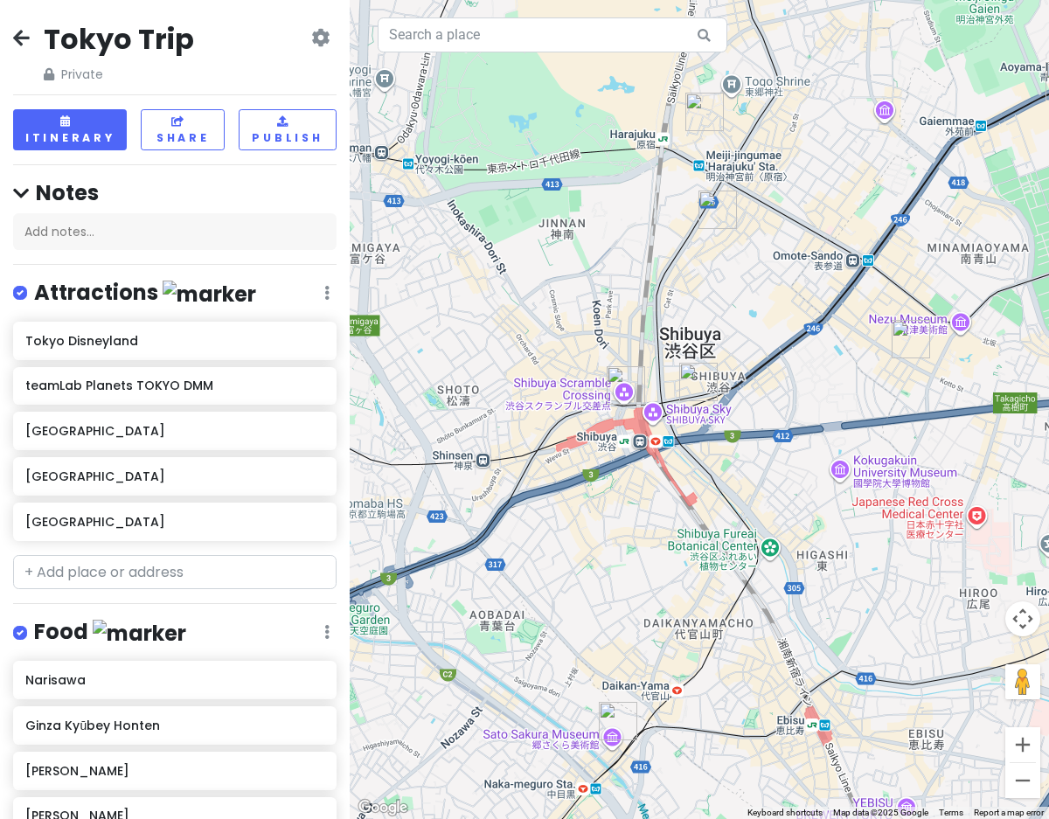
click at [615, 750] on div at bounding box center [699, 409] width 699 height 819
click at [618, 716] on img "Kougai Ken" at bounding box center [618, 721] width 38 height 38
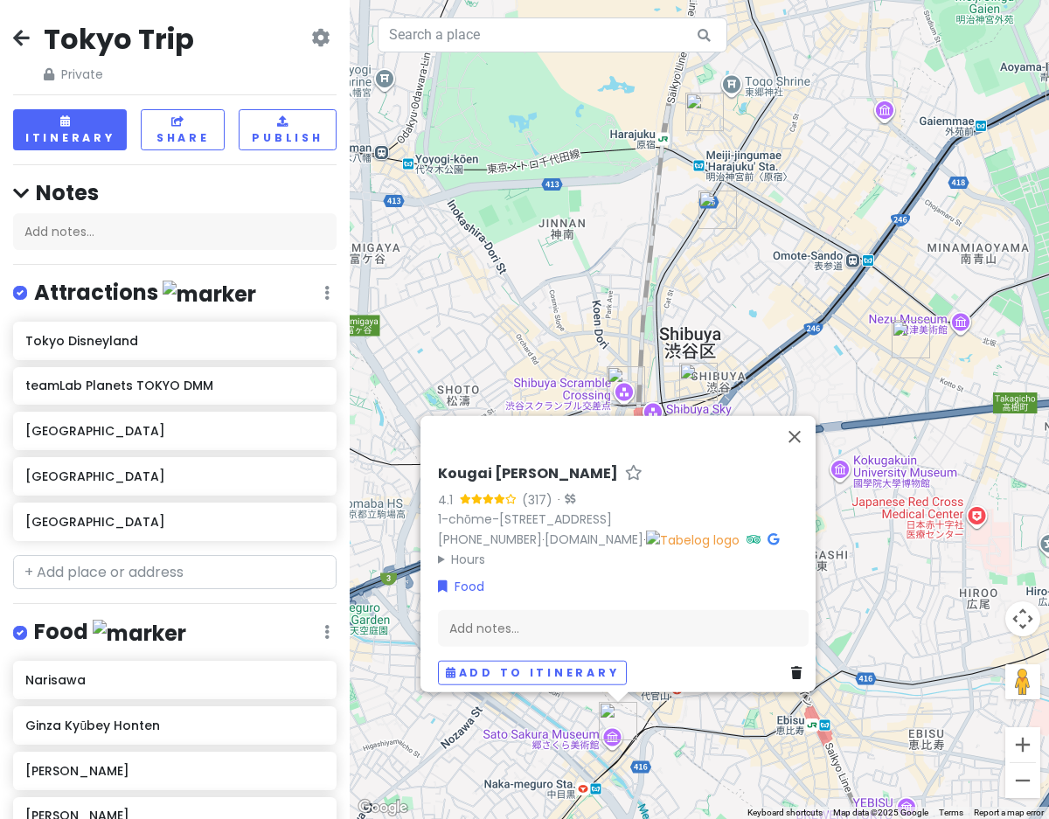
click at [679, 738] on div "Kougai [PERSON_NAME] 4.1 (317) · 1-chōme-8-29 [GEOGRAPHIC_DATA], [GEOGRAPHIC_DA…" at bounding box center [699, 409] width 699 height 819
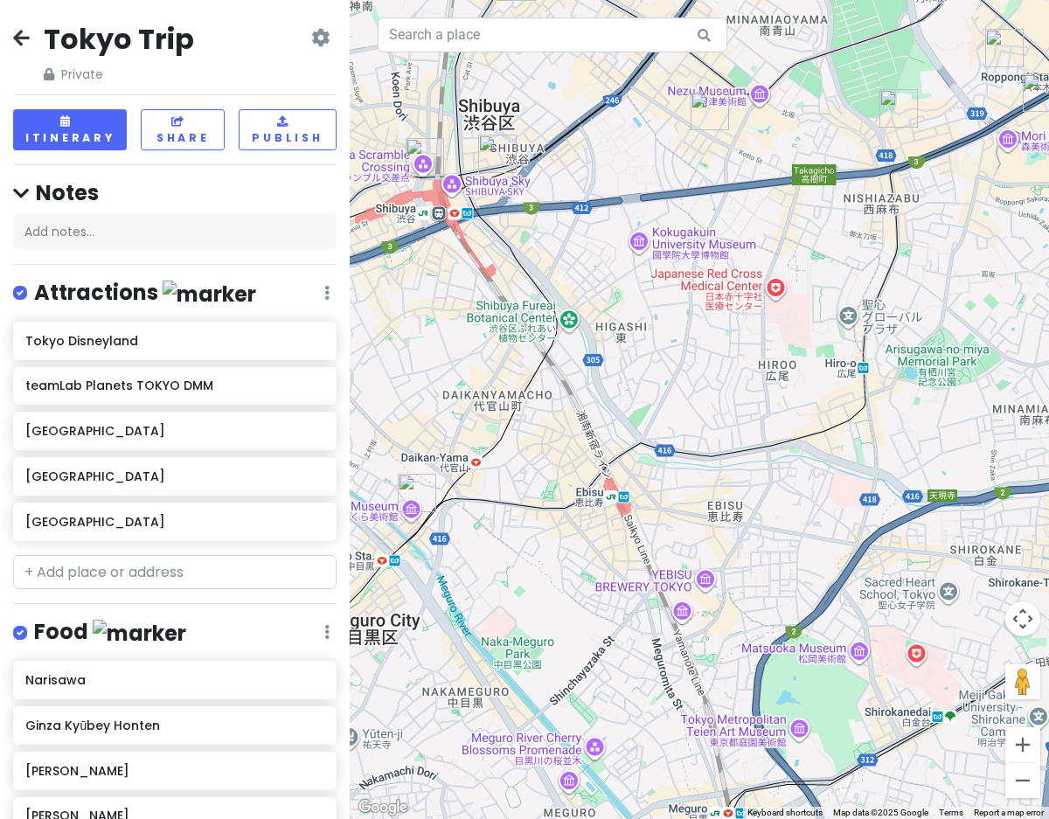
drag, startPoint x: 733, startPoint y: 688, endPoint x: 525, endPoint y: 454, distance: 312.8
click at [525, 454] on div at bounding box center [699, 409] width 699 height 819
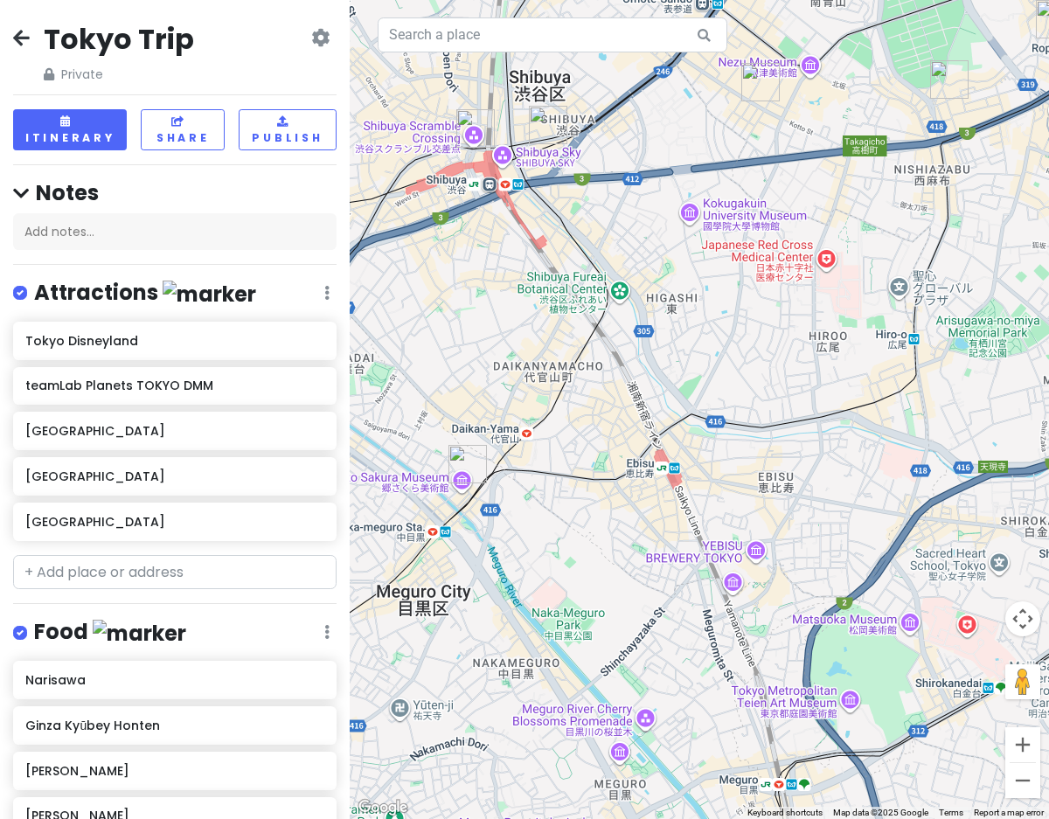
drag, startPoint x: 518, startPoint y: 509, endPoint x: 610, endPoint y: 448, distance: 110.6
click at [612, 449] on div at bounding box center [699, 409] width 699 height 819
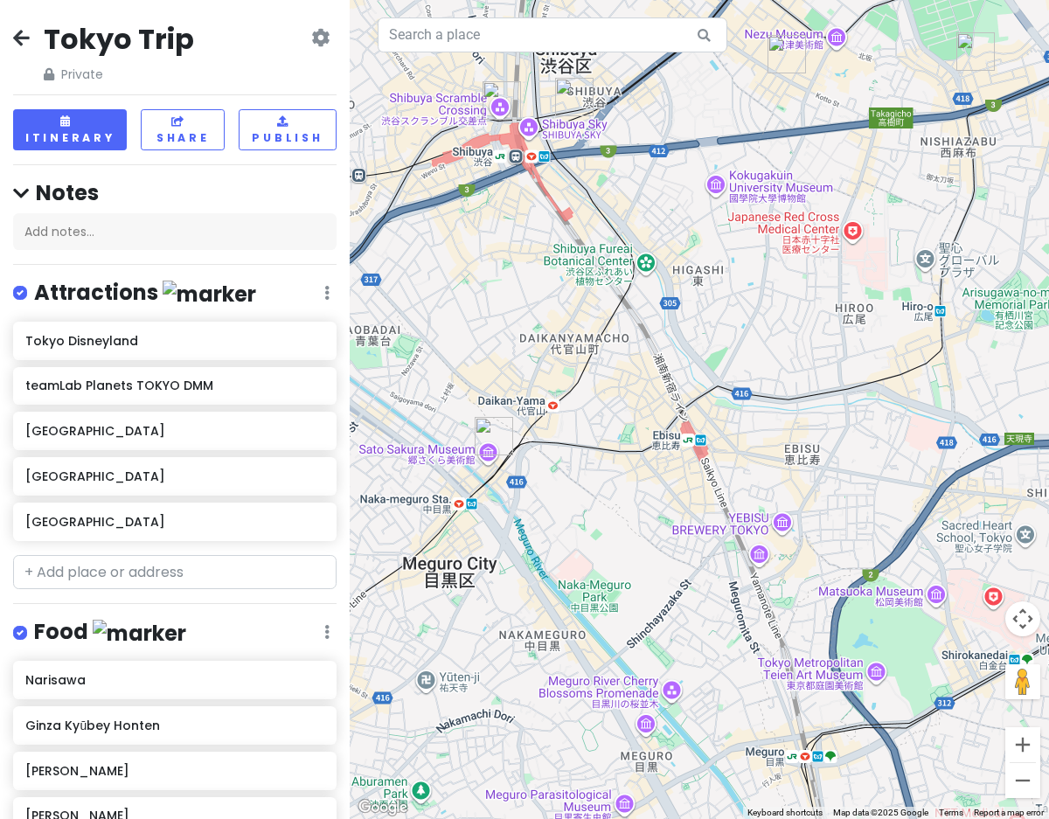
click at [525, 134] on div at bounding box center [699, 409] width 699 height 819
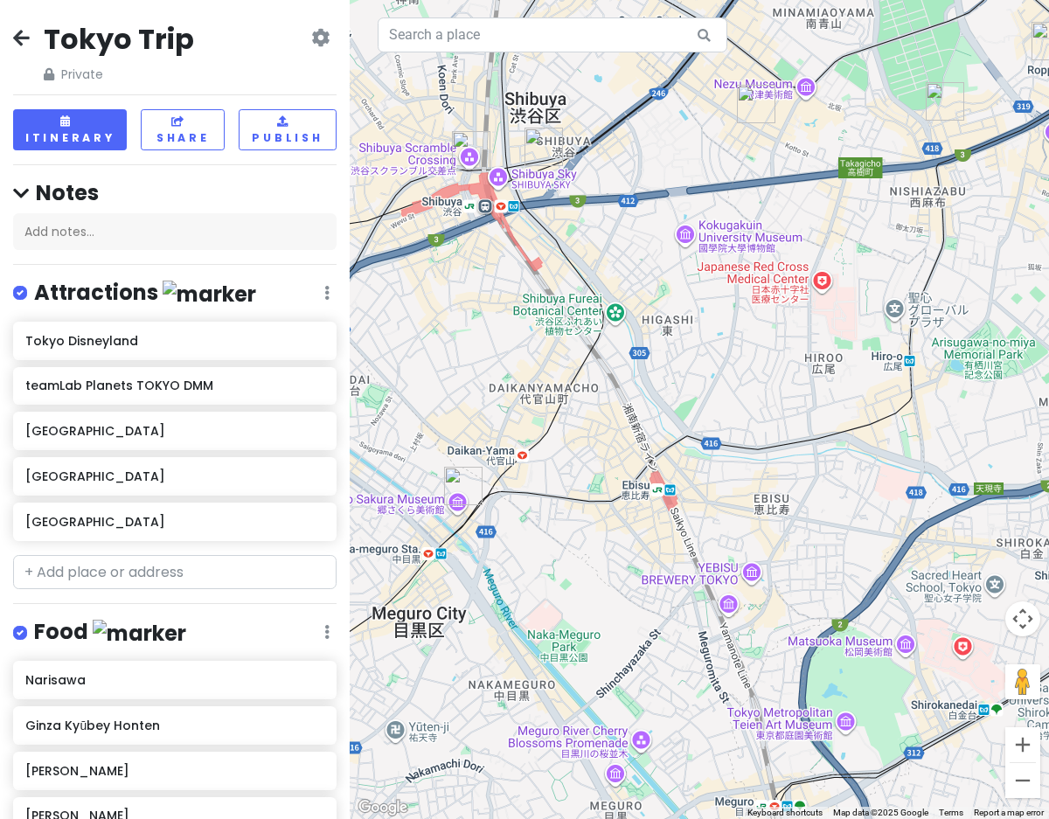
drag, startPoint x: 648, startPoint y: 164, endPoint x: 505, endPoint y: 9, distance: 211.0
click at [508, 10] on div at bounding box center [699, 409] width 699 height 819
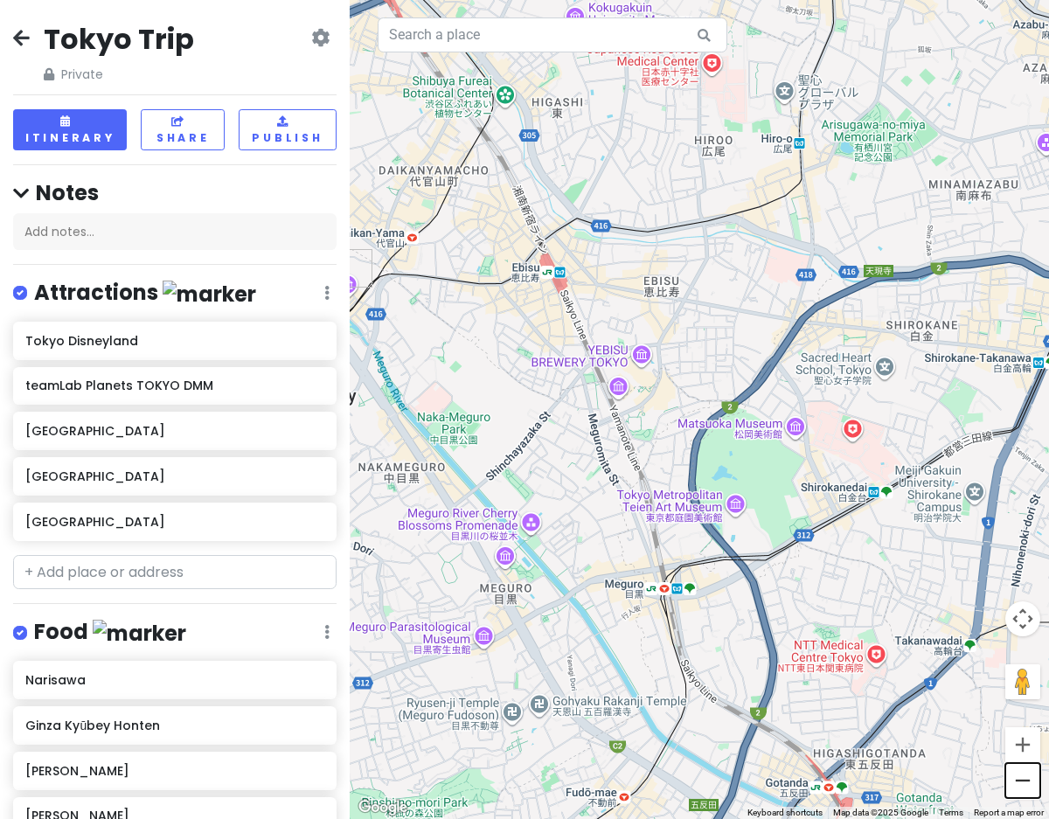
click at [1022, 782] on button "Zoom out" at bounding box center [1022, 780] width 35 height 35
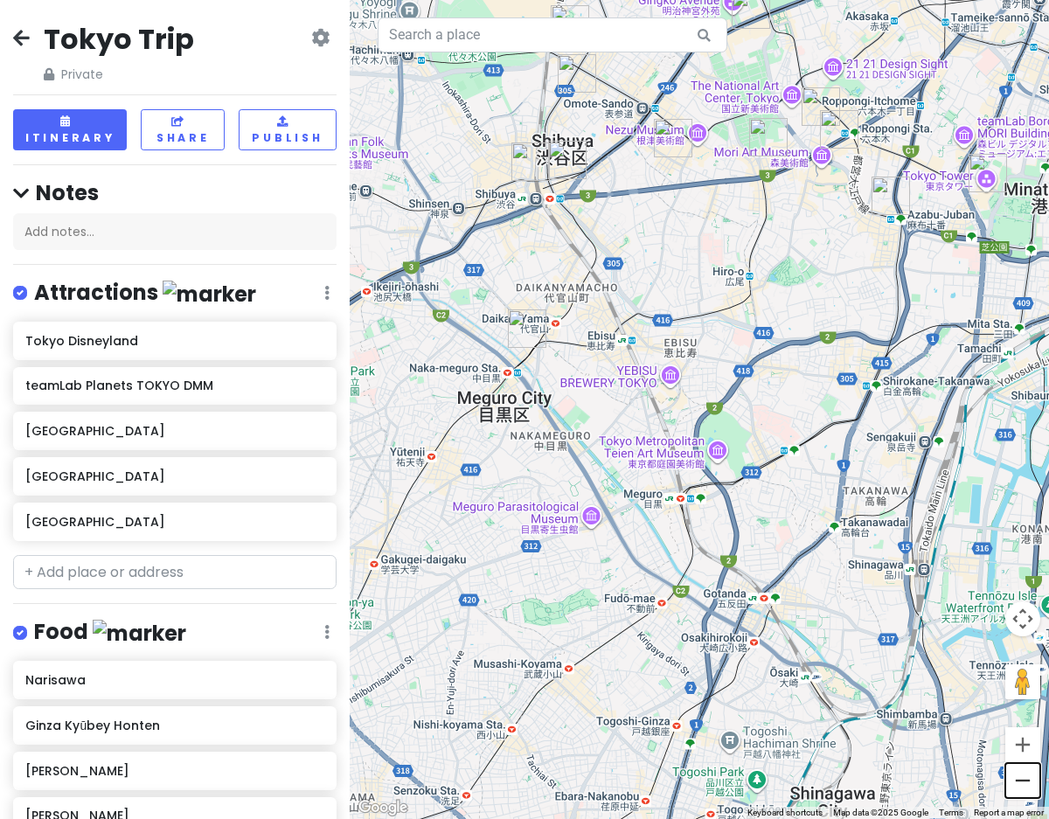
click at [1022, 782] on button "Zoom out" at bounding box center [1022, 780] width 35 height 35
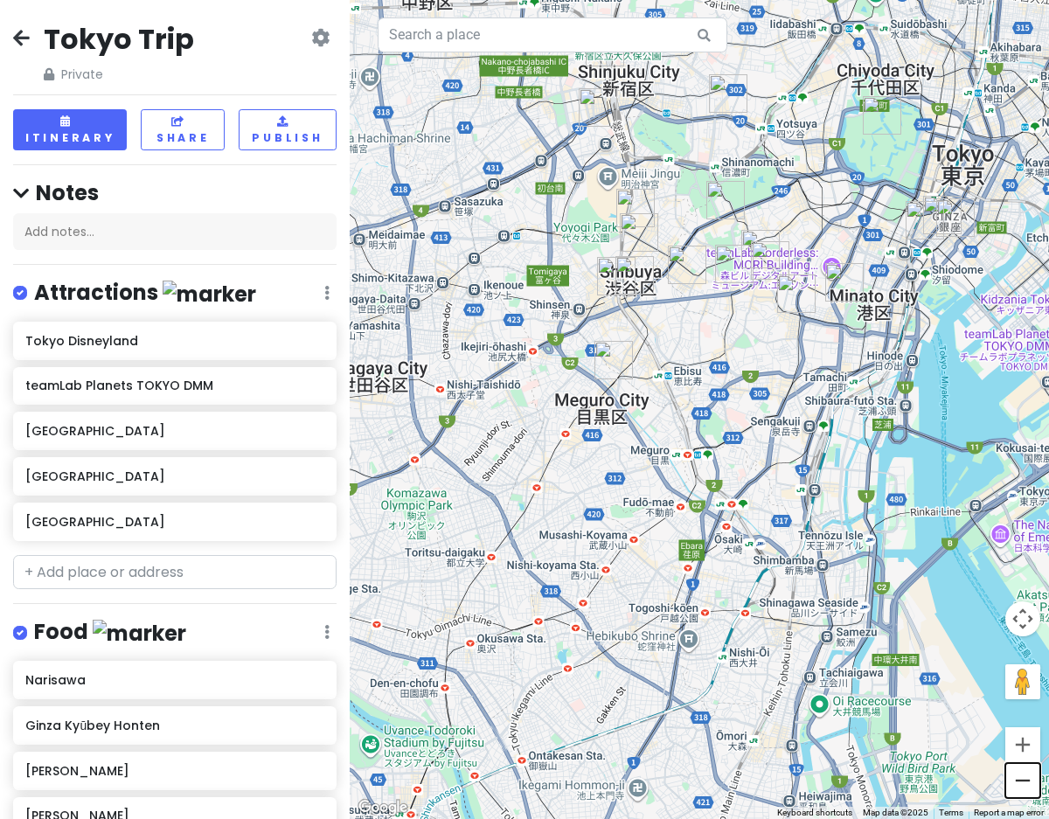
click at [1020, 782] on button "Zoom out" at bounding box center [1022, 780] width 35 height 35
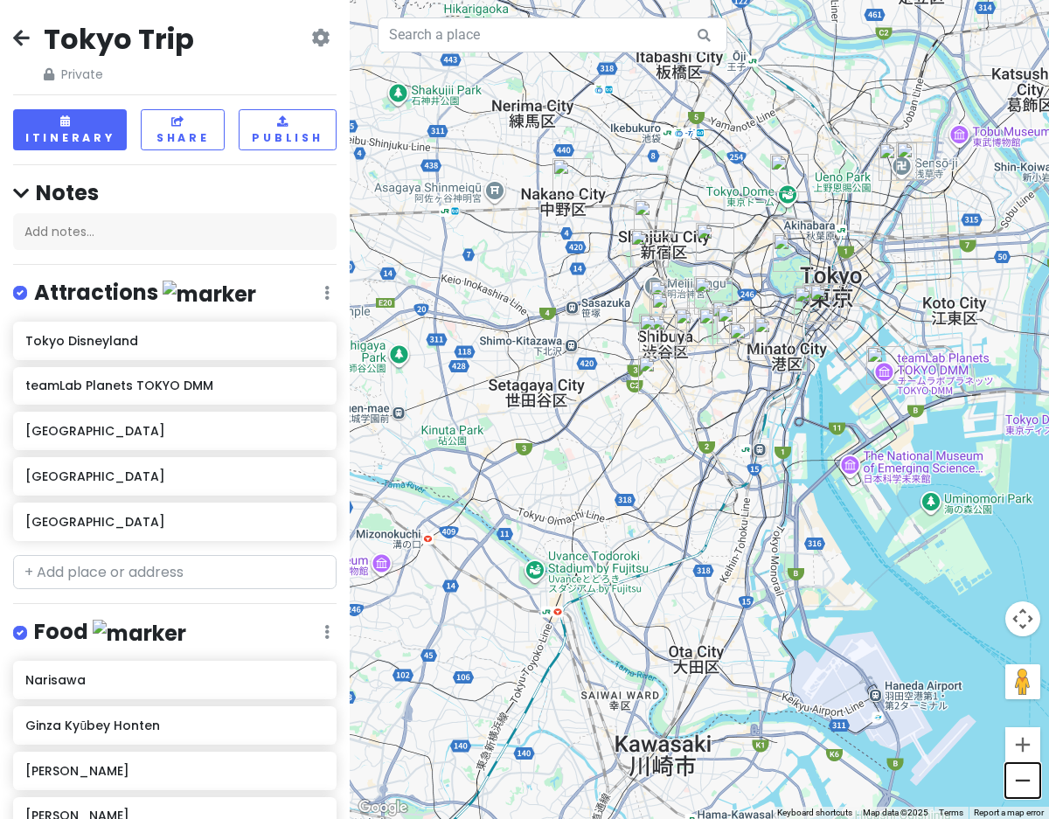
click at [1020, 782] on button "Zoom out" at bounding box center [1022, 780] width 35 height 35
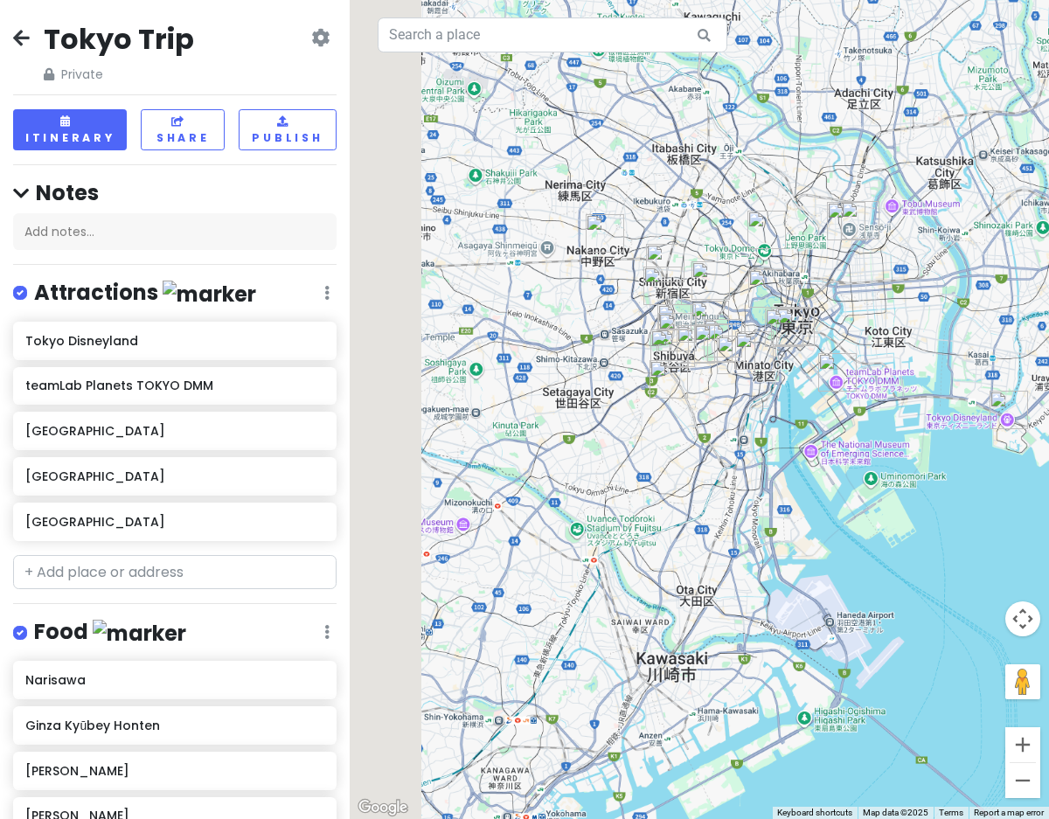
click at [1020, 782] on button "Zoom out" at bounding box center [1022, 780] width 35 height 35
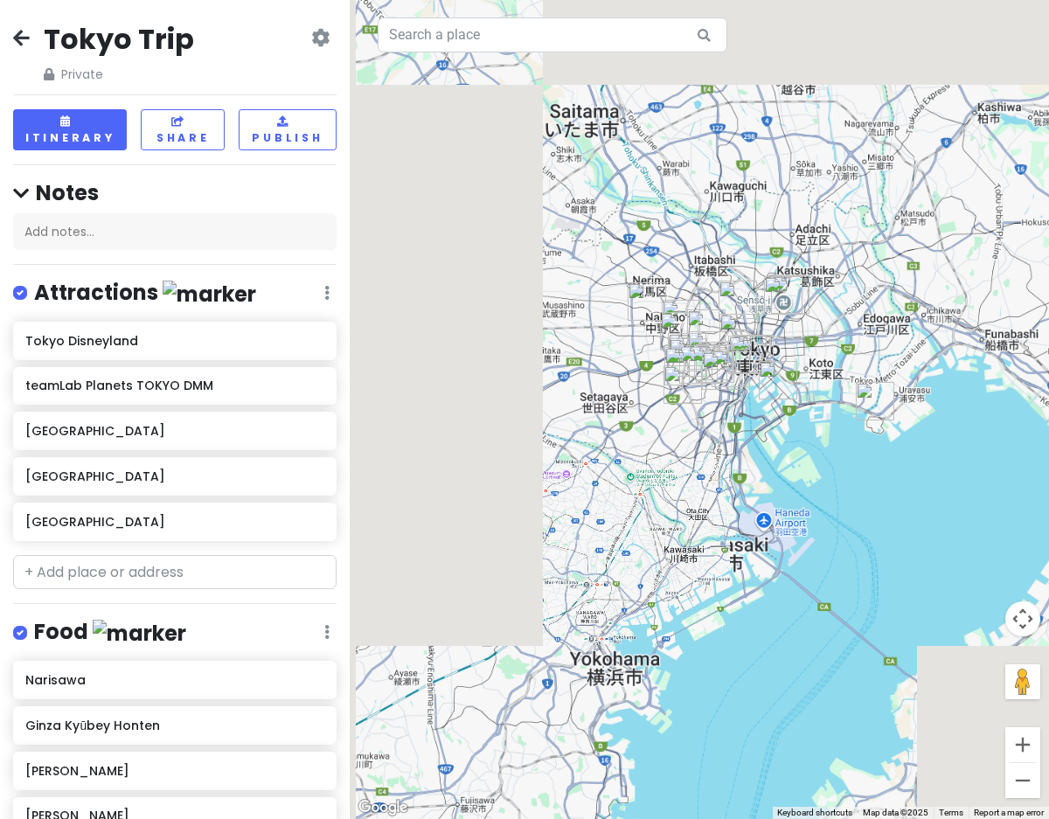
click at [1020, 782] on button "Zoom out" at bounding box center [1022, 780] width 35 height 35
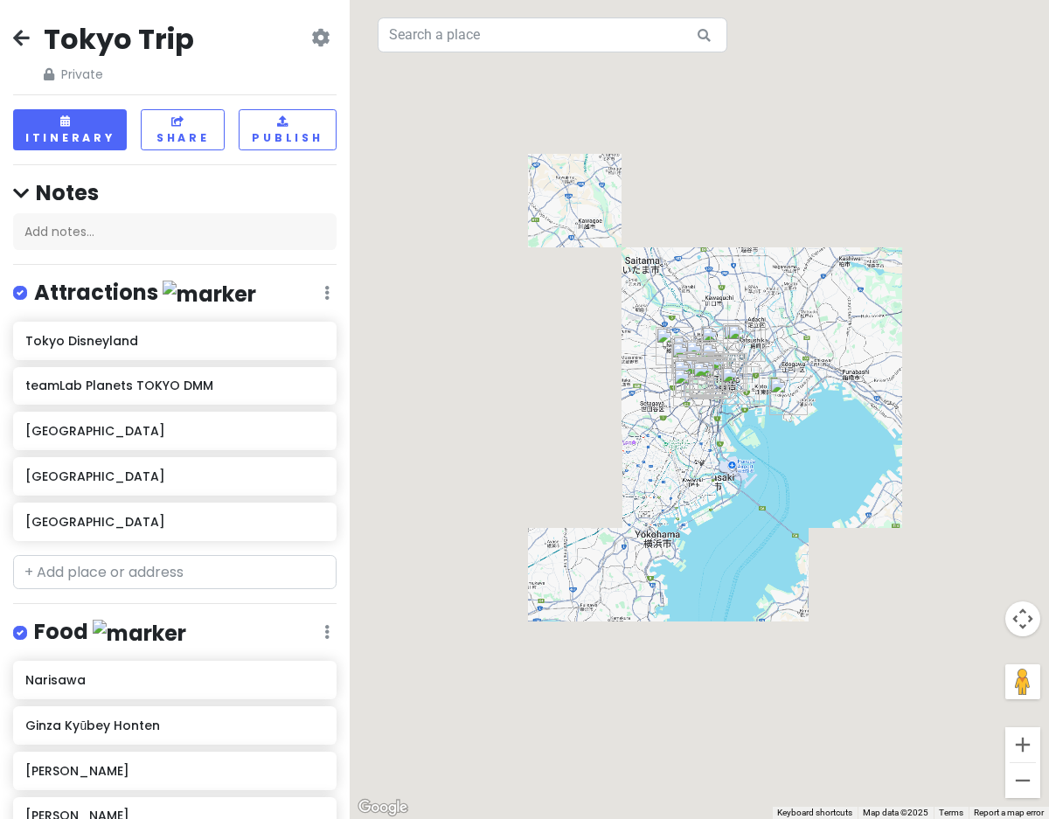
click at [1020, 782] on button "Zoom out" at bounding box center [1022, 780] width 35 height 35
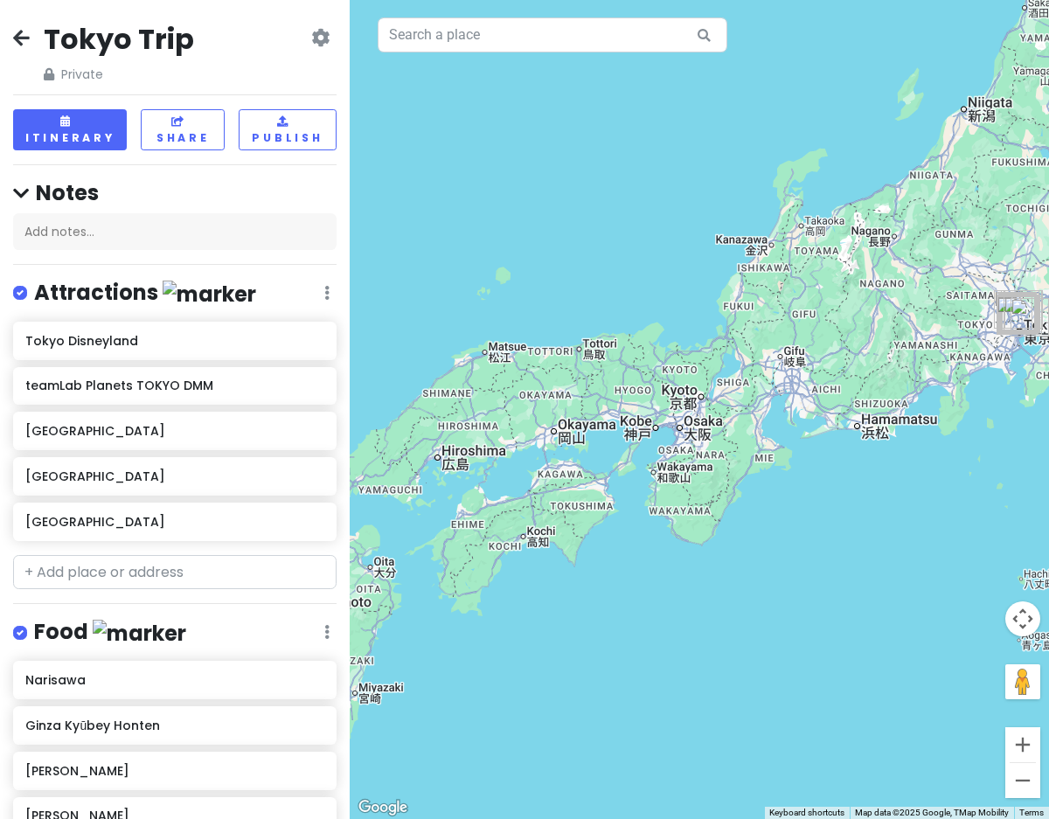
drag, startPoint x: 679, startPoint y: 554, endPoint x: 998, endPoint y: 484, distance: 325.8
click at [996, 483] on div at bounding box center [699, 409] width 699 height 819
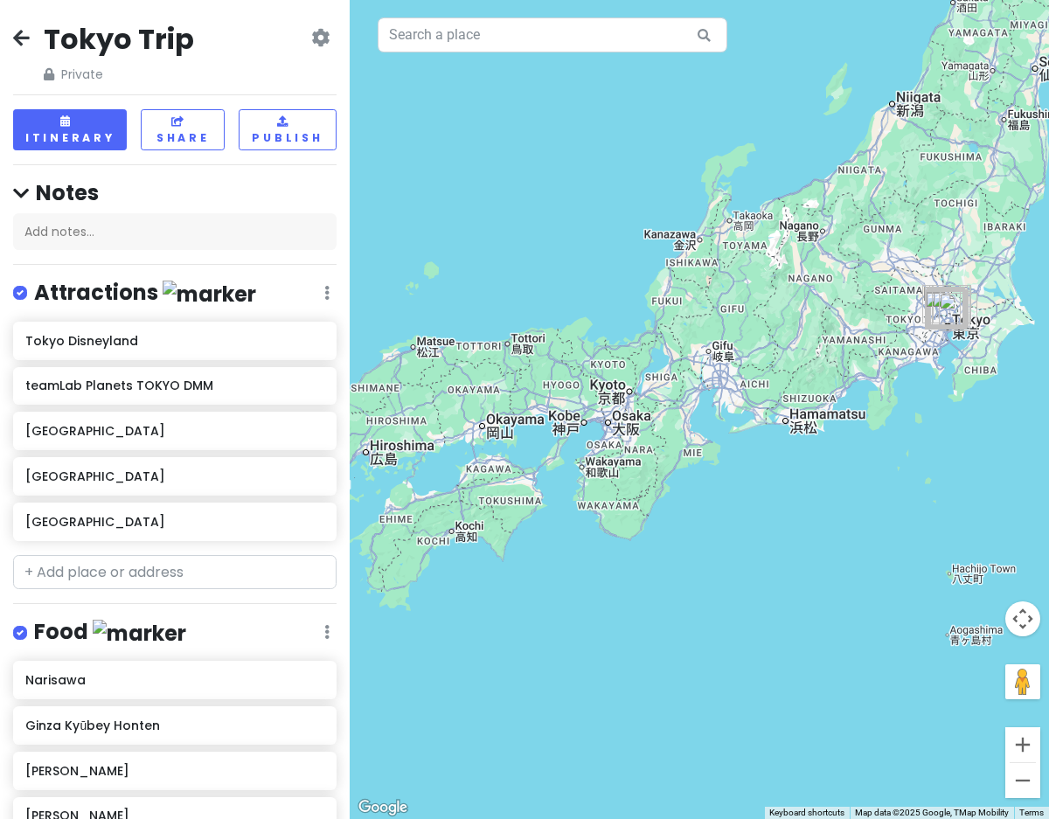
drag, startPoint x: 765, startPoint y: 519, endPoint x: 697, endPoint y: 506, distance: 69.4
click at [697, 506] on div at bounding box center [699, 409] width 699 height 819
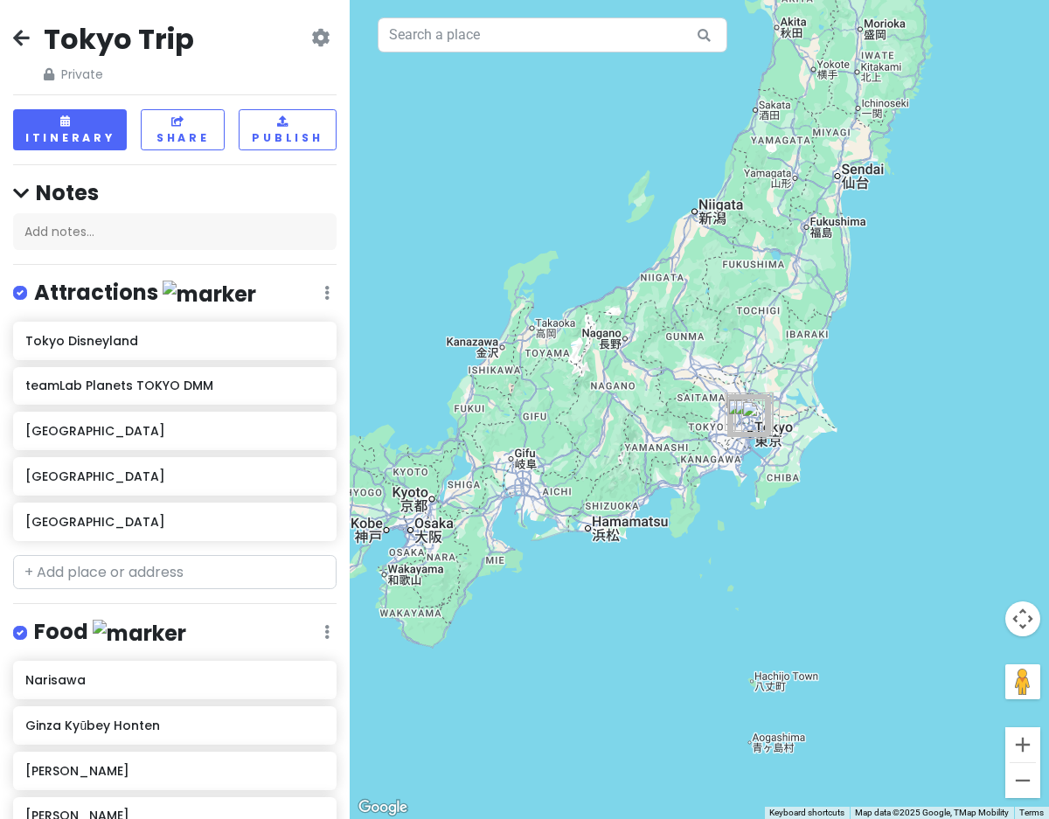
drag, startPoint x: 907, startPoint y: 154, endPoint x: 706, endPoint y: 261, distance: 228.8
click at [707, 262] on div at bounding box center [699, 409] width 699 height 819
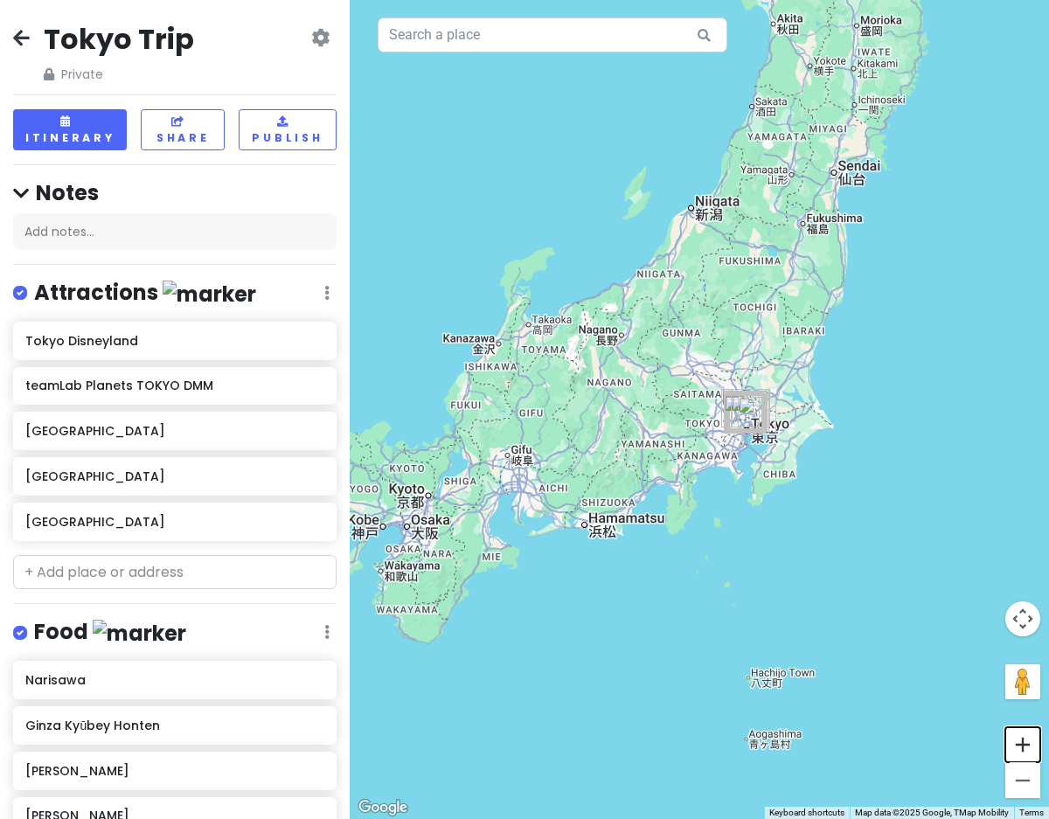
click at [1025, 740] on button "Zoom in" at bounding box center [1022, 744] width 35 height 35
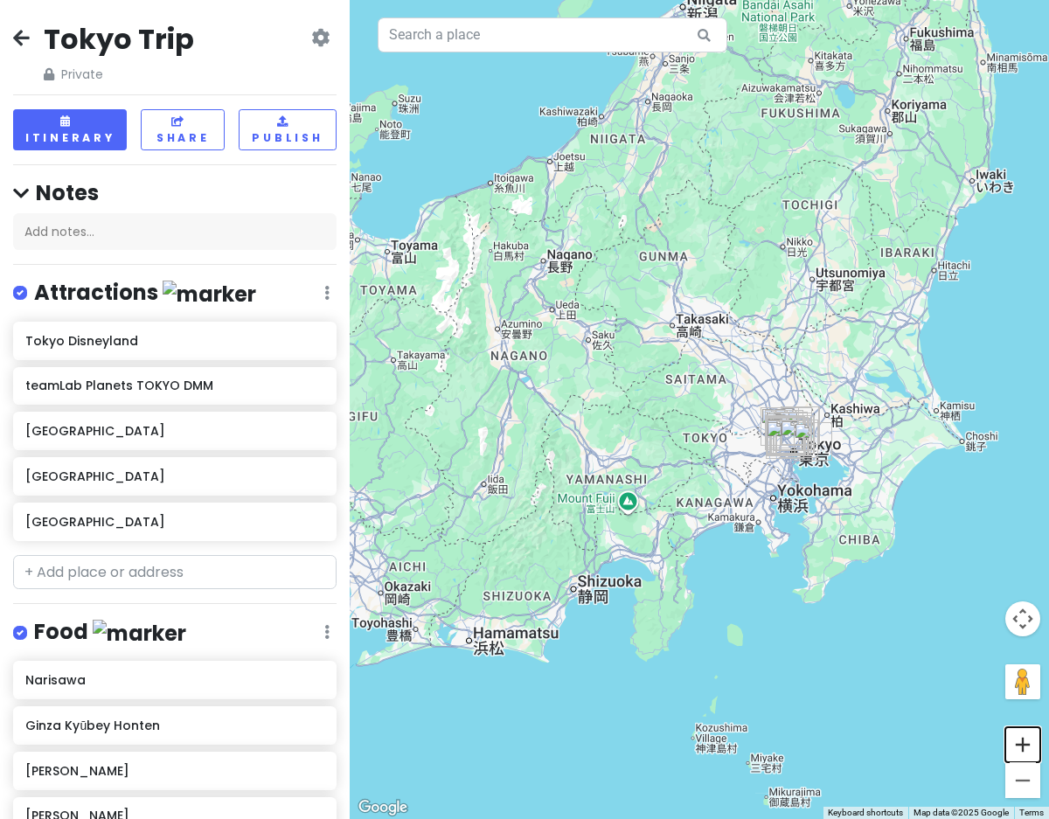
click at [1025, 740] on button "Zoom in" at bounding box center [1022, 744] width 35 height 35
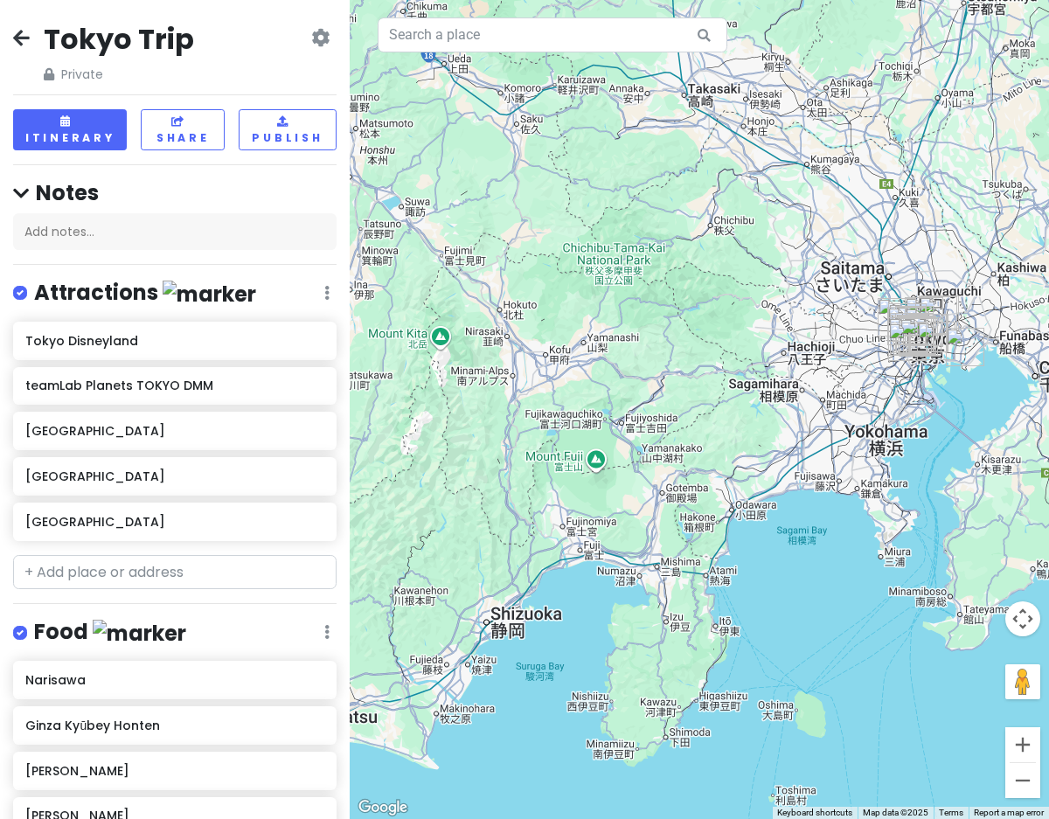
drag, startPoint x: 803, startPoint y: 722, endPoint x: 844, endPoint y: 546, distance: 180.3
click at [844, 546] on div at bounding box center [699, 409] width 699 height 819
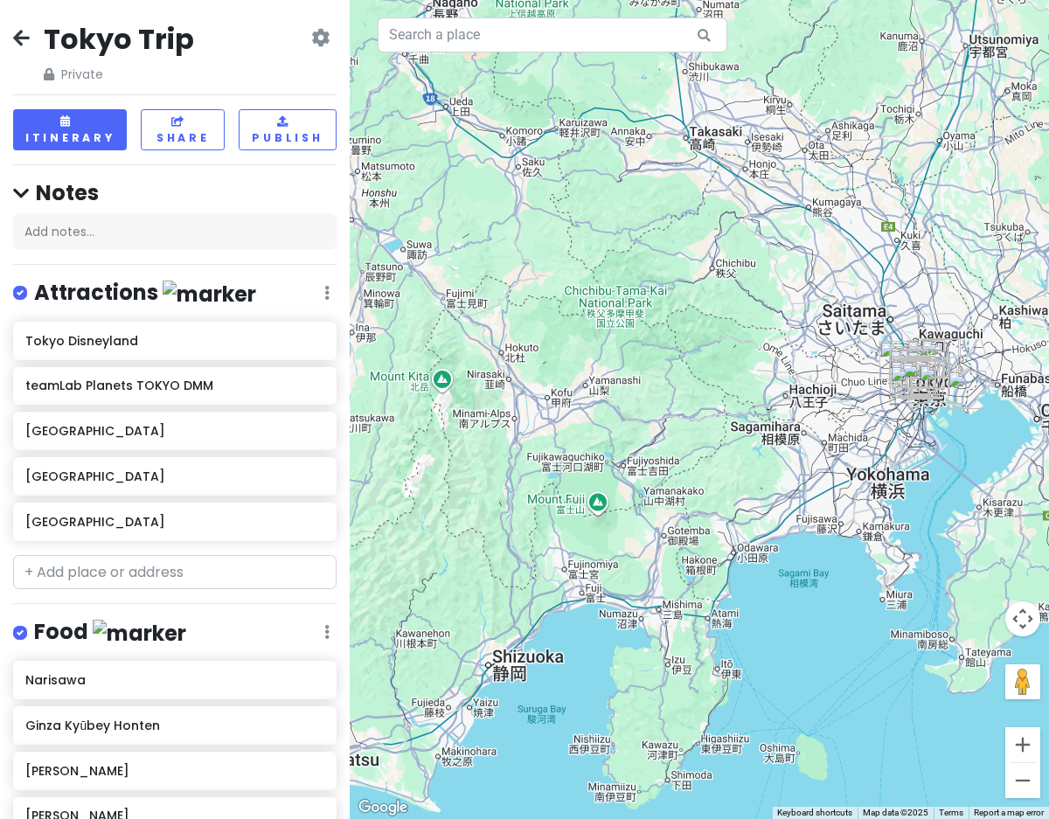
drag, startPoint x: 831, startPoint y: 511, endPoint x: 832, endPoint y: 560, distance: 48.1
click at [832, 560] on div at bounding box center [699, 409] width 699 height 819
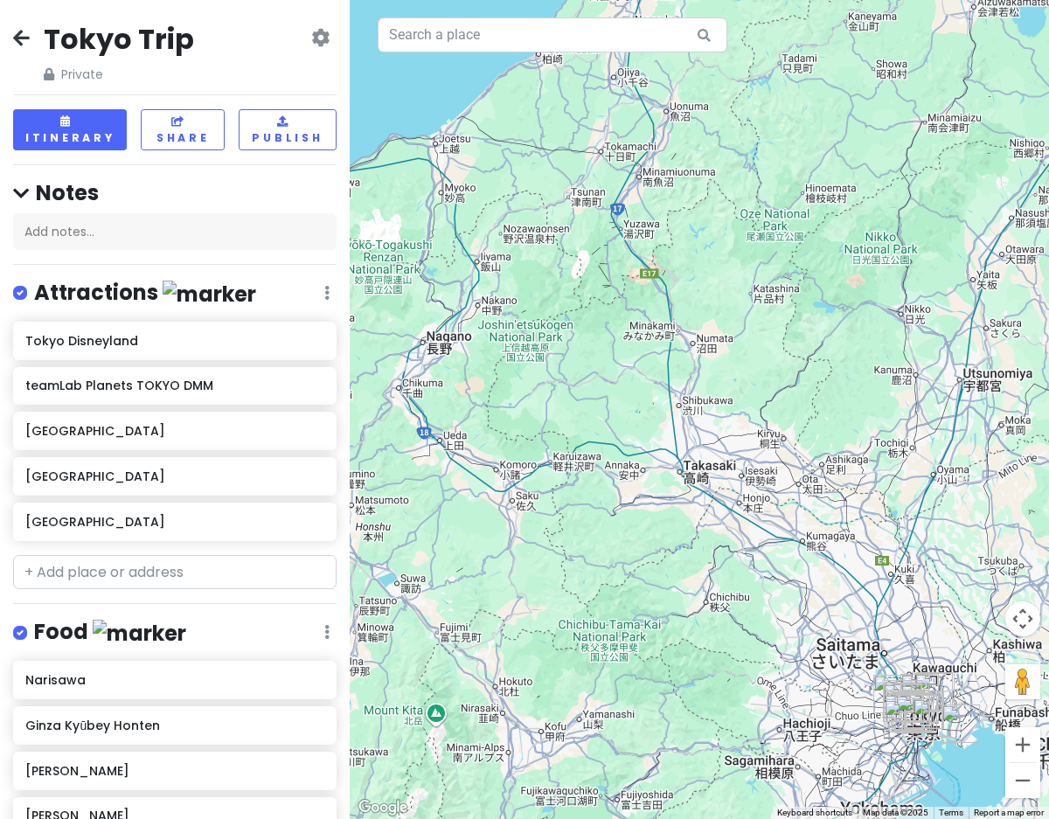
drag, startPoint x: 746, startPoint y: 346, endPoint x: 739, endPoint y: 680, distance: 334.0
click at [739, 680] on div at bounding box center [699, 409] width 699 height 819
click at [514, 38] on input "text" at bounding box center [553, 34] width 350 height 35
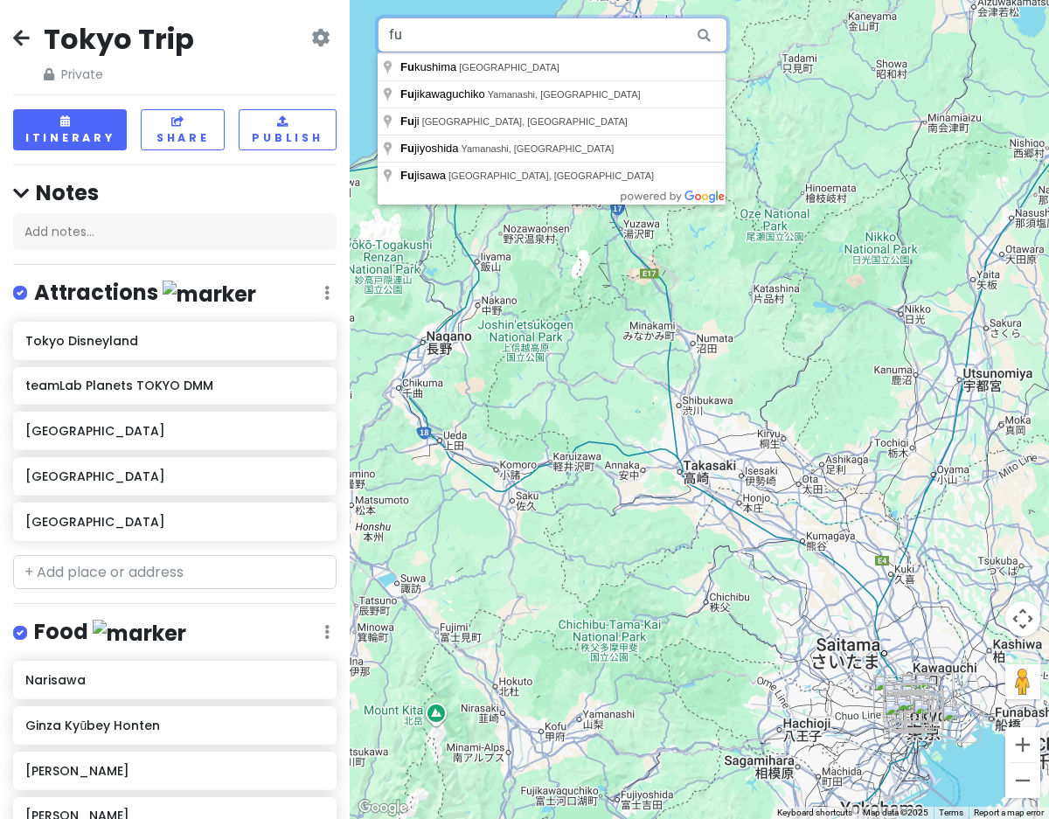
type input "f"
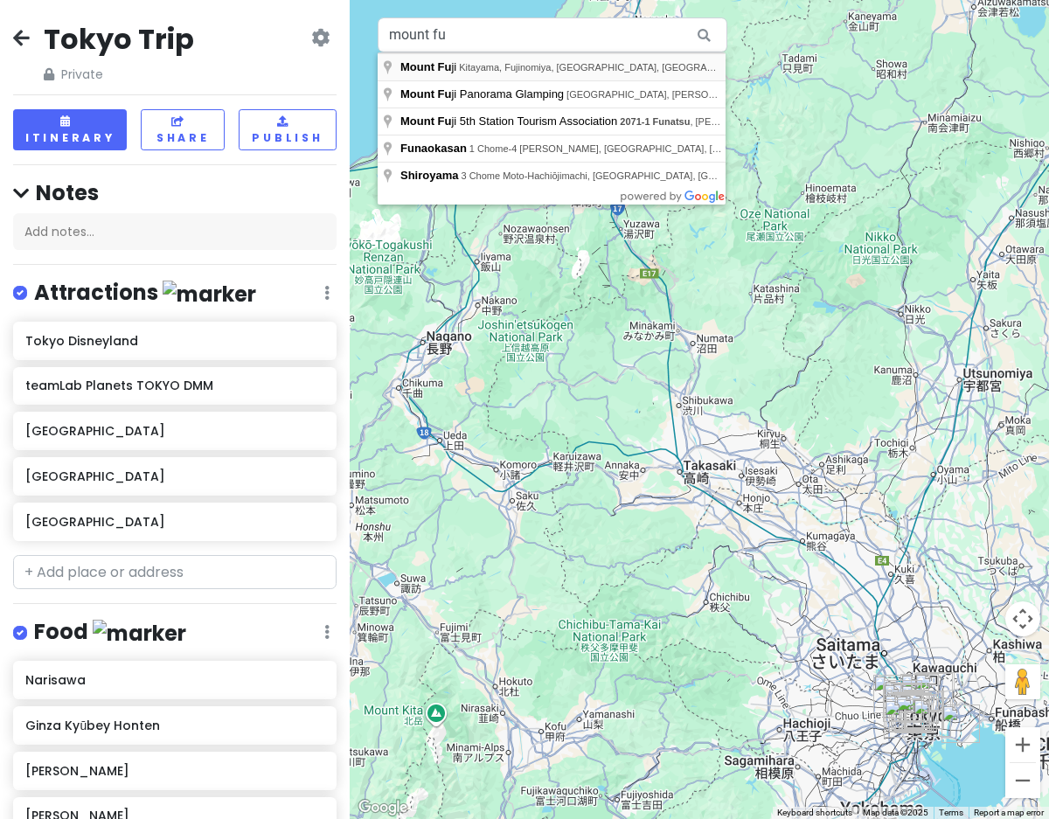
type input "Mount Fuji, Kitayama, Fujinomiya, [GEOGRAPHIC_DATA], [GEOGRAPHIC_DATA]"
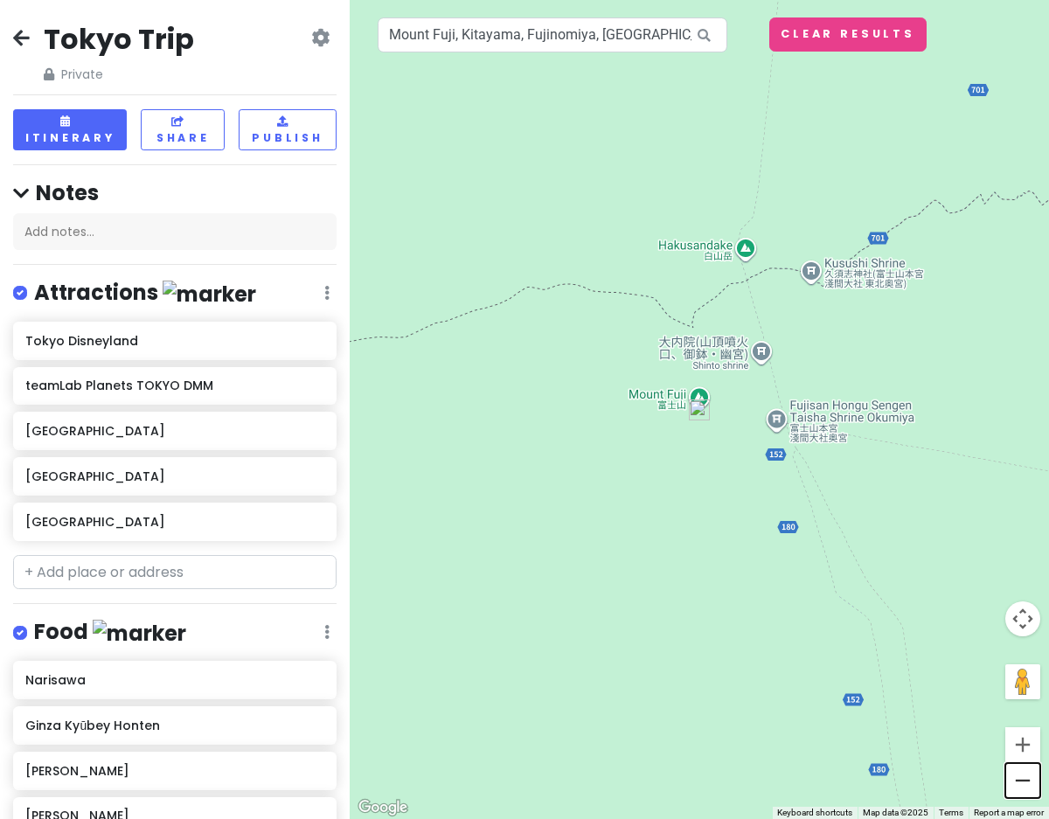
click at [1027, 793] on button "Zoom out" at bounding box center [1022, 780] width 35 height 35
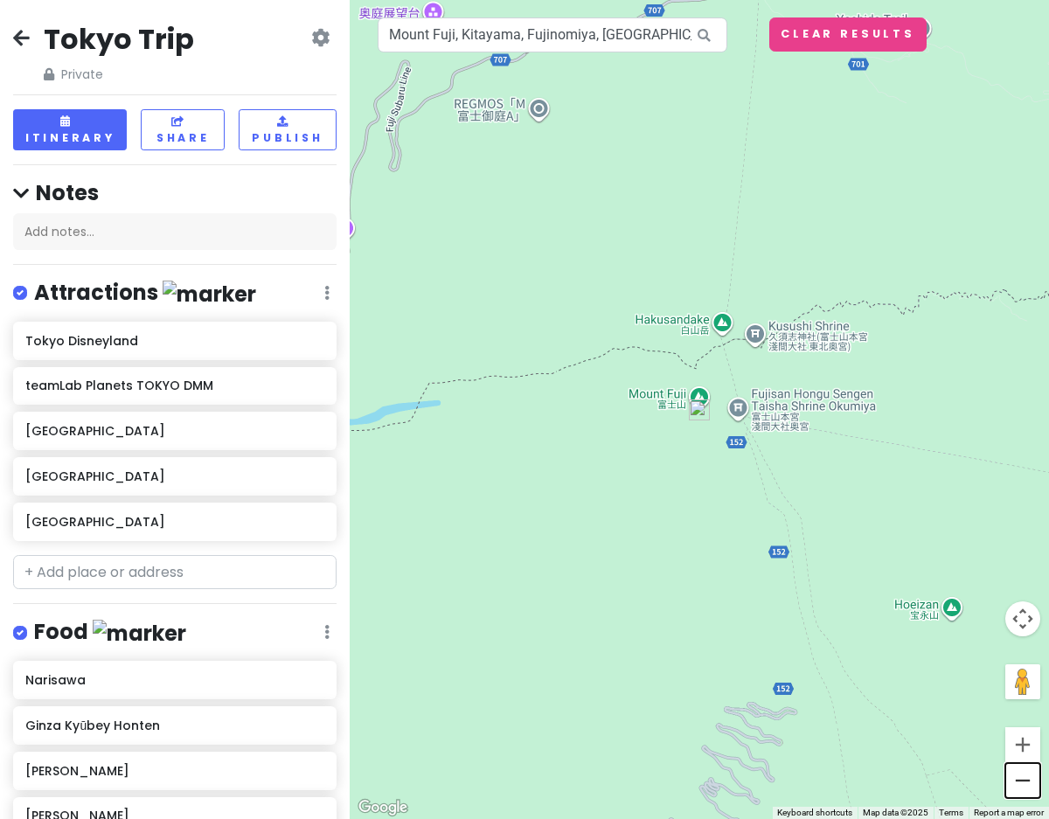
click at [1027, 790] on button "Zoom out" at bounding box center [1022, 780] width 35 height 35
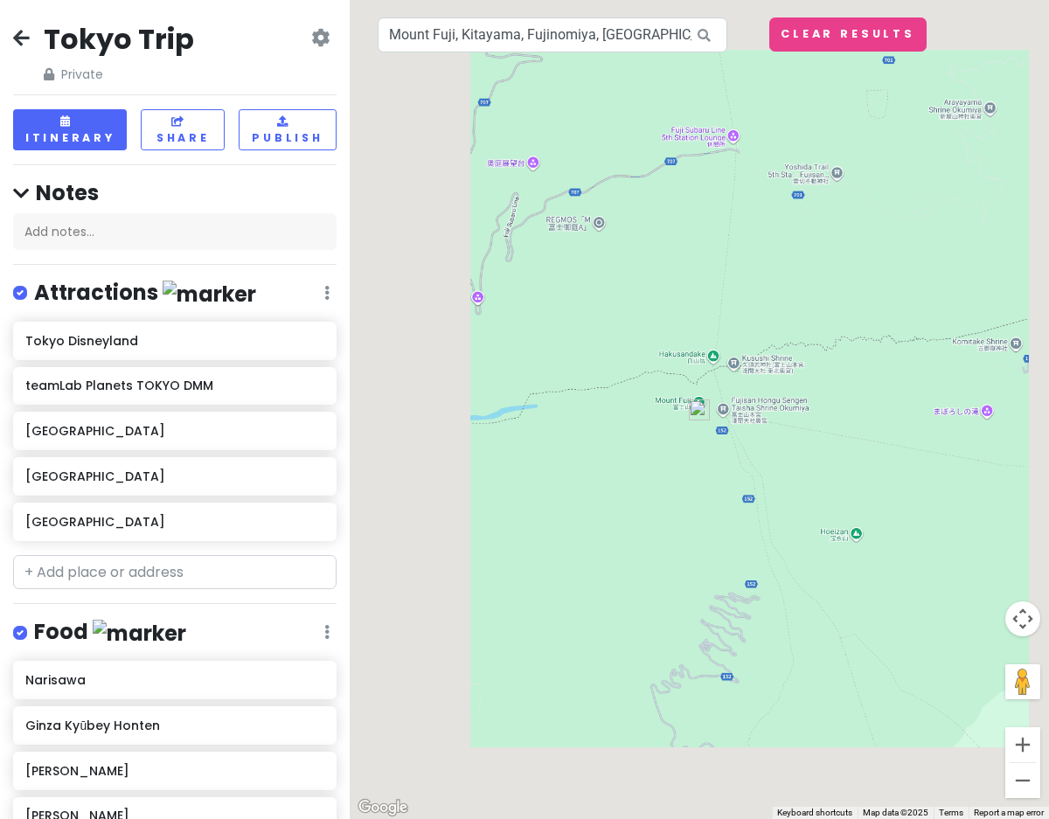
click at [1027, 790] on button "Zoom out" at bounding box center [1022, 780] width 35 height 35
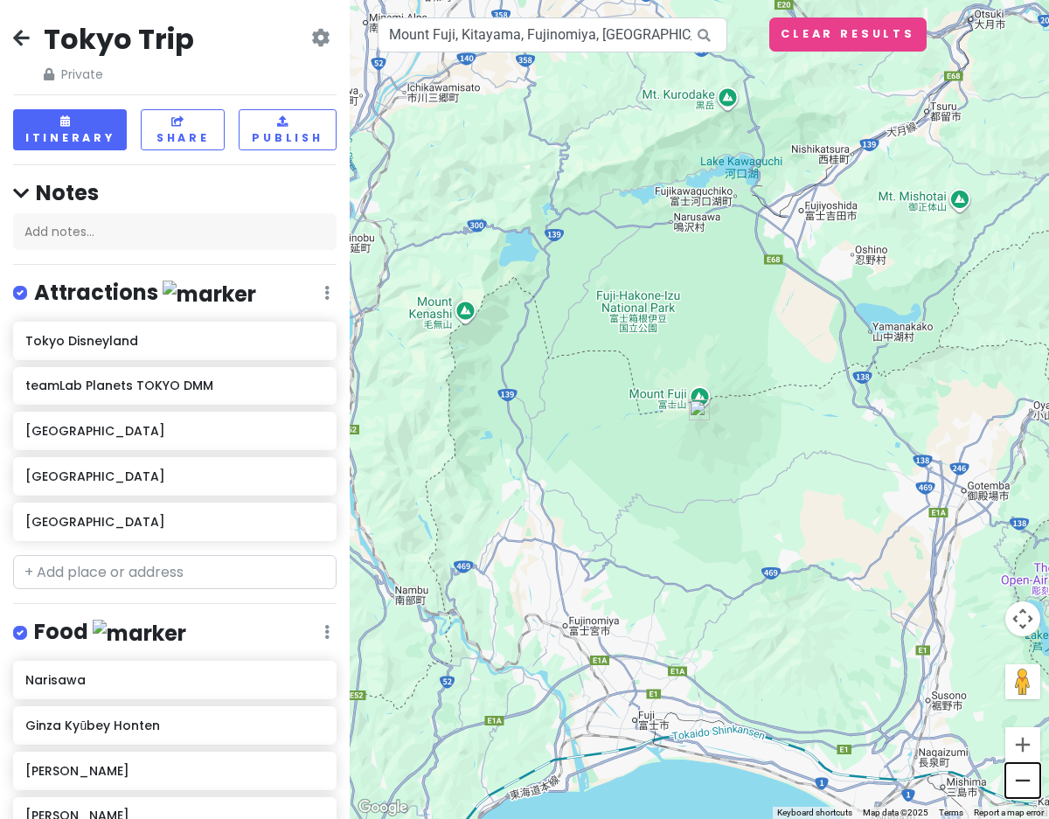
click at [1027, 790] on button "Zoom out" at bounding box center [1022, 780] width 35 height 35
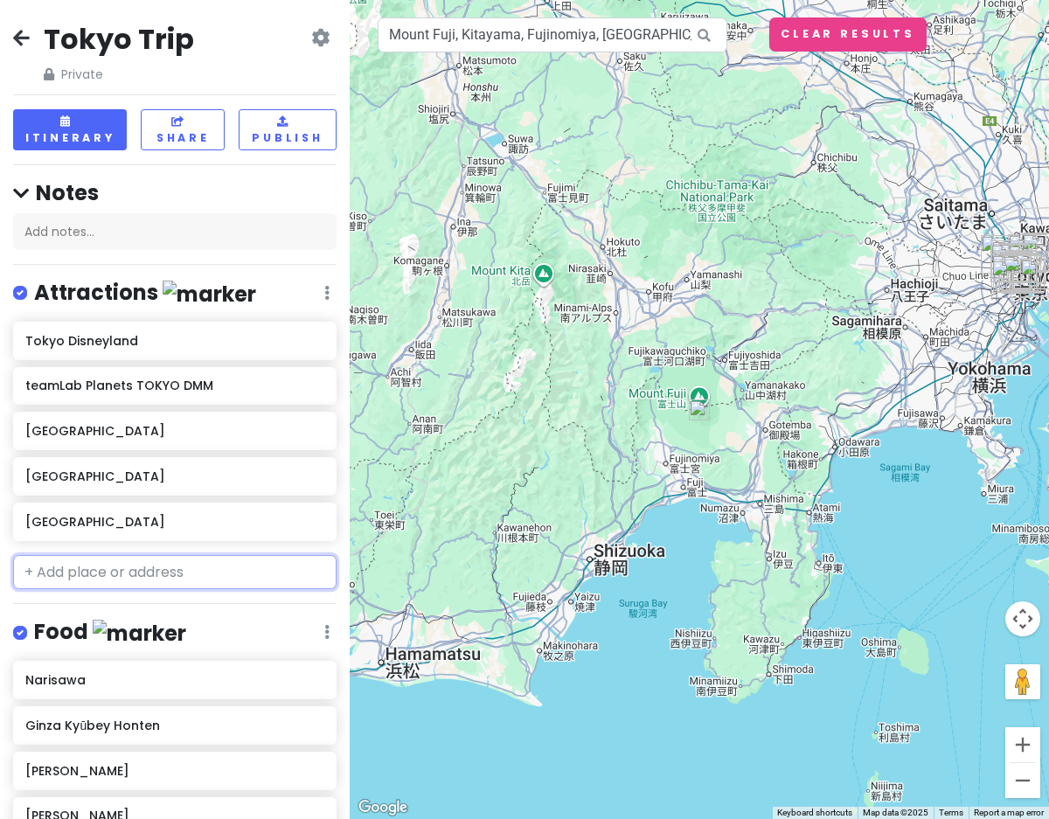
click at [103, 574] on input "text" at bounding box center [174, 572] width 323 height 35
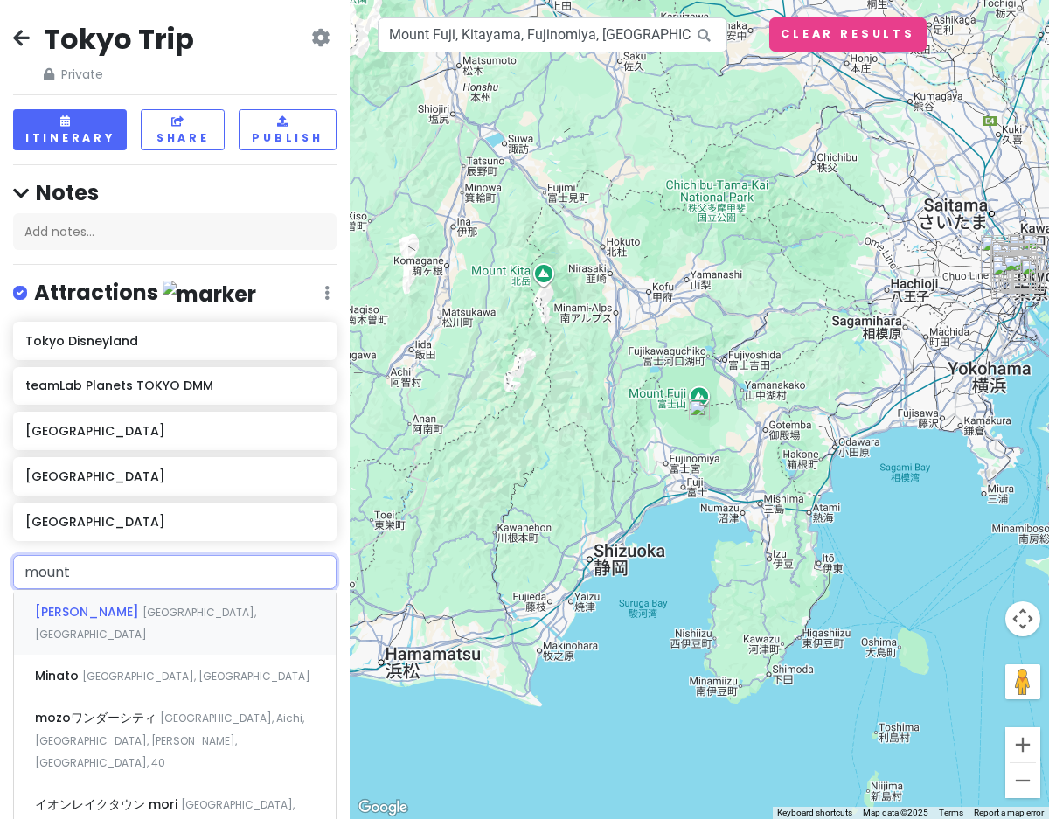
type input "mount"
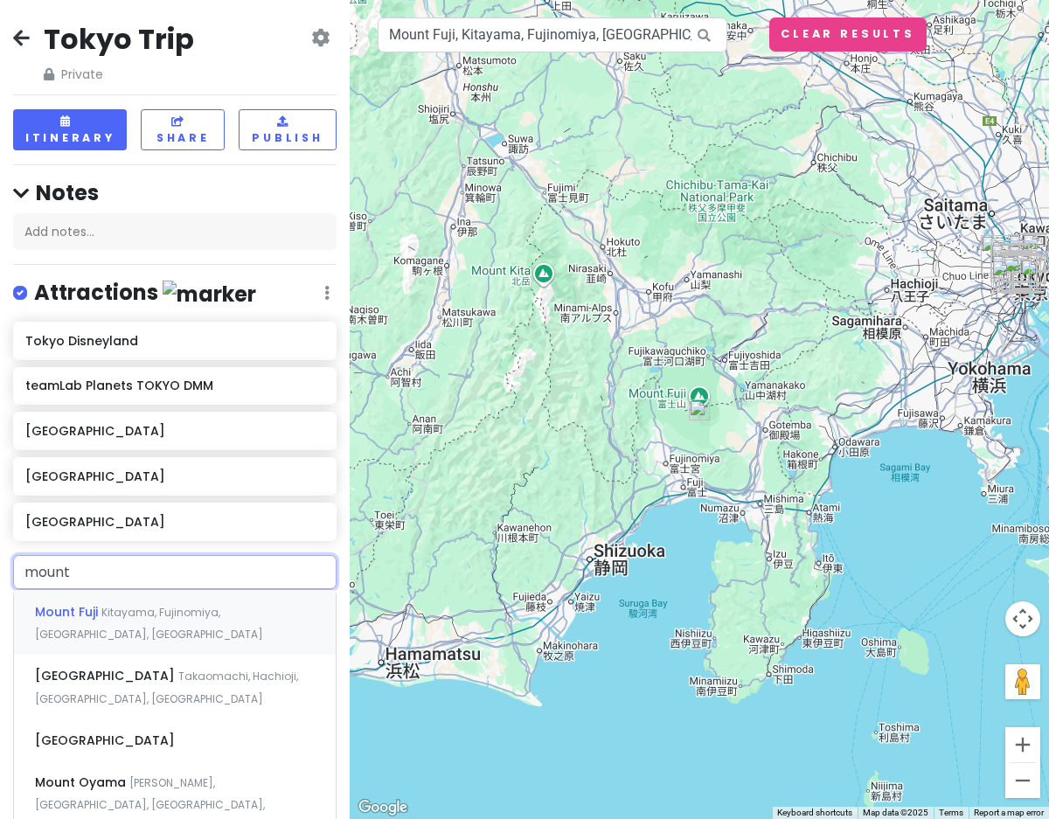
click at [117, 612] on span "Kitayama, Fujinomiya, [GEOGRAPHIC_DATA], [GEOGRAPHIC_DATA]" at bounding box center [149, 624] width 228 height 38
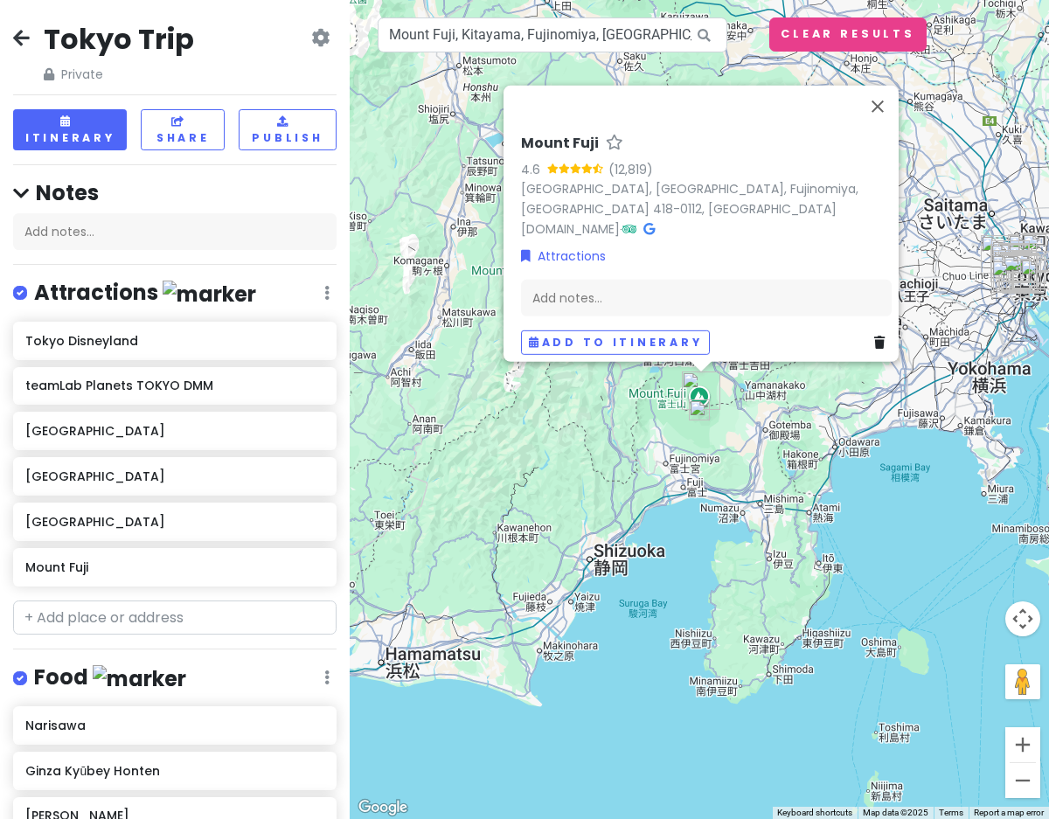
click at [670, 653] on div "Mount Fuji 4.6 (12,819) [GEOGRAPHIC_DATA], [GEOGRAPHIC_DATA], [GEOGRAPHIC_DATA]…" at bounding box center [699, 409] width 699 height 819
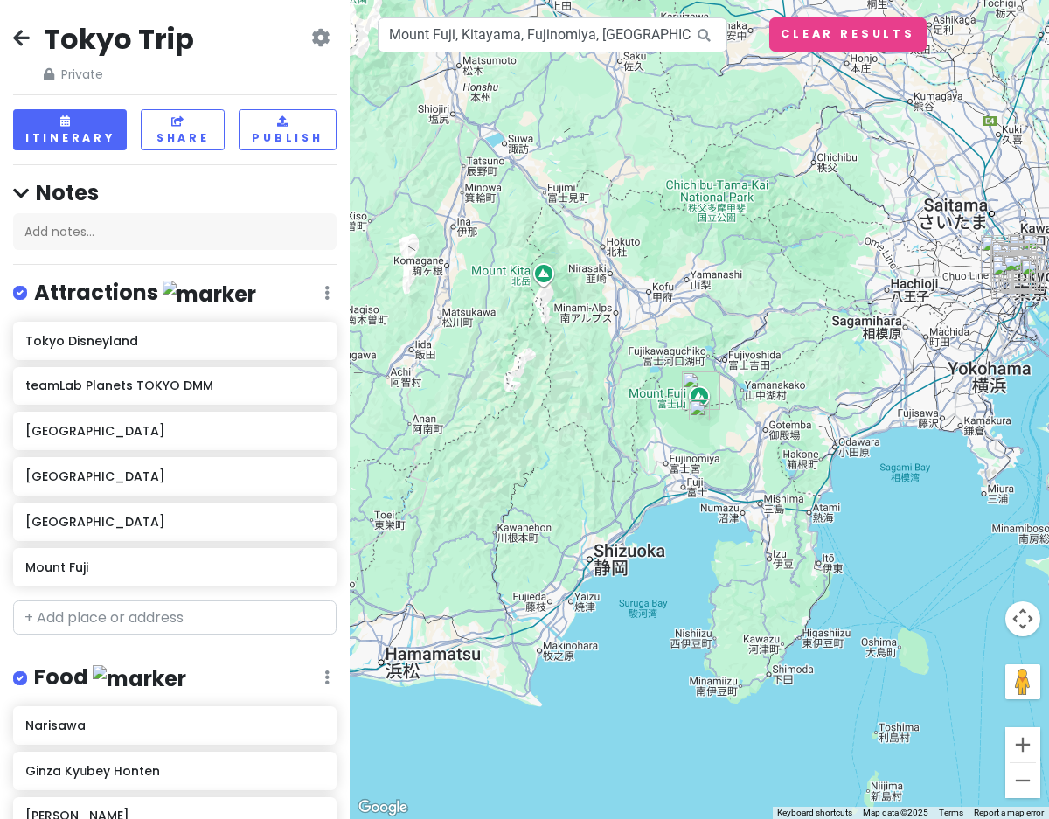
click at [699, 415] on img at bounding box center [699, 410] width 21 height 21
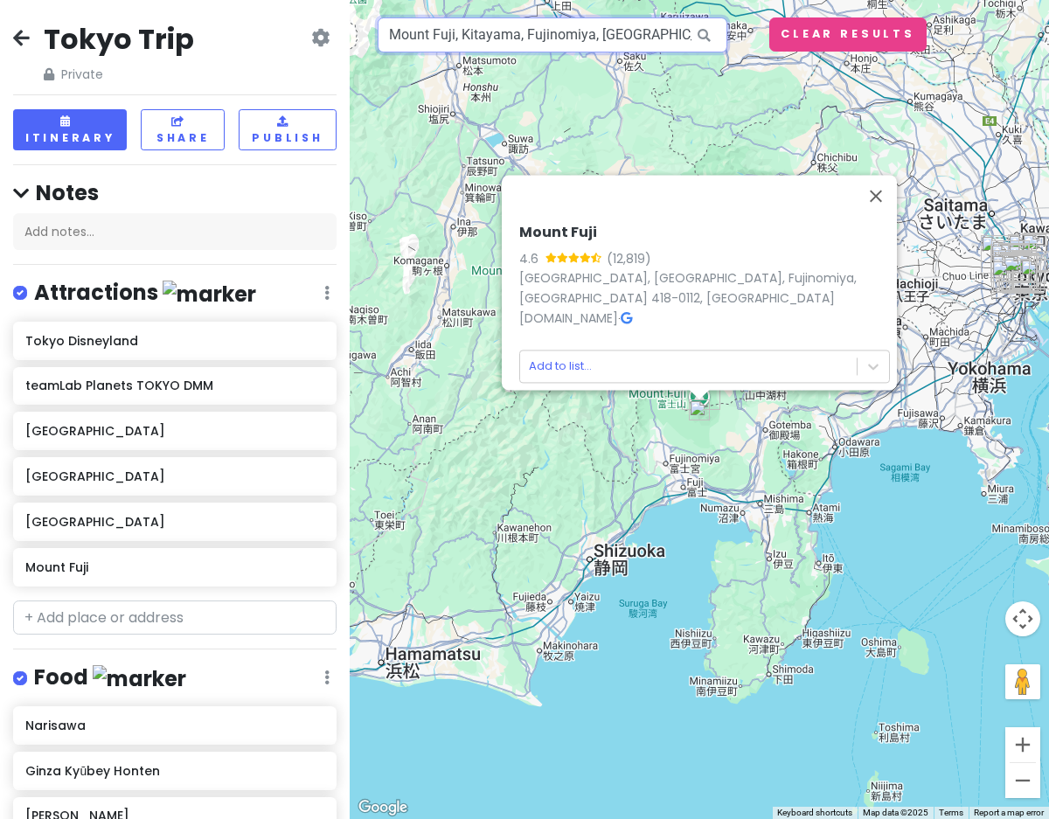
click at [660, 44] on input "Mount Fuji, Kitayama, Fujinomiya, [GEOGRAPHIC_DATA], [GEOGRAPHIC_DATA]" at bounding box center [553, 34] width 350 height 35
click at [865, 32] on button "Clear Results" at bounding box center [847, 34] width 157 height 34
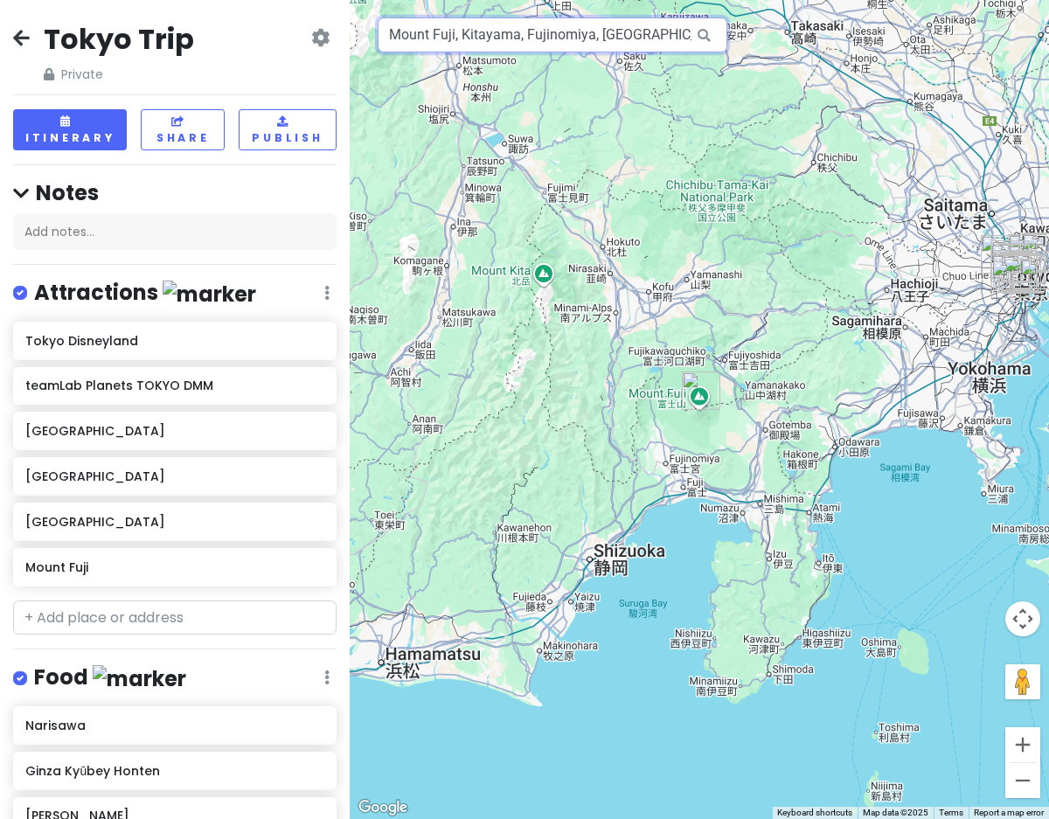
click at [665, 37] on input "Mount Fuji, Kitayama, Fujinomiya, [GEOGRAPHIC_DATA], [GEOGRAPHIC_DATA]" at bounding box center [553, 34] width 350 height 35
drag, startPoint x: 393, startPoint y: 35, endPoint x: 721, endPoint y: 50, distance: 329.1
click at [721, 51] on div "Mount Fuji, Kitayama, Fujinomiya, [GEOGRAPHIC_DATA], [GEOGRAPHIC_DATA]" at bounding box center [553, 34] width 350 height 35
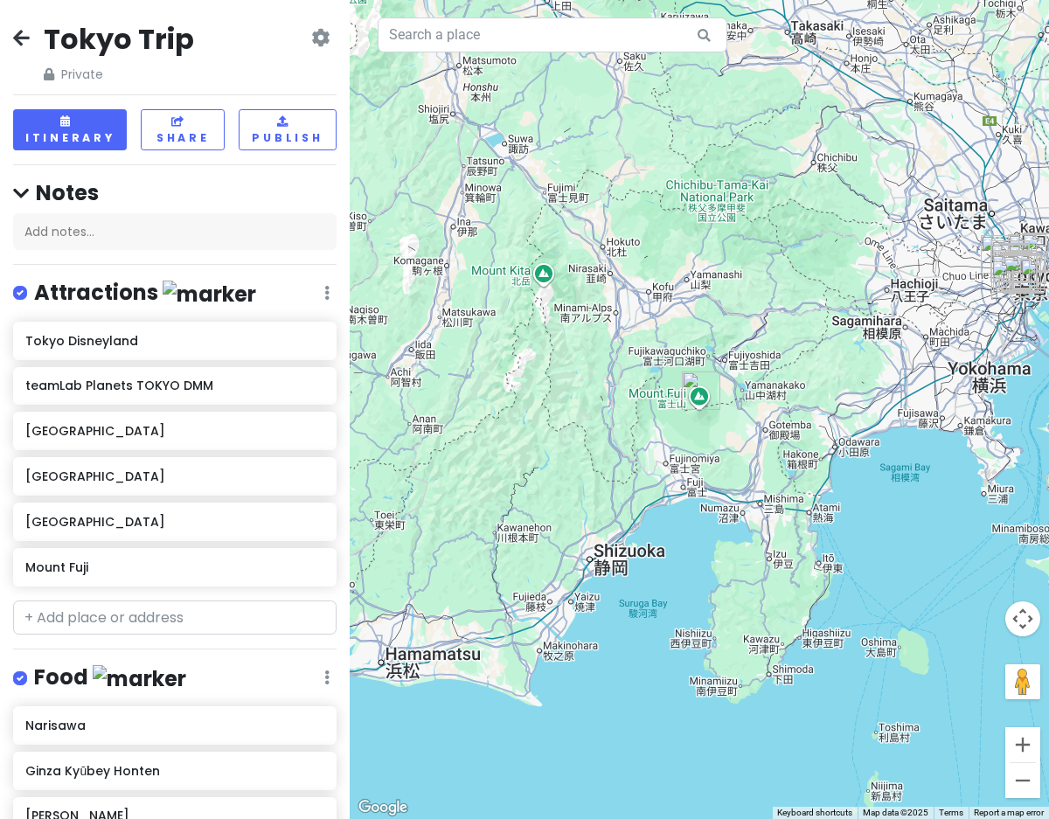
click at [845, 309] on div at bounding box center [699, 409] width 699 height 819
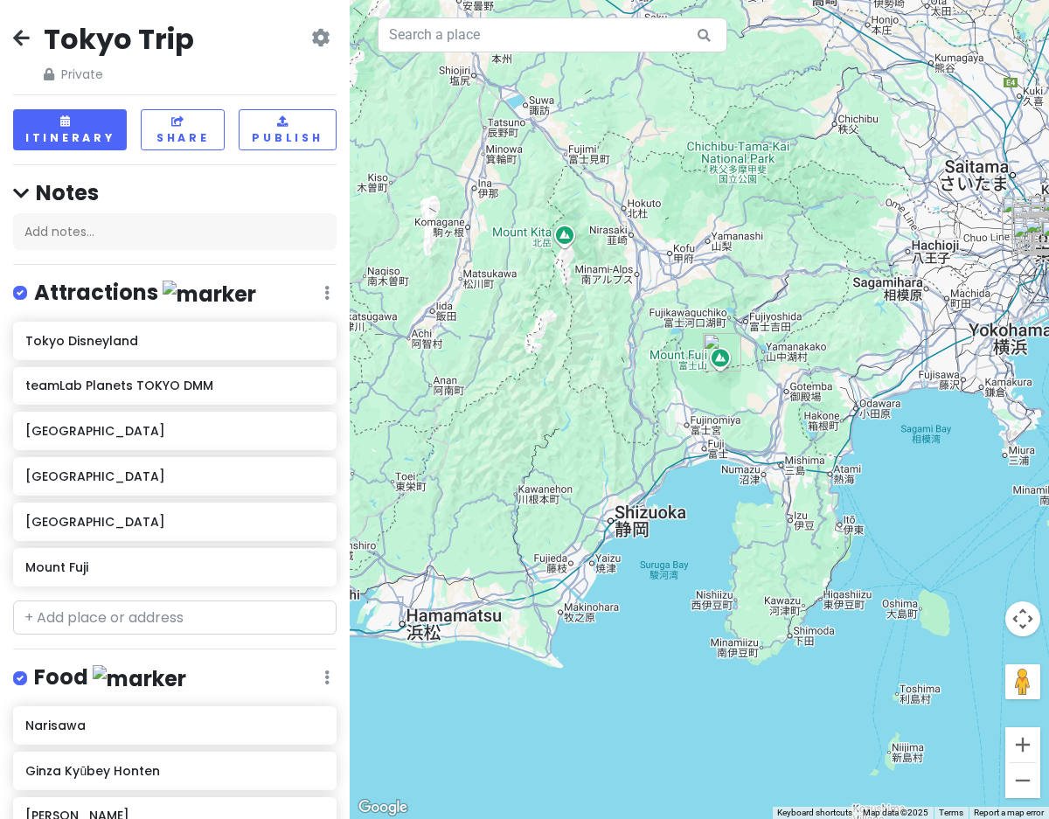
drag, startPoint x: 692, startPoint y: 556, endPoint x: 713, endPoint y: 511, distance: 49.7
click at [713, 511] on div at bounding box center [699, 409] width 699 height 819
click at [1026, 747] on button "Zoom in" at bounding box center [1022, 744] width 35 height 35
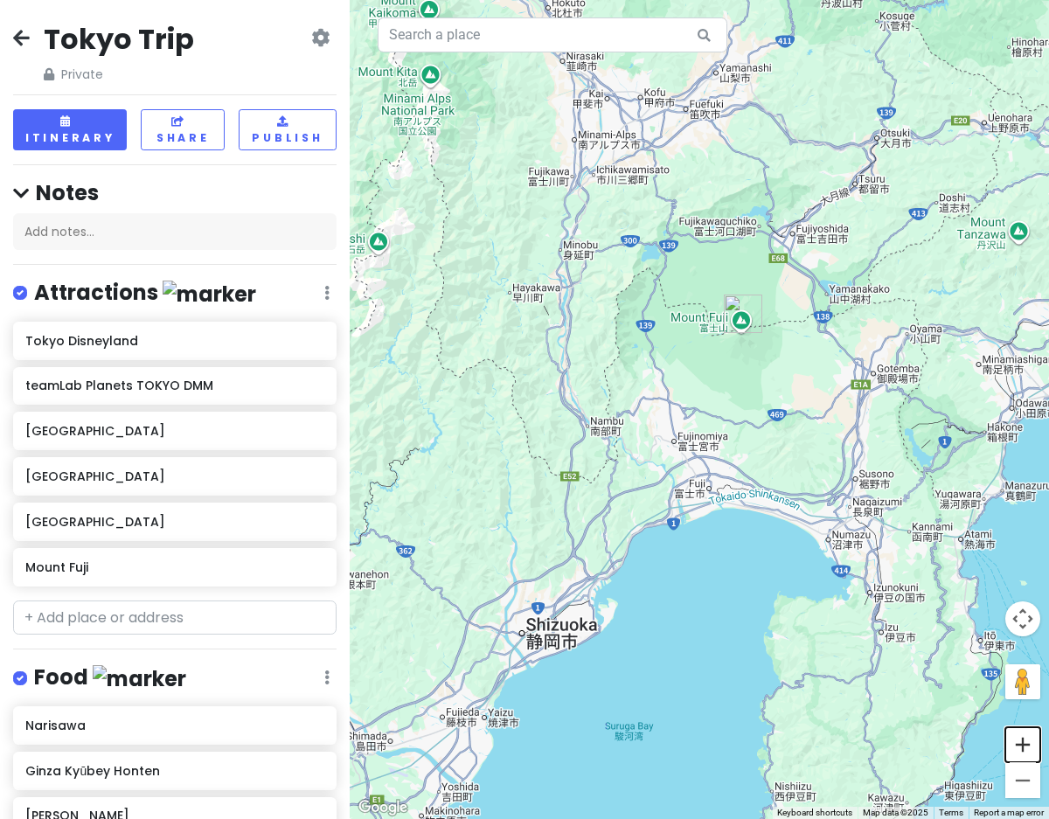
click at [1026, 747] on button "Zoom in" at bounding box center [1022, 744] width 35 height 35
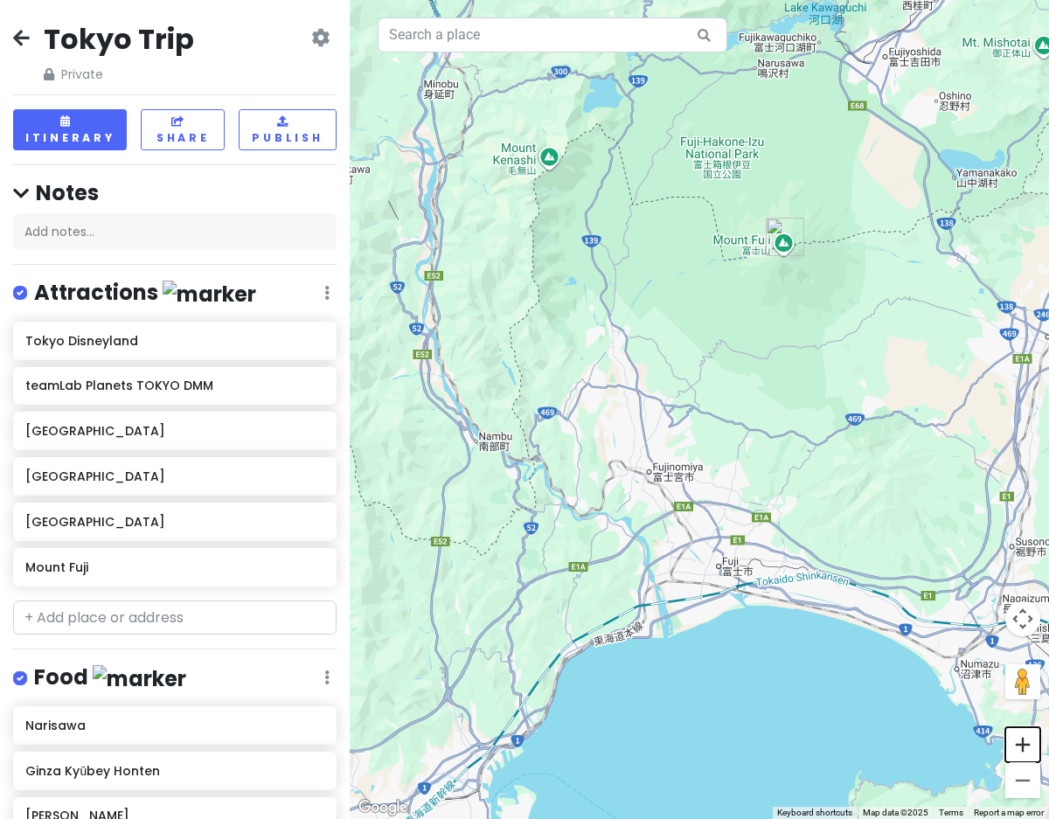
click at [1022, 738] on button "Zoom in" at bounding box center [1022, 744] width 35 height 35
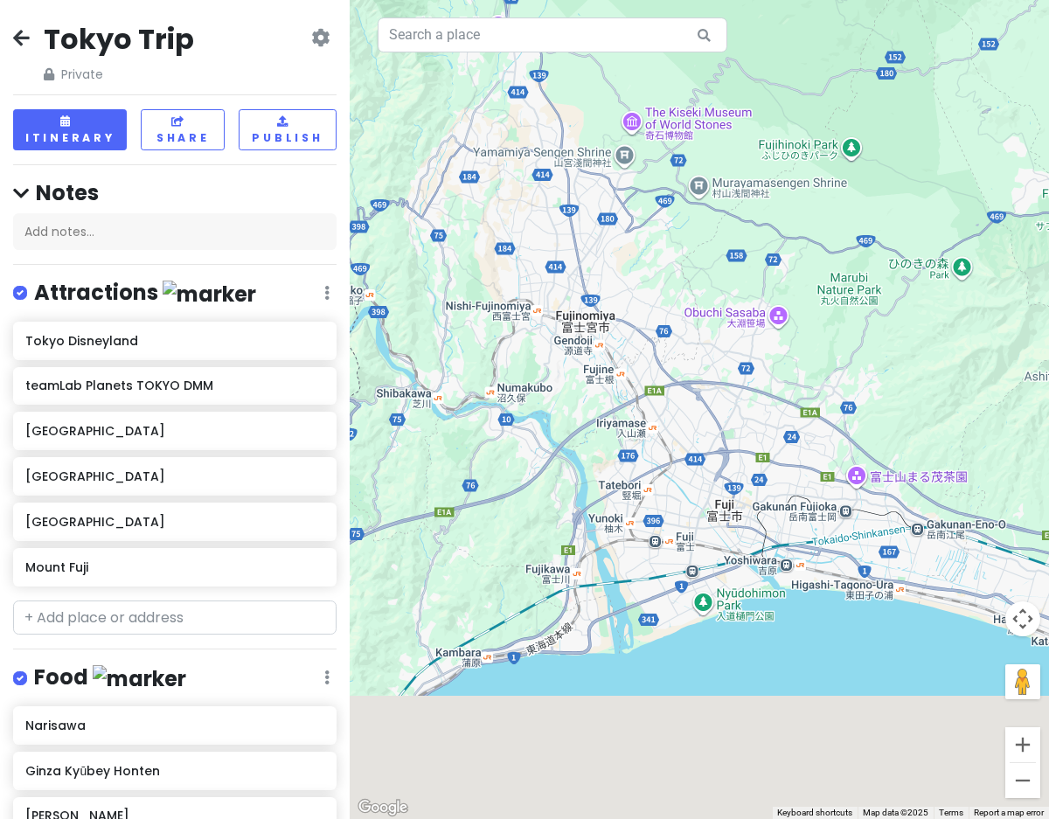
drag, startPoint x: 838, startPoint y: 708, endPoint x: 828, endPoint y: 483, distance: 225.8
click at [828, 483] on div at bounding box center [699, 409] width 699 height 819
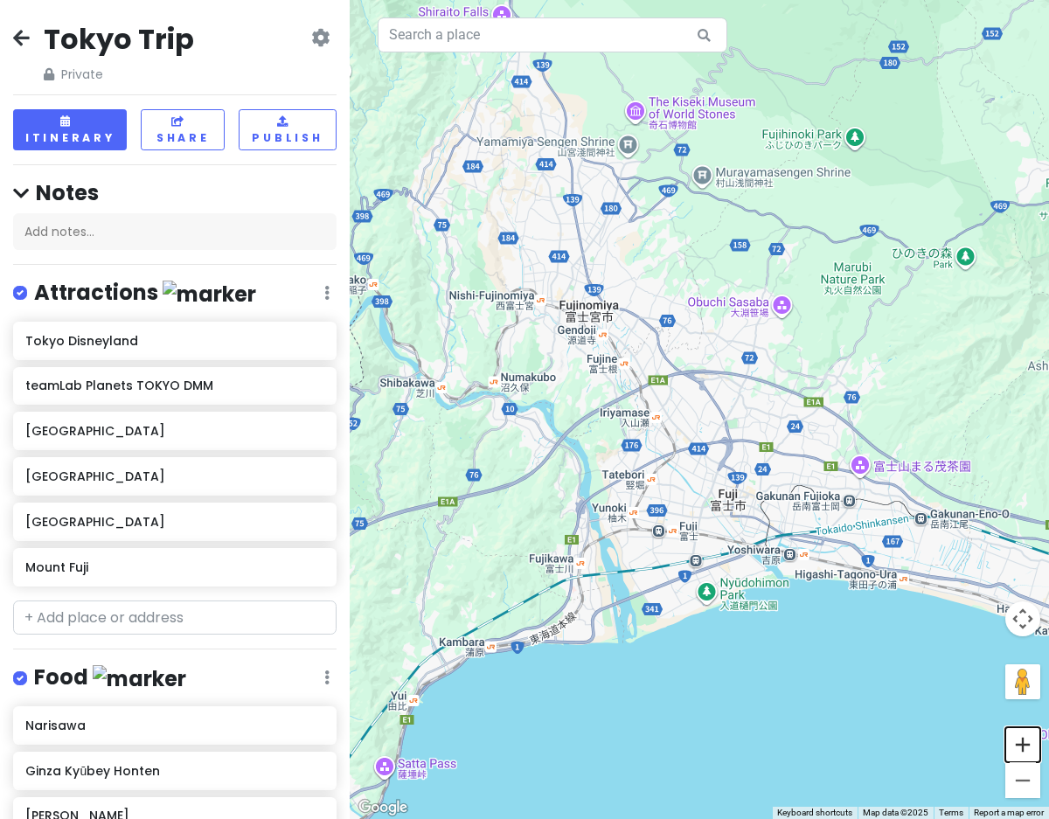
click at [1028, 740] on button "Zoom in" at bounding box center [1022, 744] width 35 height 35
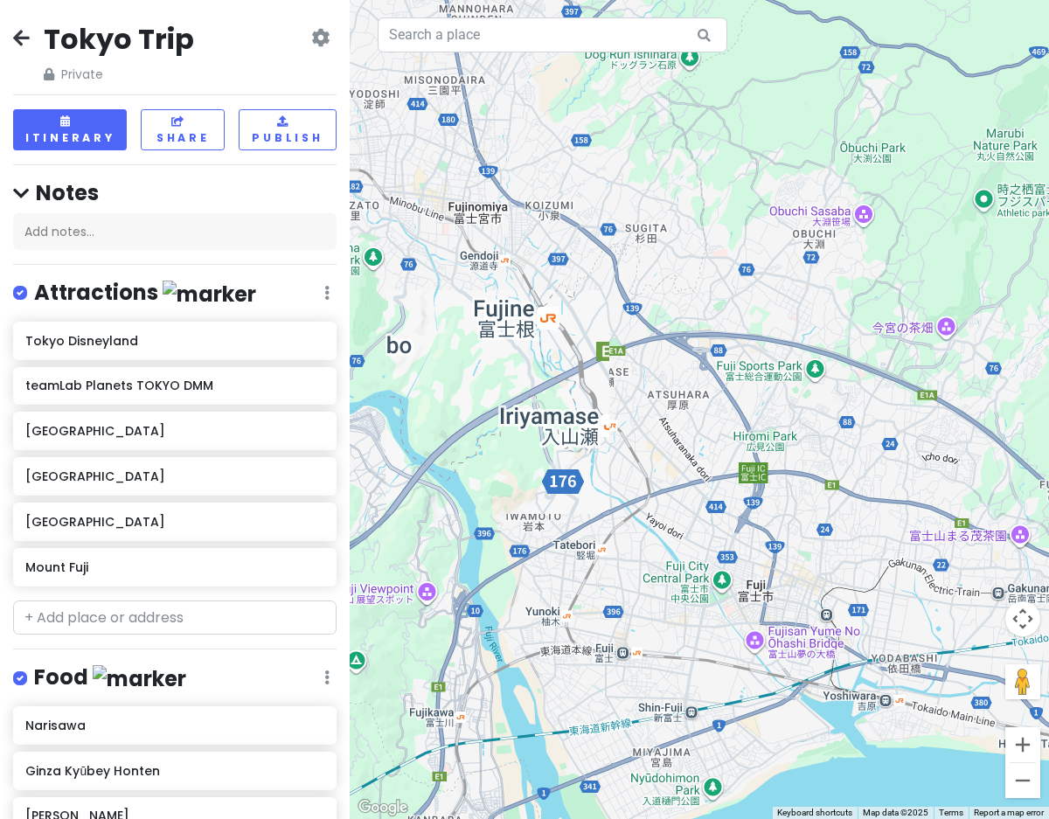
drag, startPoint x: 925, startPoint y: 641, endPoint x: 873, endPoint y: 610, distance: 60.7
click at [873, 610] on div at bounding box center [699, 409] width 699 height 819
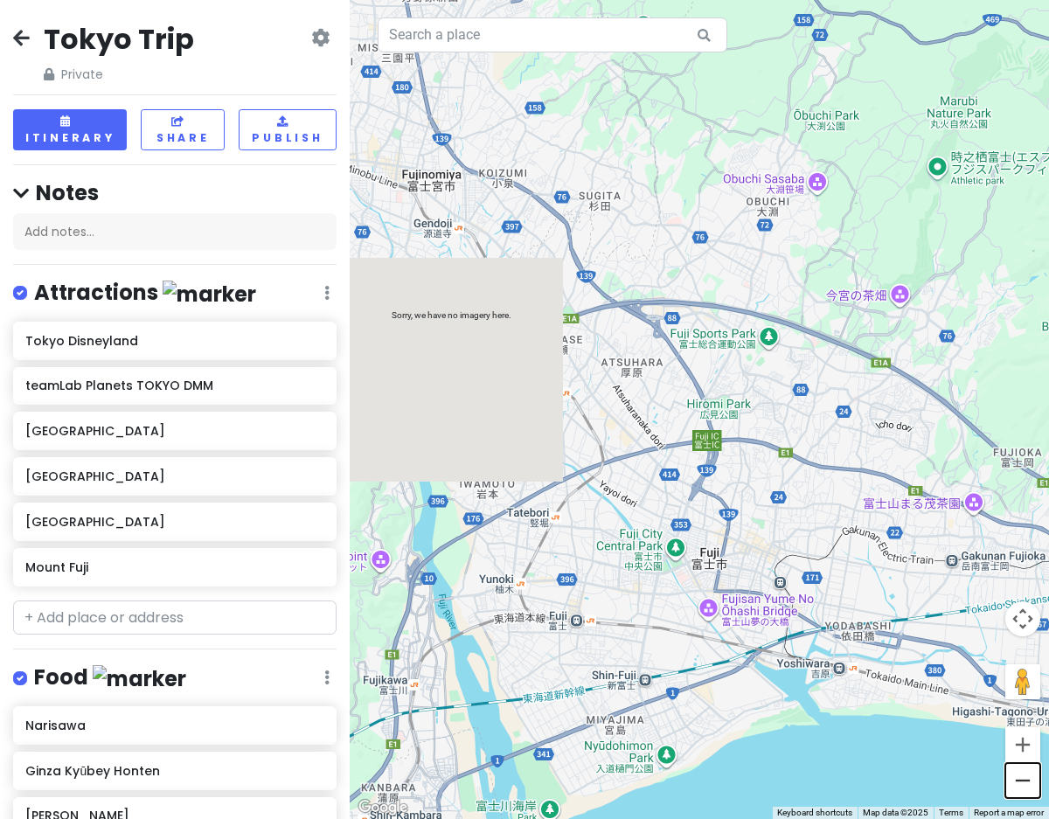
click at [1019, 775] on button "Zoom out" at bounding box center [1022, 780] width 35 height 35
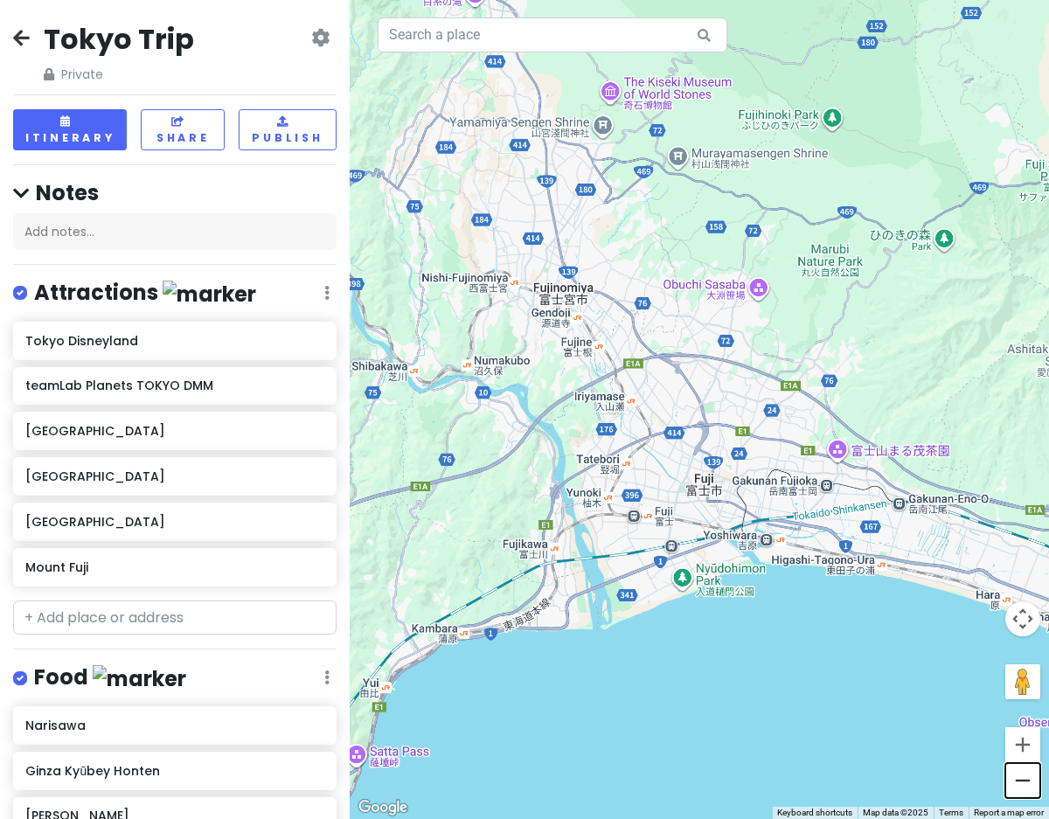
click at [1019, 775] on button "Zoom out" at bounding box center [1022, 780] width 35 height 35
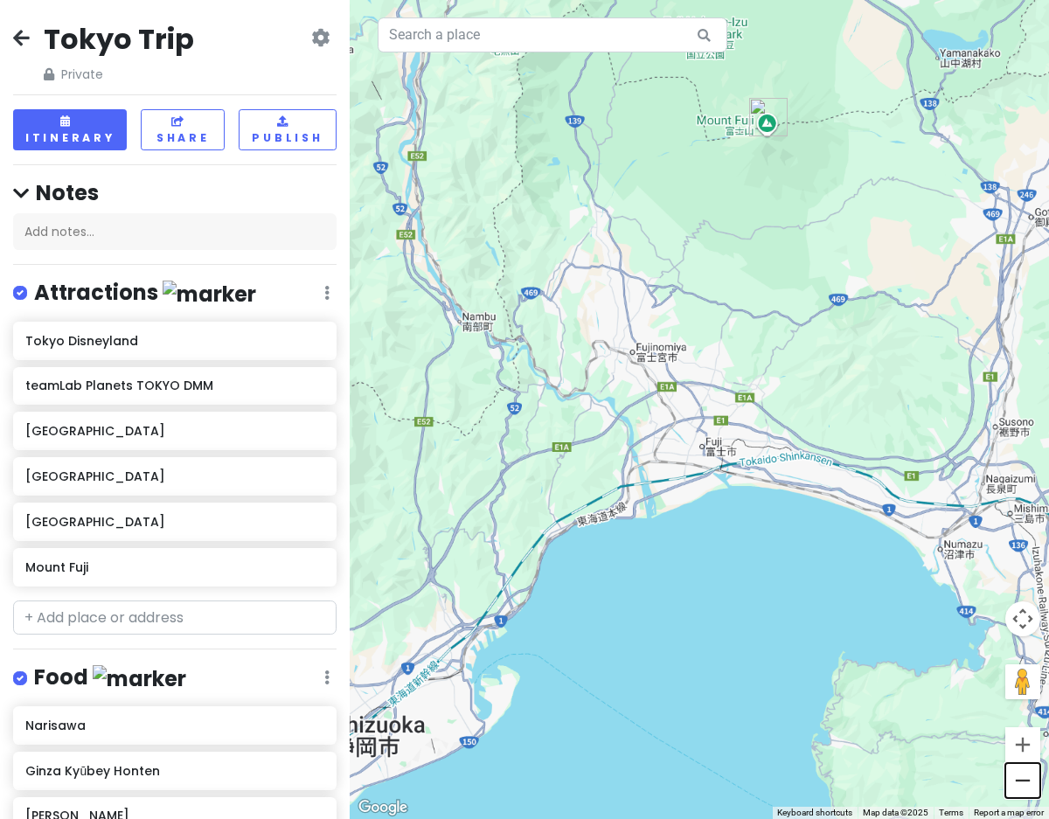
click at [1019, 775] on button "Zoom out" at bounding box center [1022, 780] width 35 height 35
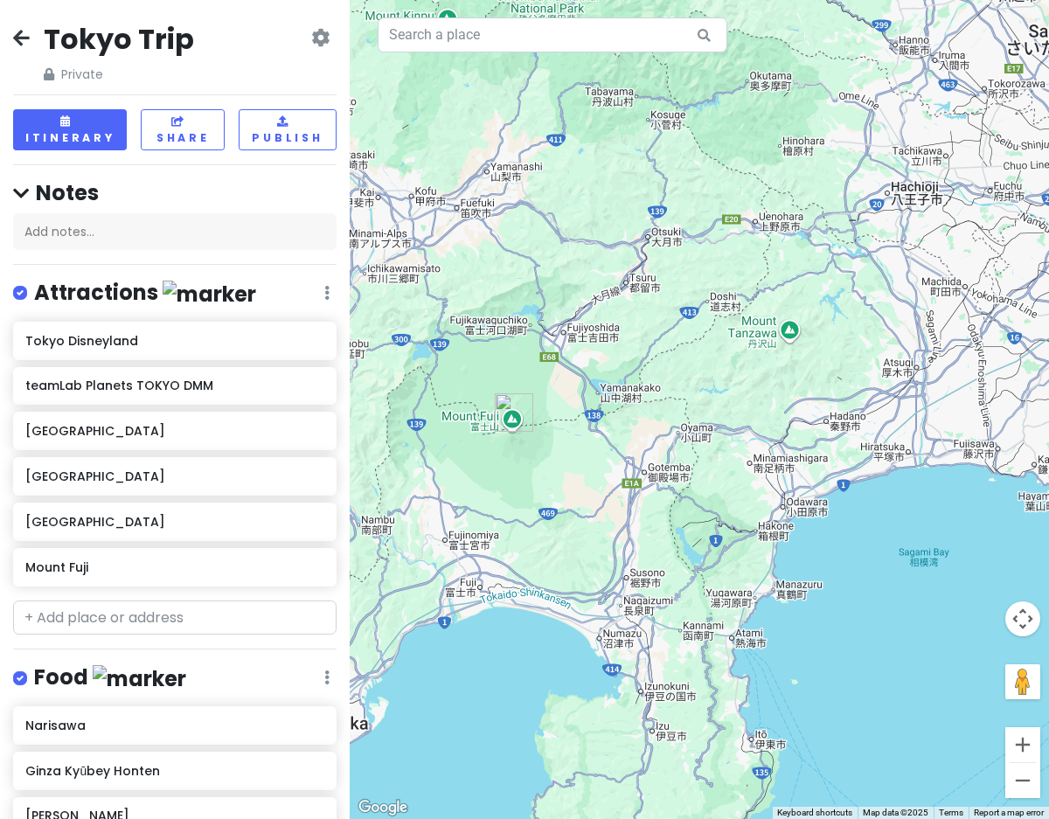
drag, startPoint x: 842, startPoint y: 377, endPoint x: 579, endPoint y: 565, distance: 323.4
click at [579, 564] on div at bounding box center [699, 409] width 699 height 819
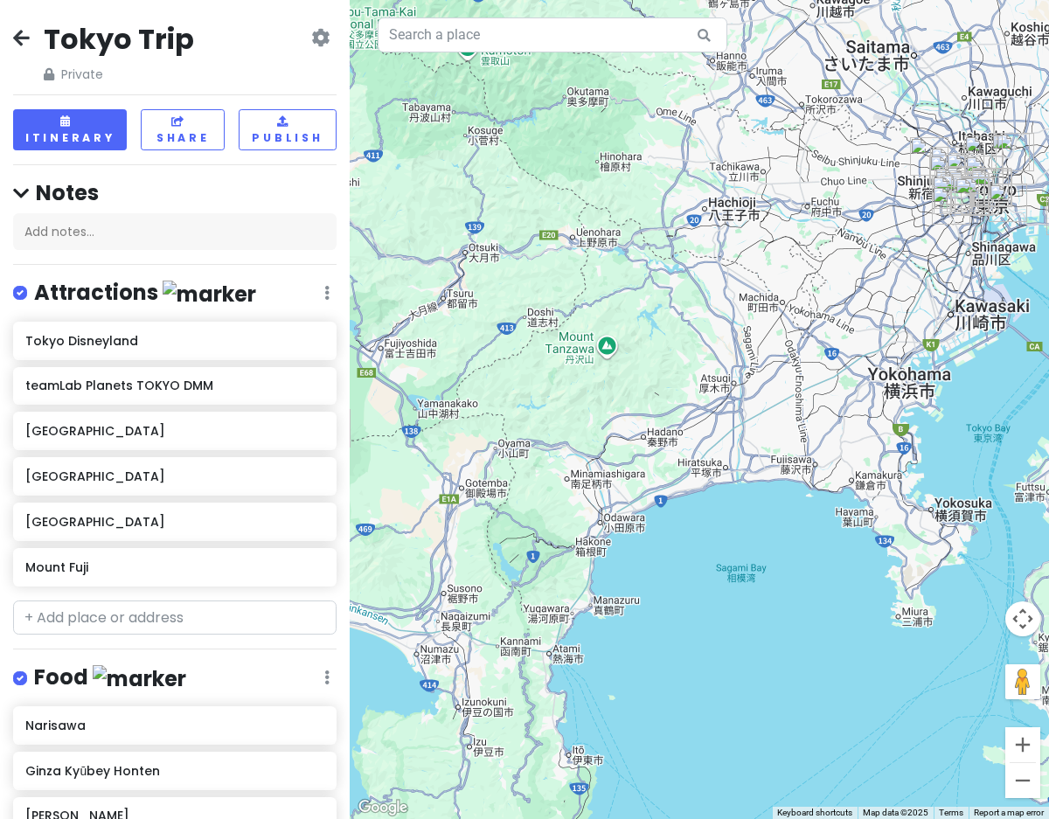
drag, startPoint x: 943, startPoint y: 339, endPoint x: 688, endPoint y: 362, distance: 256.3
click at [688, 363] on div at bounding box center [699, 409] width 699 height 819
